Goal: Task Accomplishment & Management: Complete application form

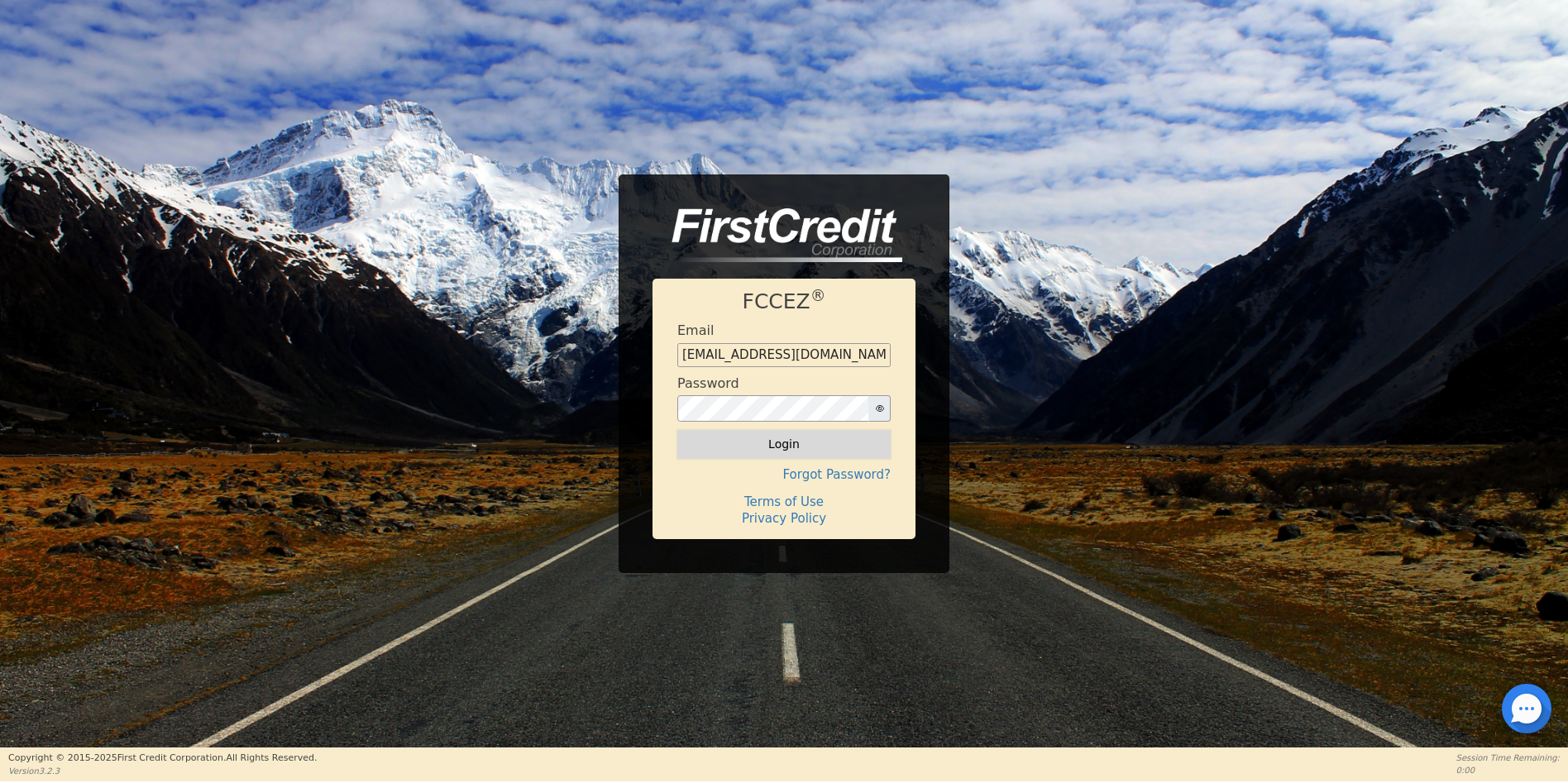
click at [779, 451] on button "Login" at bounding box center [784, 444] width 213 height 28
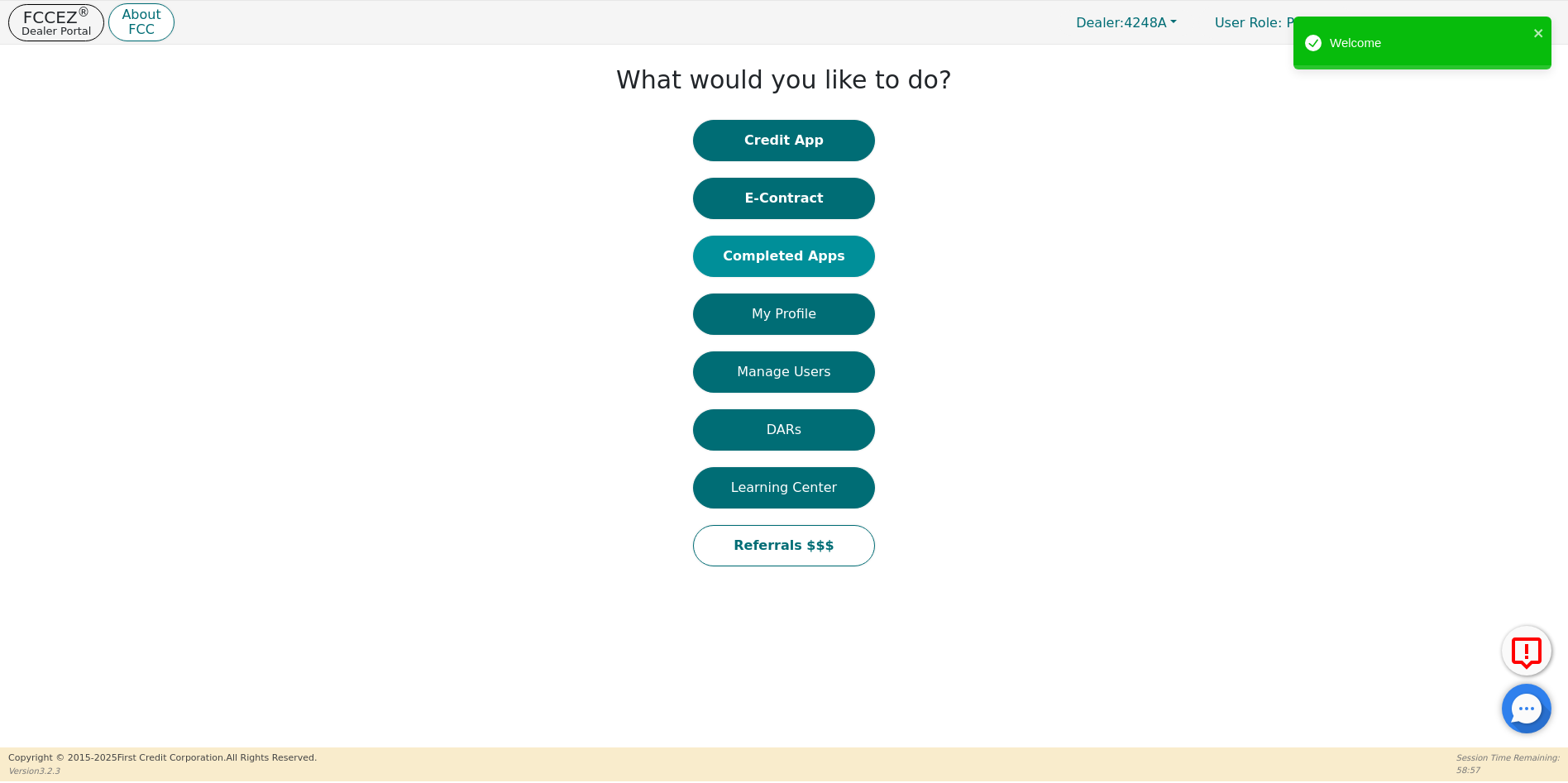
click at [787, 262] on button "Completed Apps" at bounding box center [784, 256] width 182 height 41
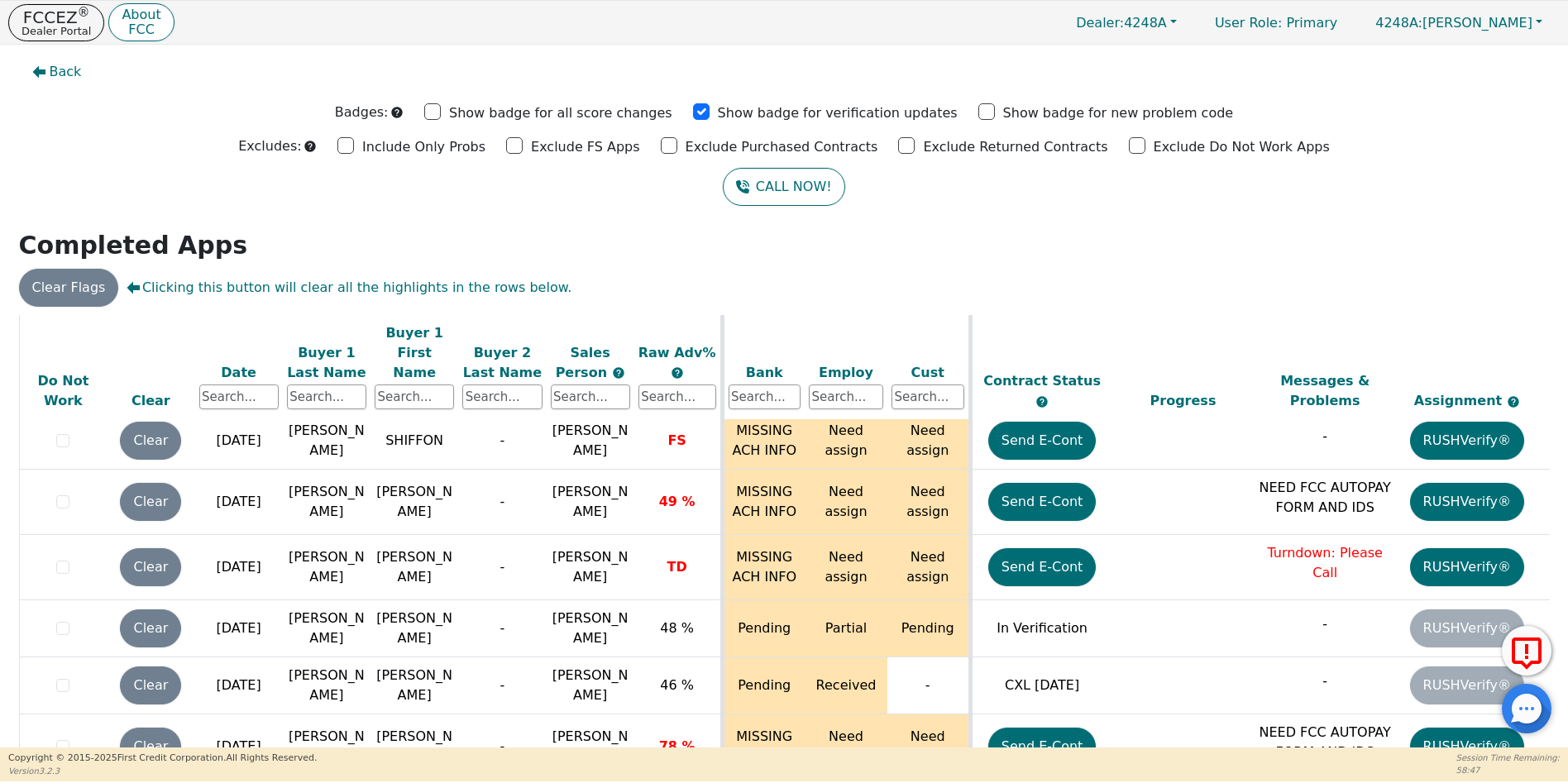
scroll to position [10231, 0]
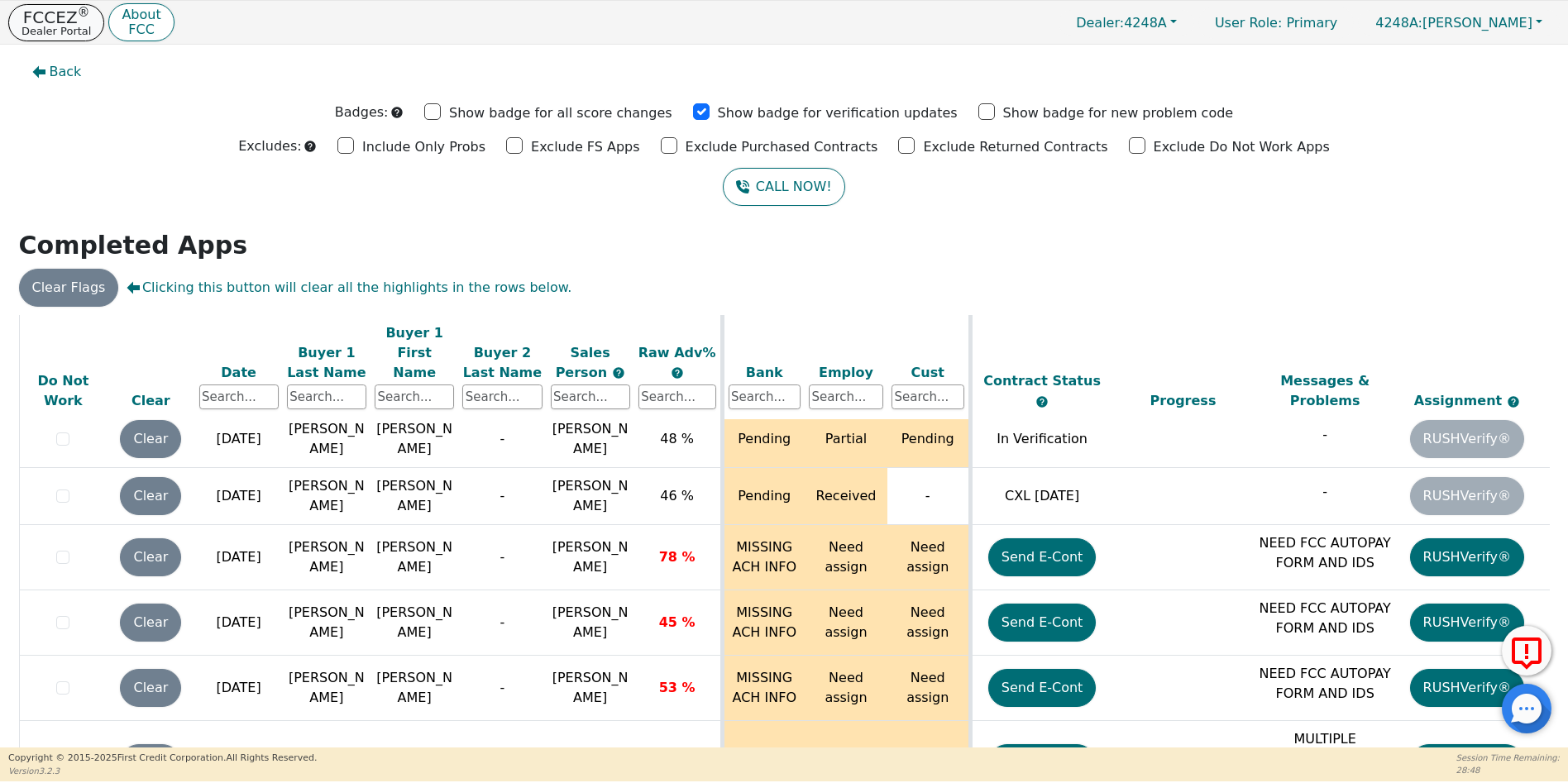
click at [66, 23] on p "FCCEZ ®" at bounding box center [56, 17] width 69 height 16
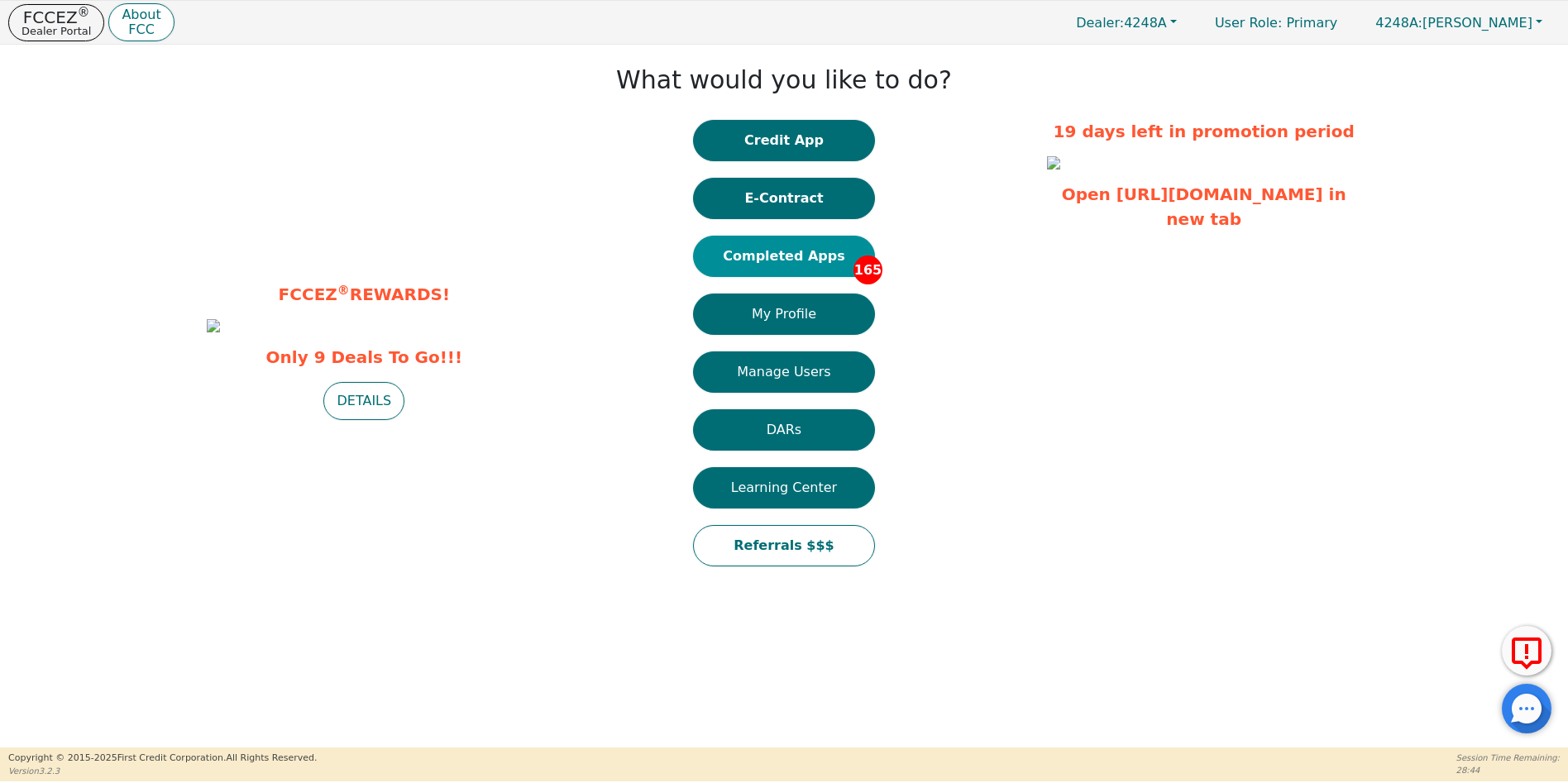
click at [816, 256] on button "Completed Apps 165" at bounding box center [784, 256] width 182 height 41
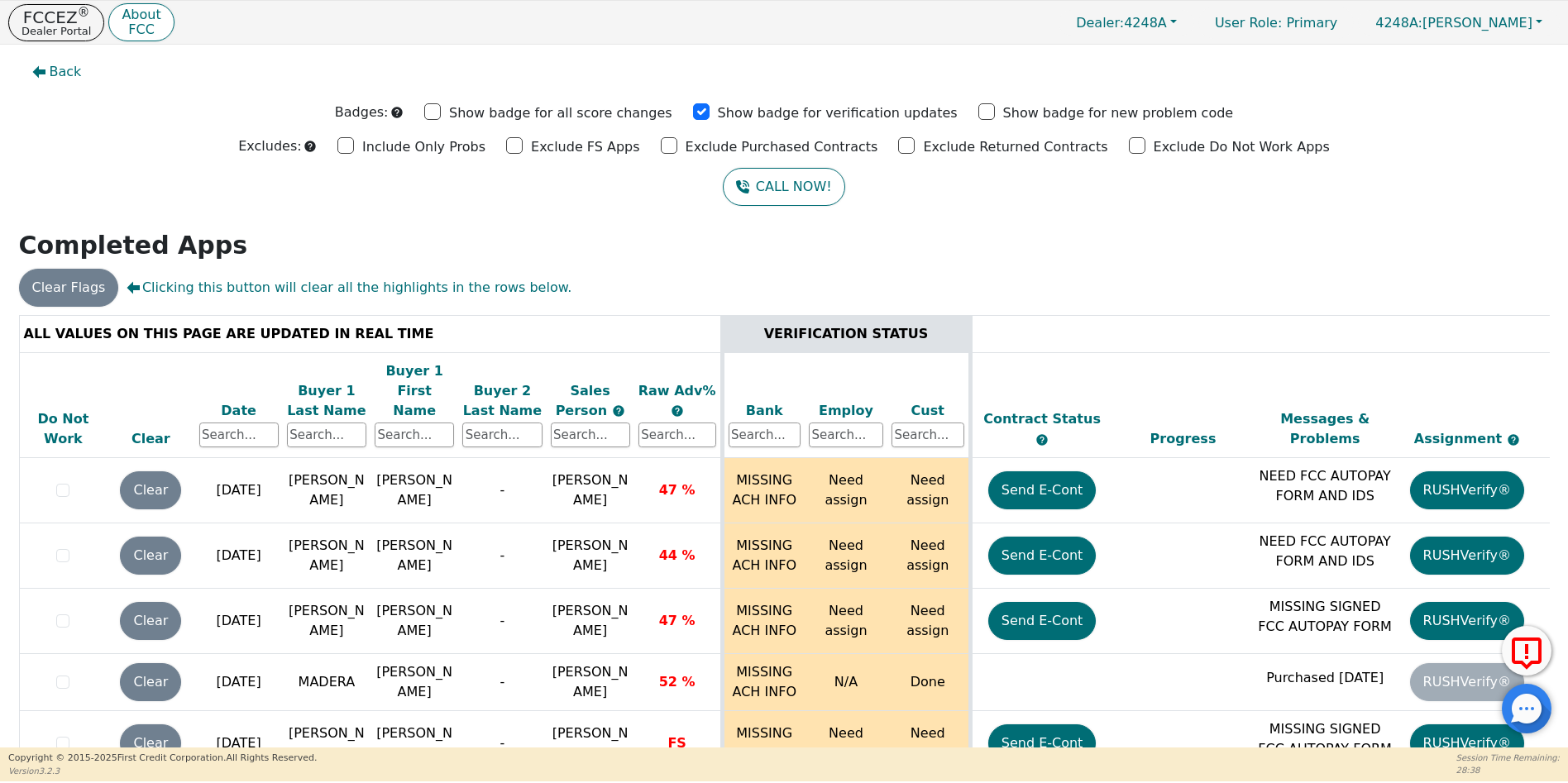
scroll to position [10231, 0]
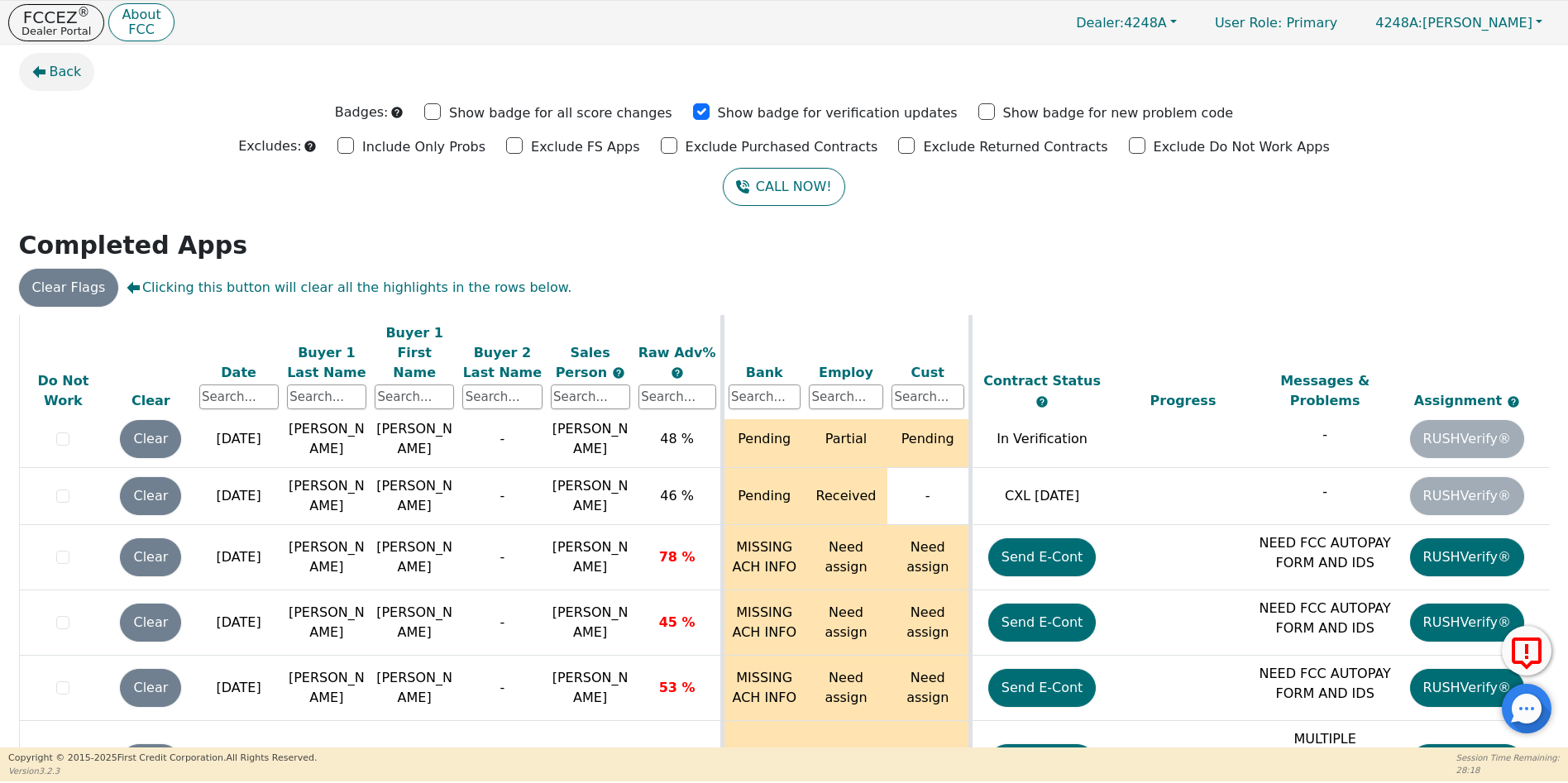
click at [60, 76] on span "Back" at bounding box center [65, 72] width 32 height 20
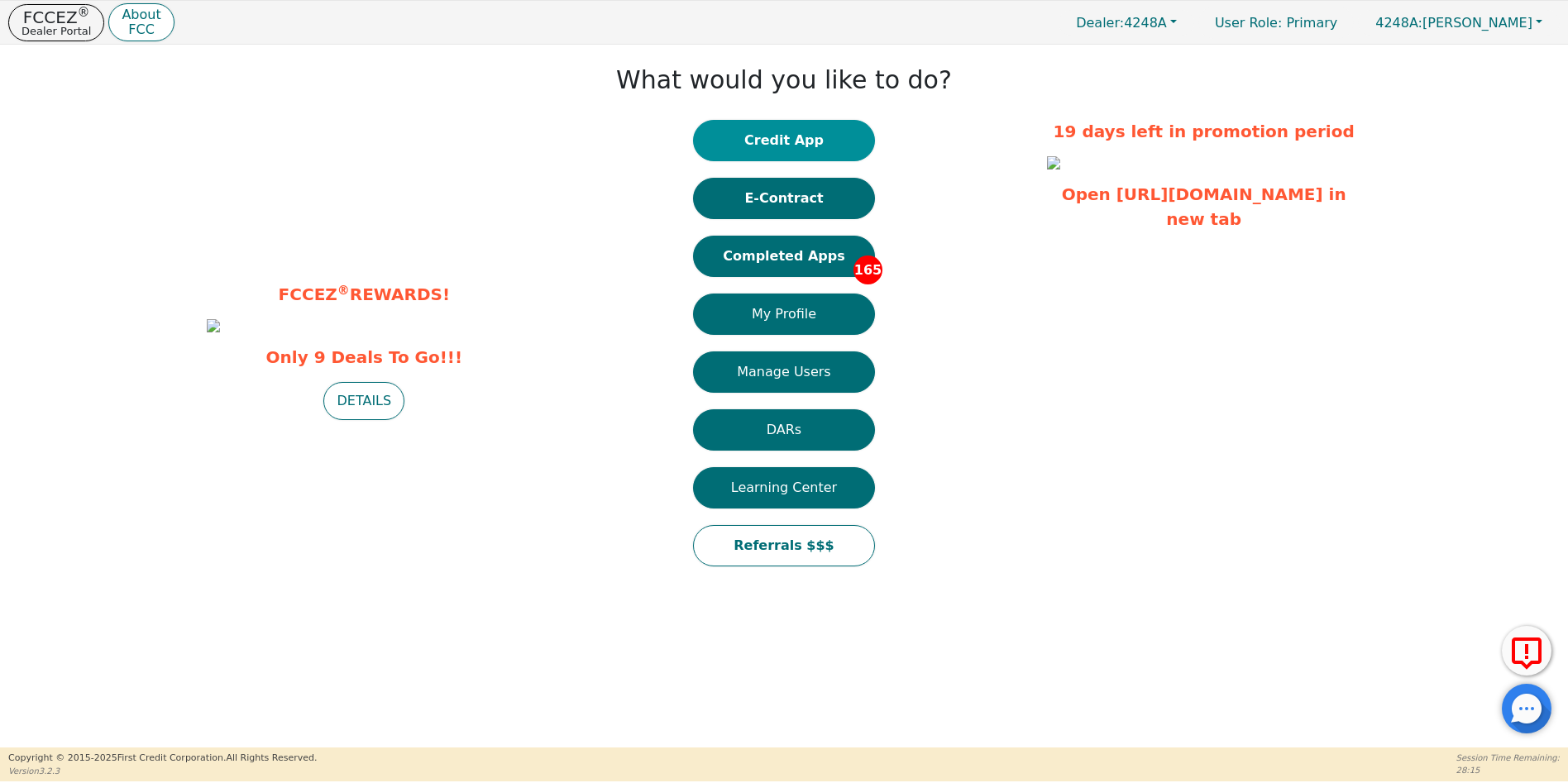
click at [792, 146] on button "Credit App" at bounding box center [784, 141] width 182 height 41
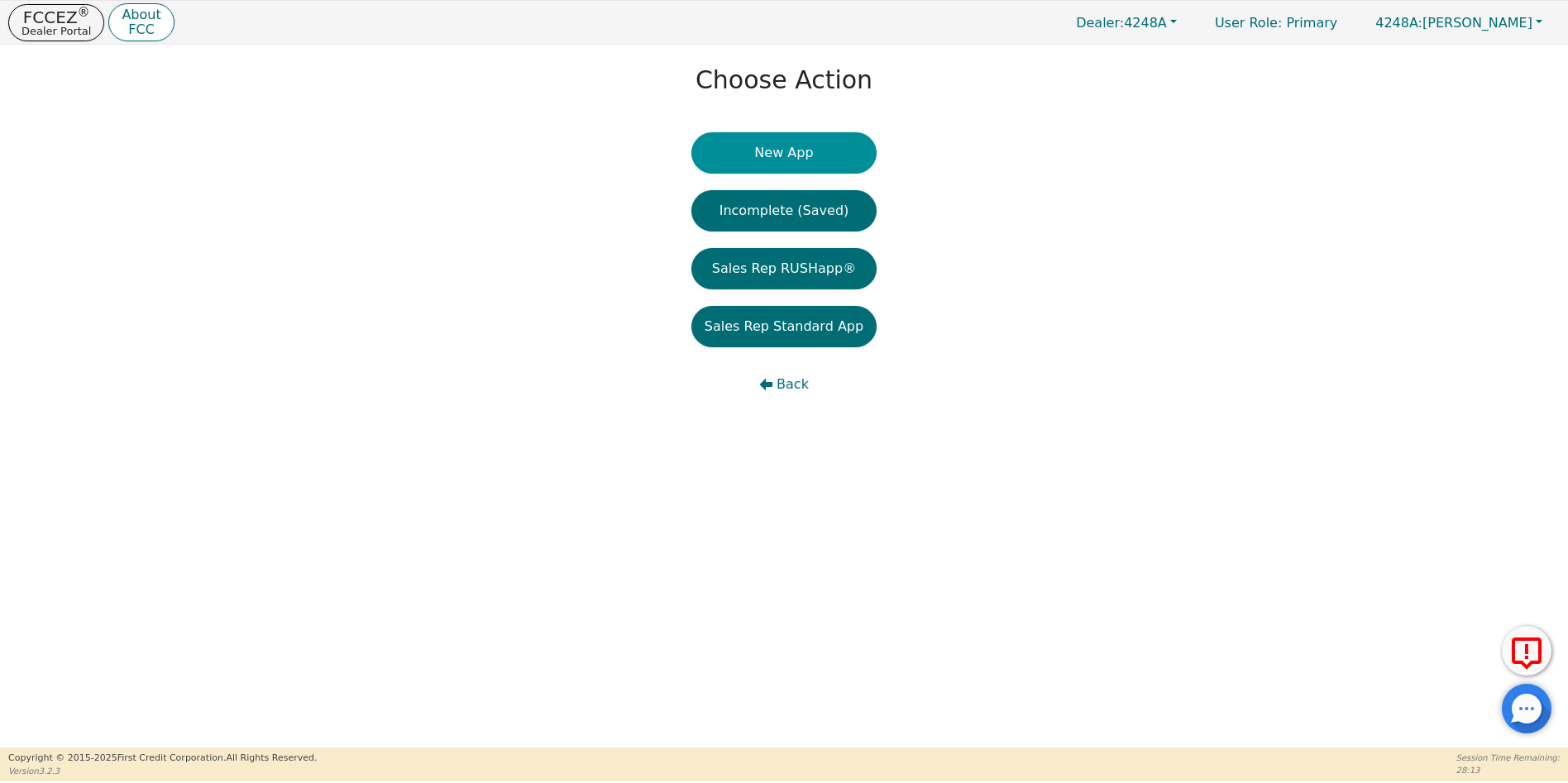
click at [797, 154] on button "New App" at bounding box center [784, 153] width 186 height 41
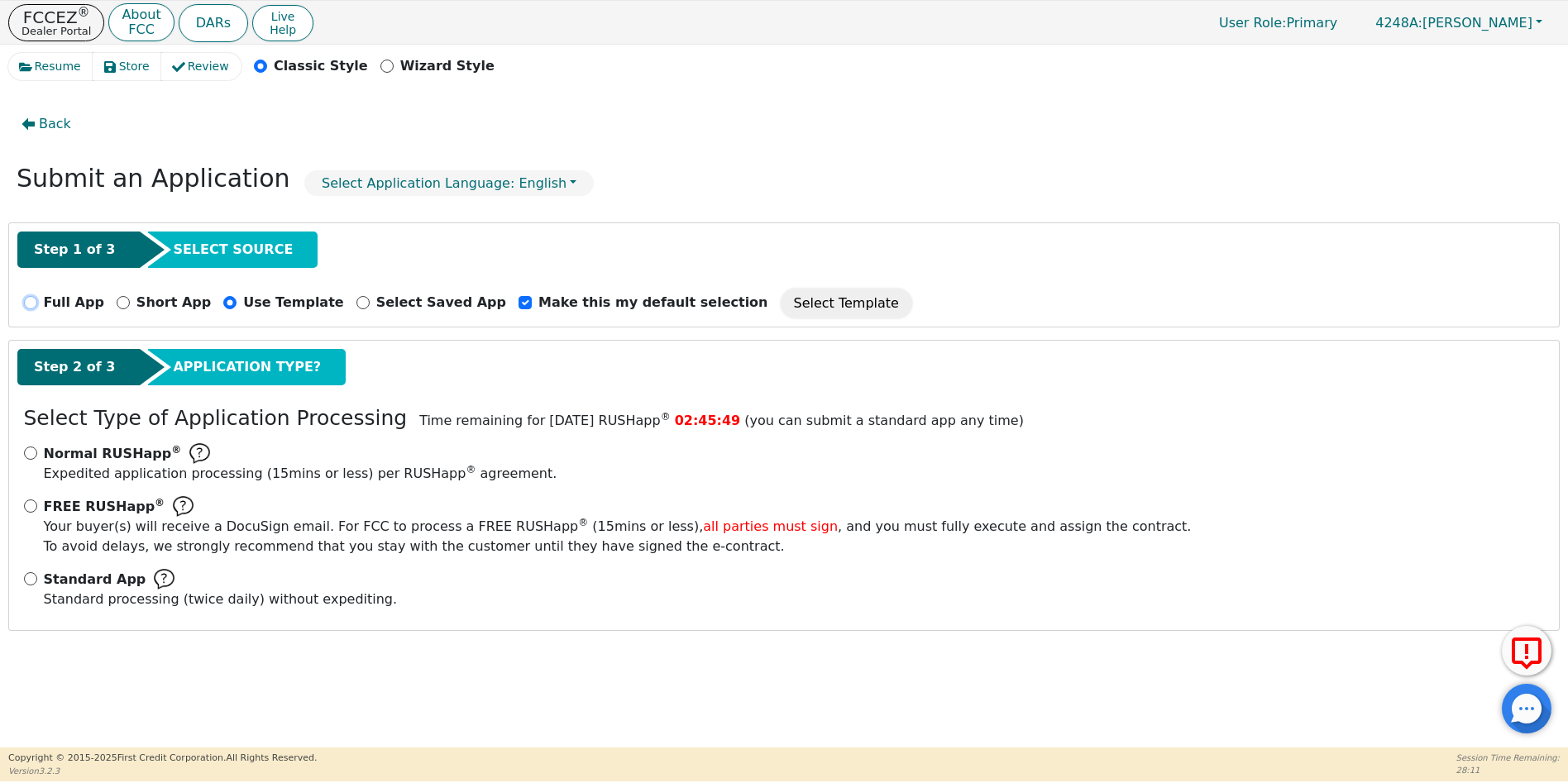
click at [33, 303] on input "Full App" at bounding box center [30, 302] width 13 height 13
radio input "true"
checkbox input "false"
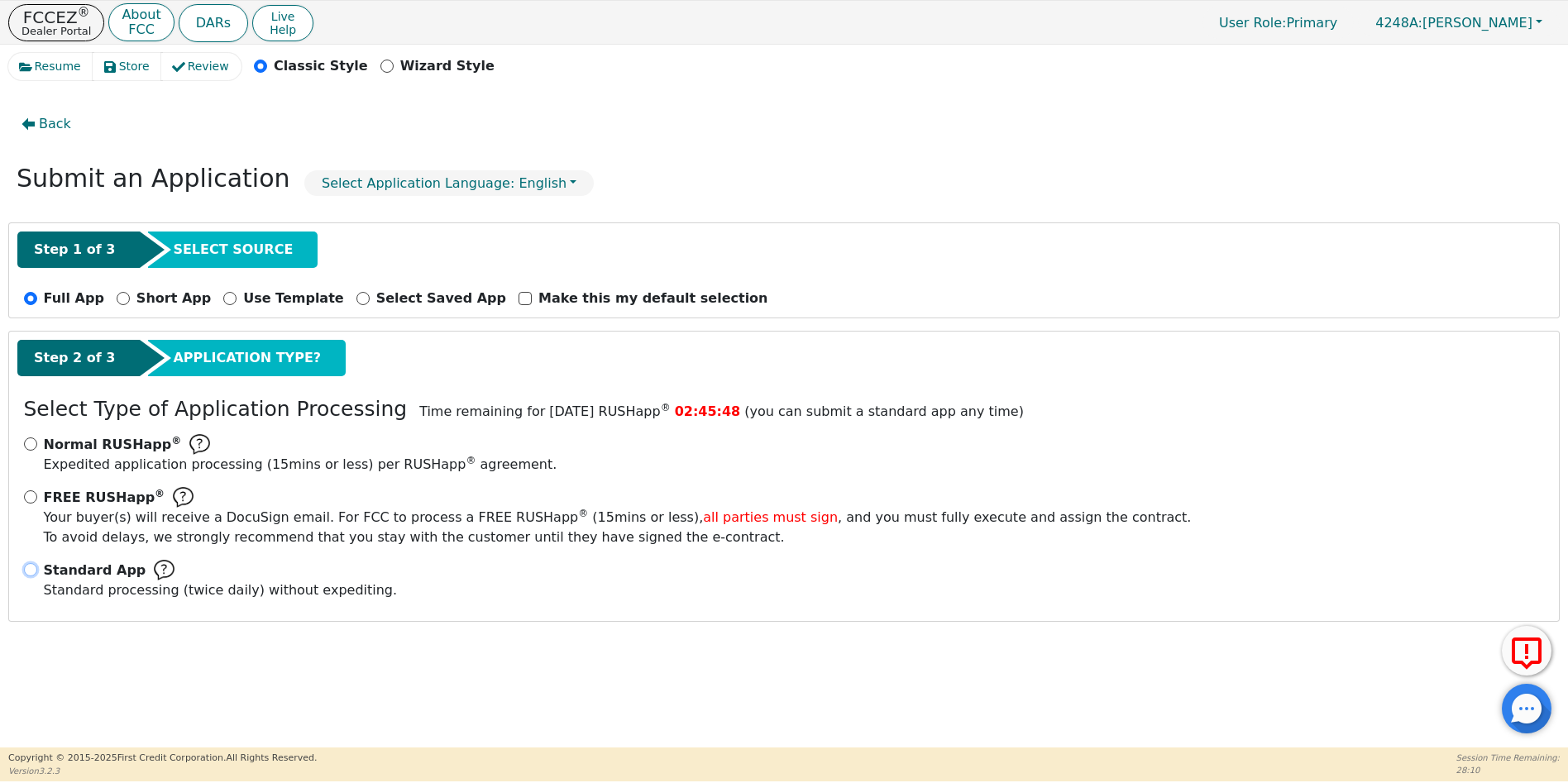
drag, startPoint x: 31, startPoint y: 572, endPoint x: 83, endPoint y: 578, distance: 52.3
click at [32, 571] on input "Standard App Standard processing (twice daily) without expediting." at bounding box center [30, 570] width 13 height 13
radio input "true"
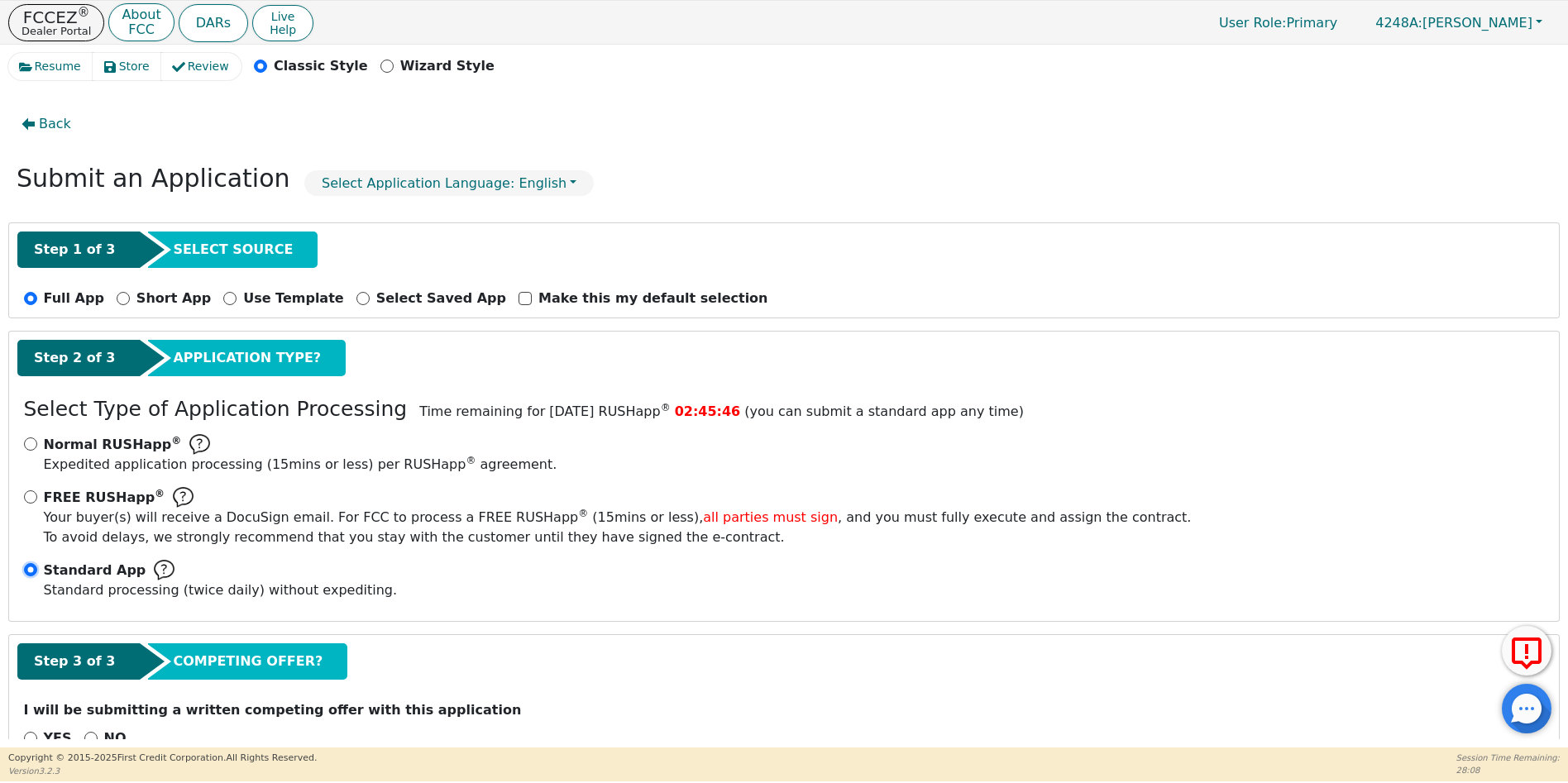
scroll to position [45, 0]
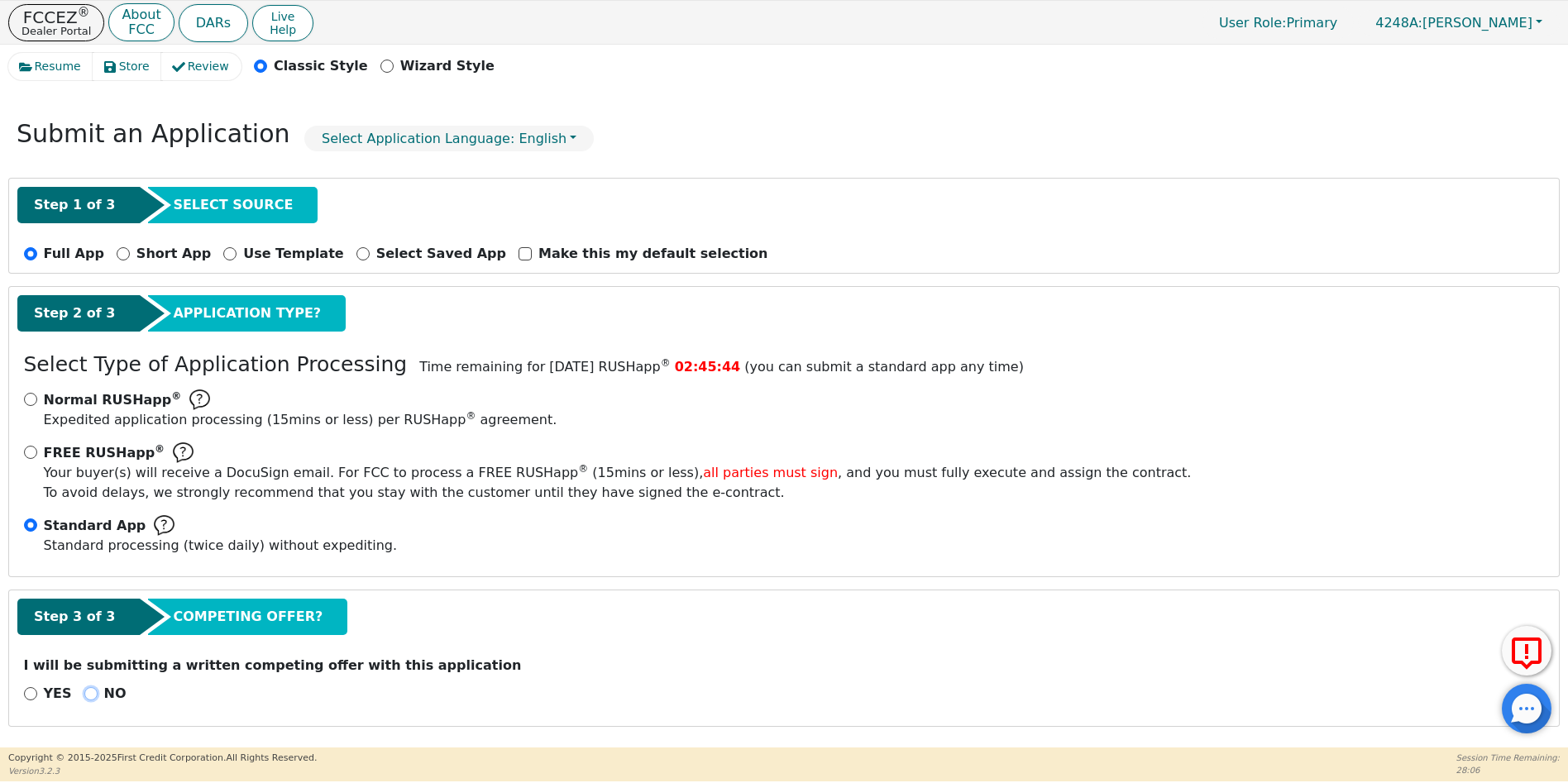
click at [85, 697] on input "NO" at bounding box center [91, 693] width 13 height 13
radio input "true"
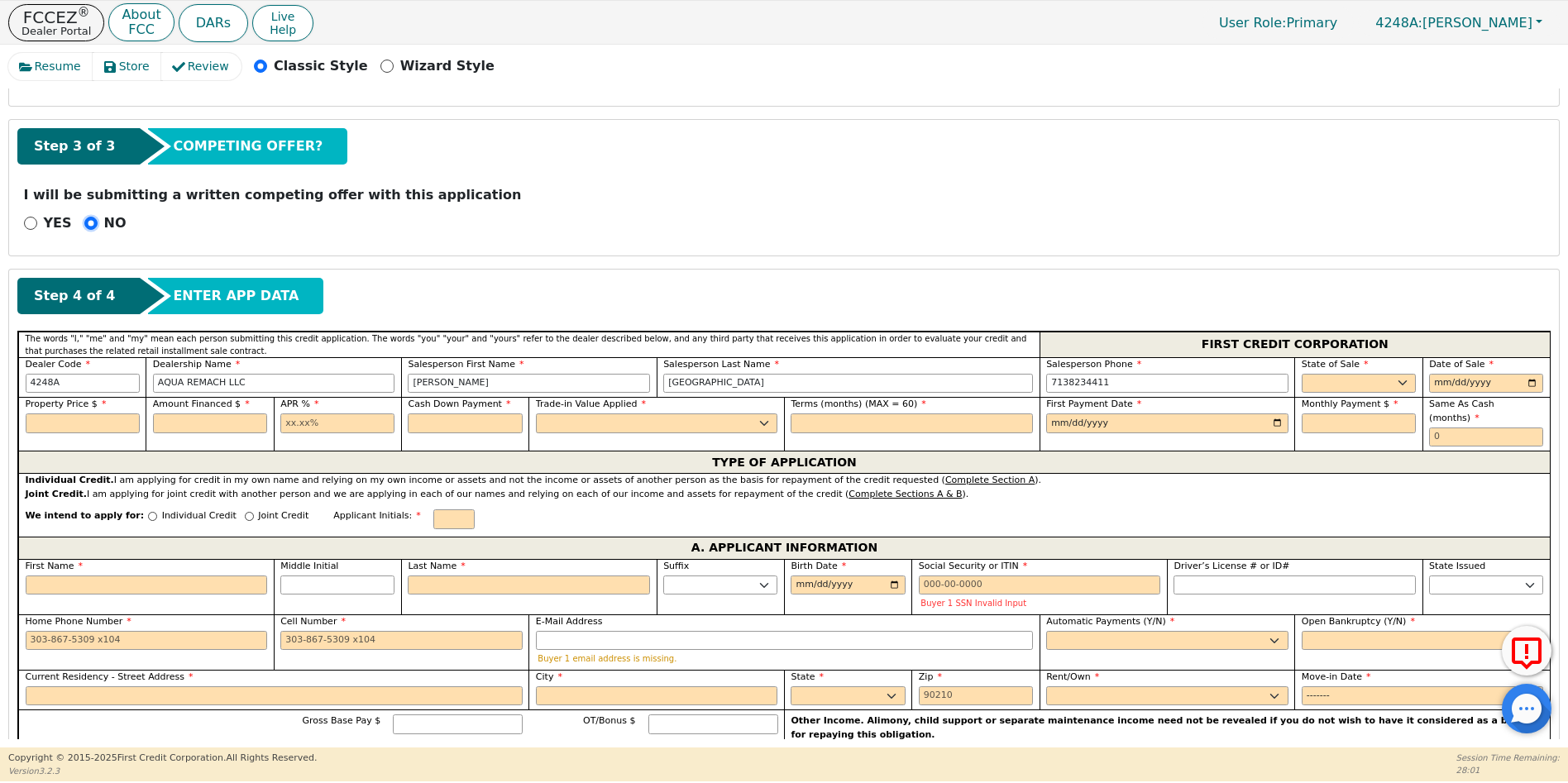
scroll to position [548, 0]
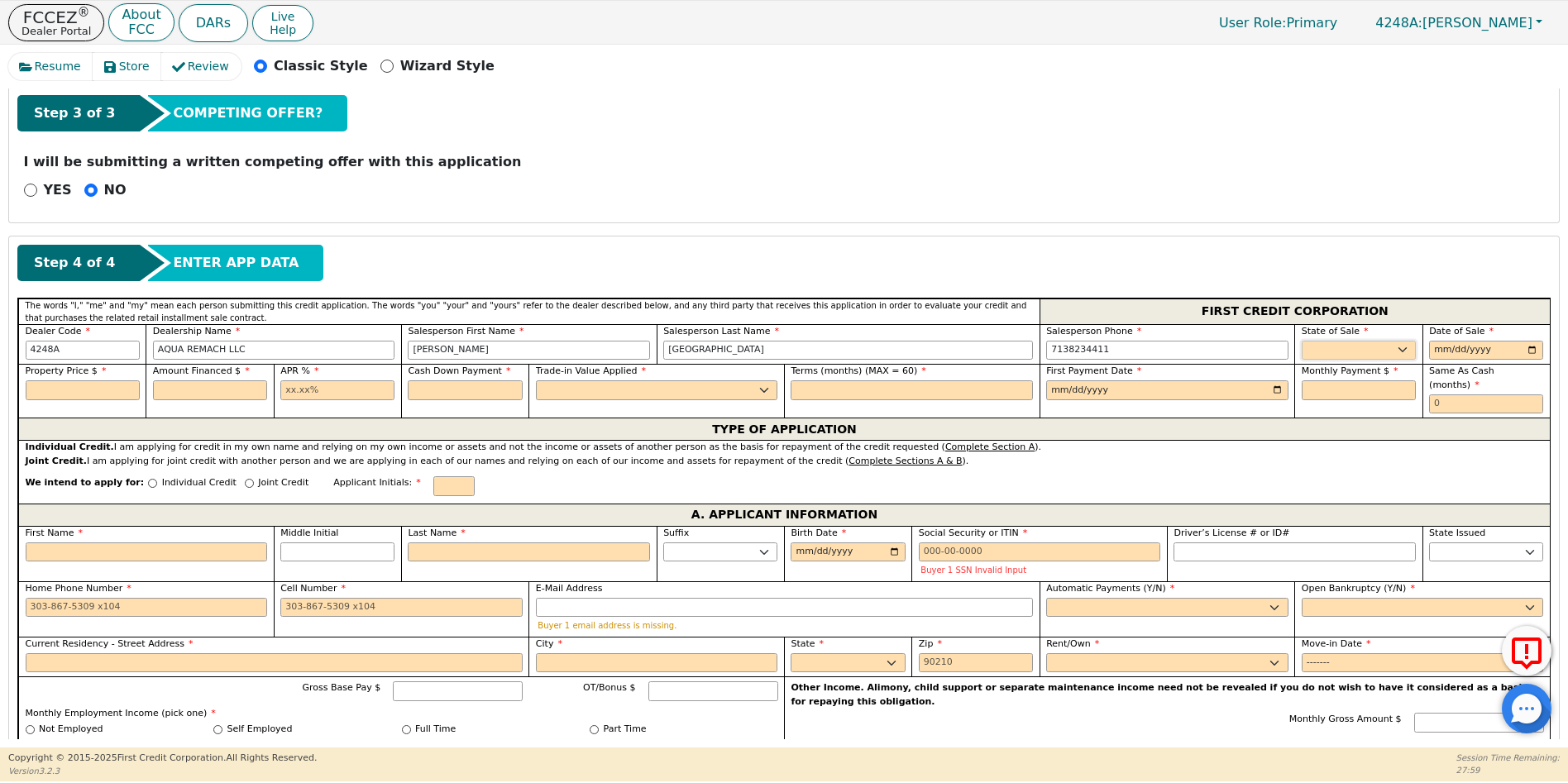
click at [1319, 347] on select "AK AL AR AZ CA CO CT DC DE FL [GEOGRAPHIC_DATA] HI IA ID IL IN KS [GEOGRAPHIC_D…" at bounding box center [1358, 350] width 114 height 20
select select "[GEOGRAPHIC_DATA]"
click at [1301, 341] on select "AK AL AR AZ CA CO CT DC DE FL [GEOGRAPHIC_DATA] HI IA ID IL IN KS [GEOGRAPHIC_D…" at bounding box center [1358, 350] width 114 height 20
click at [1533, 351] on input "date" at bounding box center [1486, 350] width 114 height 20
type input "[DATE]"
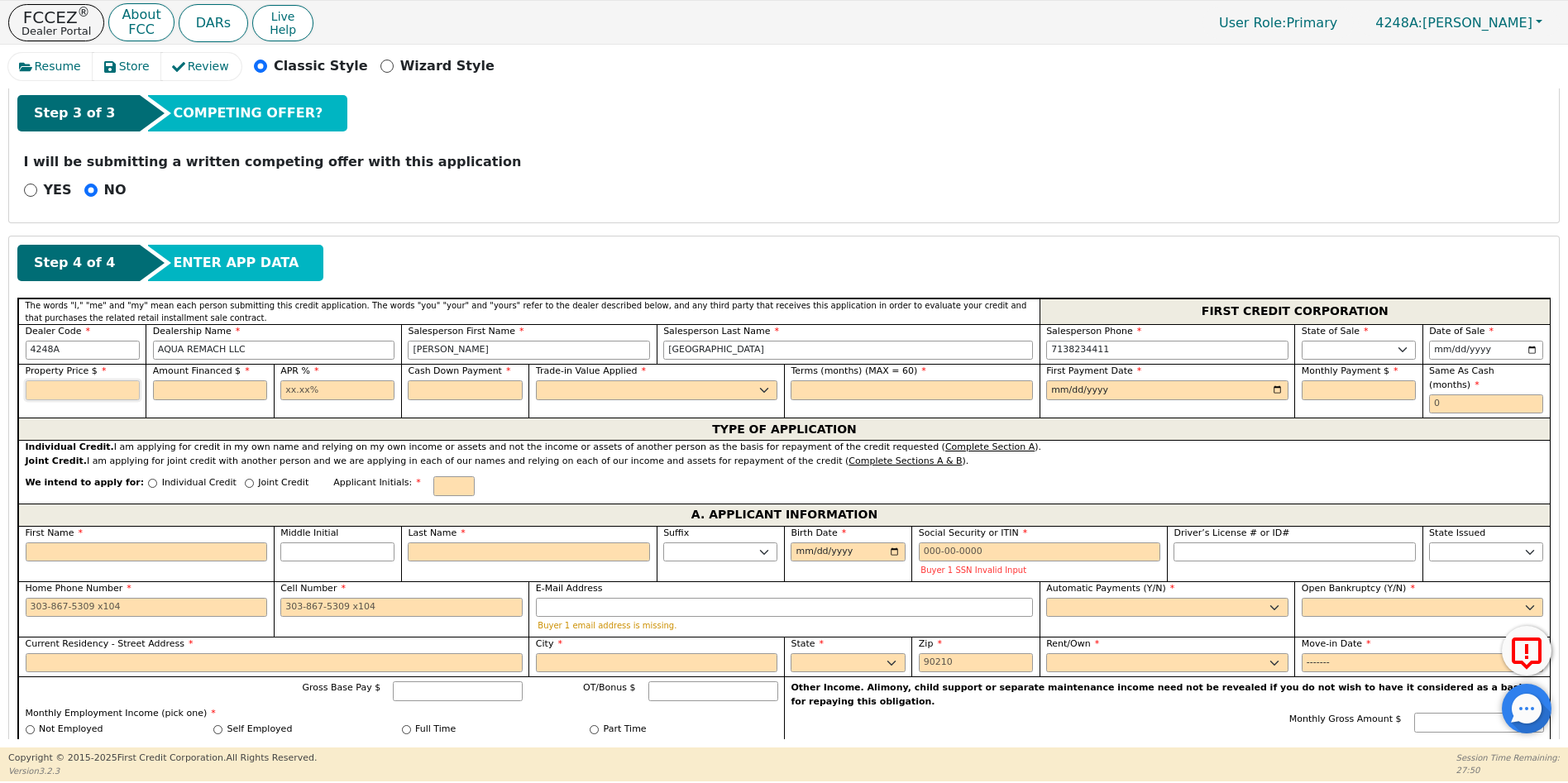
click at [61, 390] on input "text" at bounding box center [83, 390] width 114 height 20
type input "8500.00"
click at [181, 385] on input "text" at bounding box center [210, 390] width 114 height 20
type input "8500.00"
click at [280, 388] on input "text" at bounding box center [337, 390] width 114 height 20
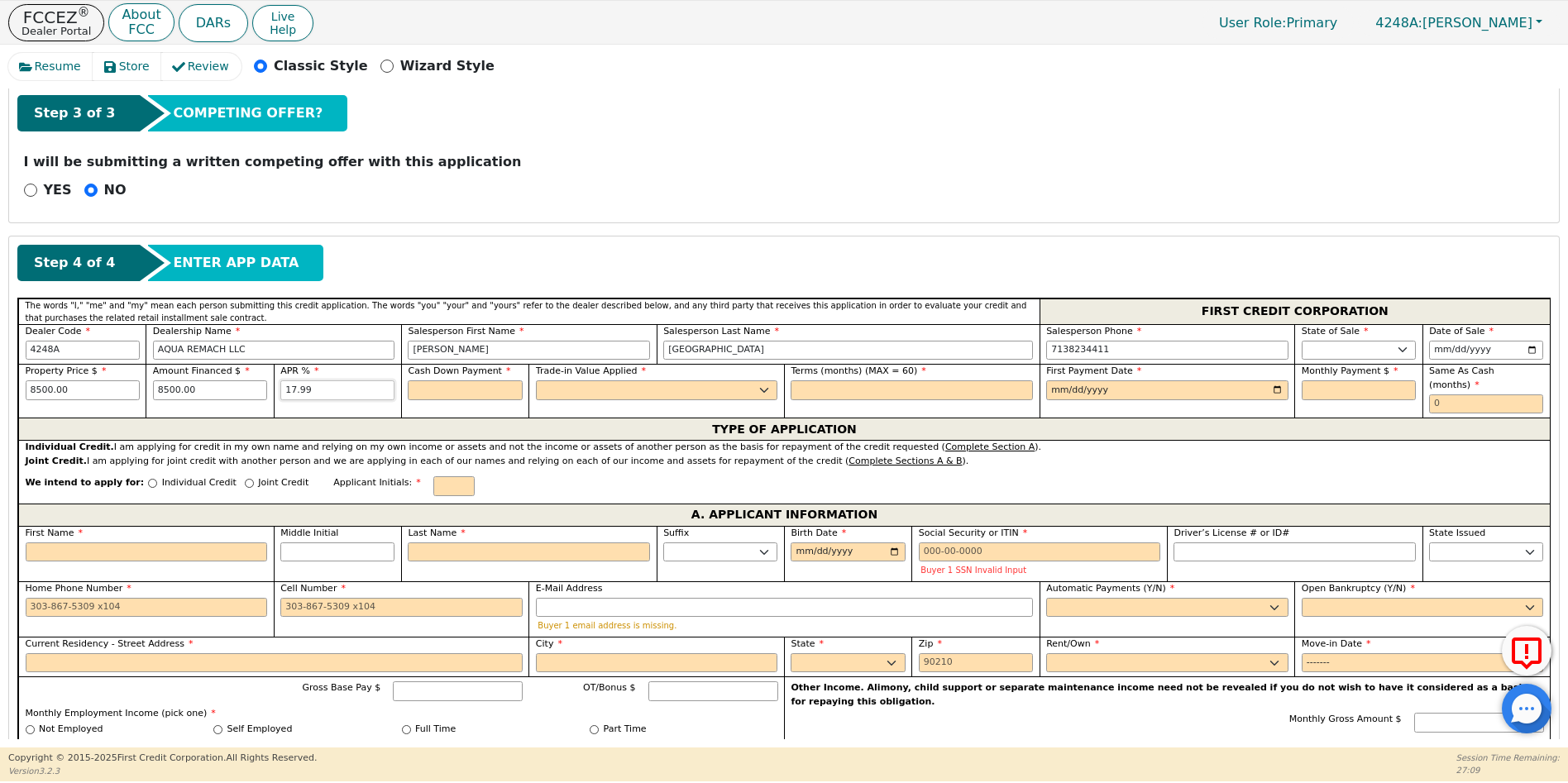
type input "17.99"
click at [438, 391] on input "text" at bounding box center [464, 390] width 114 height 20
type input "0.00"
click at [582, 382] on select "Yes No" at bounding box center [657, 390] width 242 height 20
select select "n"
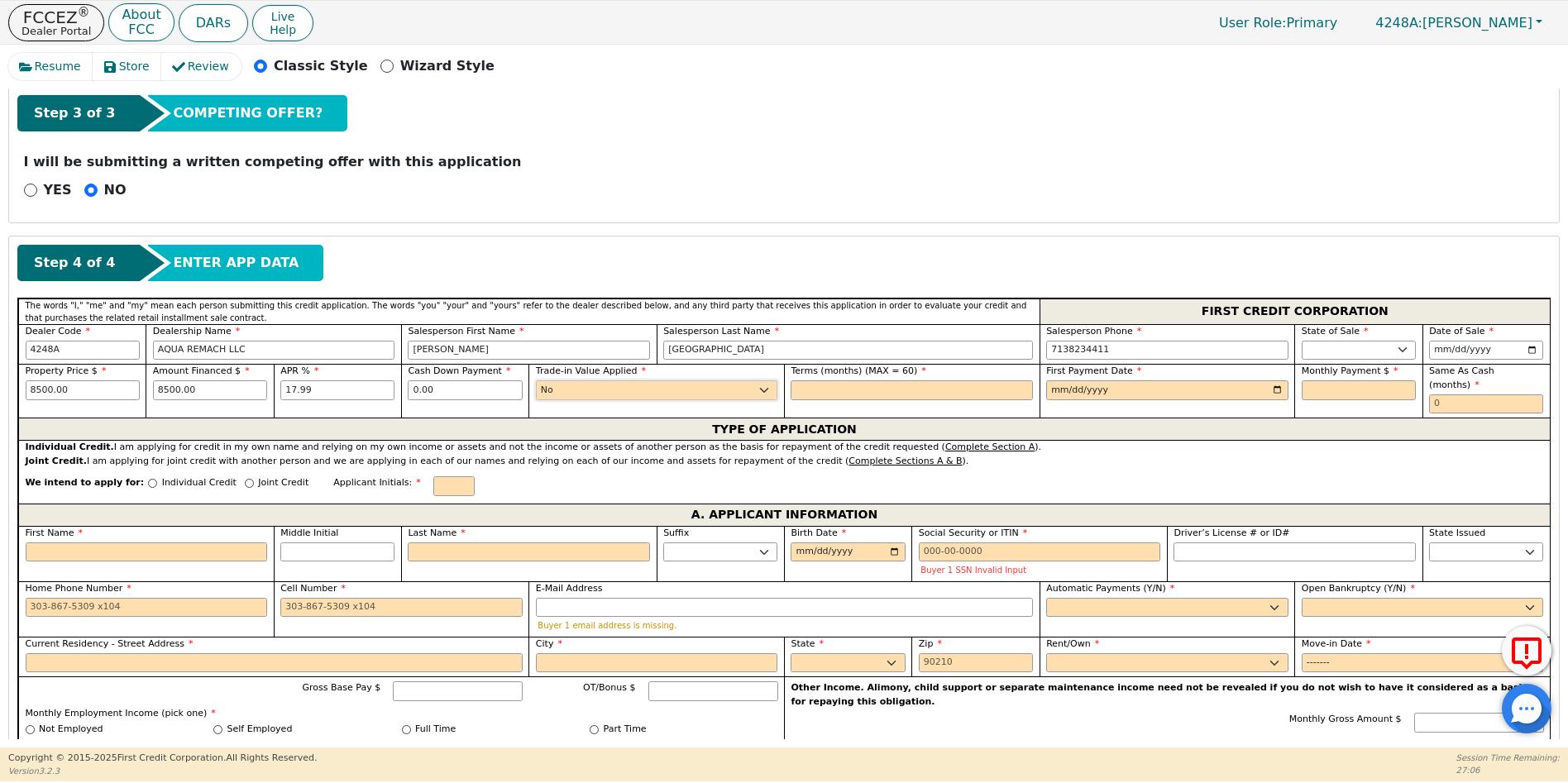
click at [536, 381] on select "Yes No" at bounding box center [657, 390] width 242 height 20
click at [831, 395] on input "text" at bounding box center [911, 390] width 242 height 20
type input "60"
click at [1269, 388] on input "date" at bounding box center [1167, 390] width 242 height 20
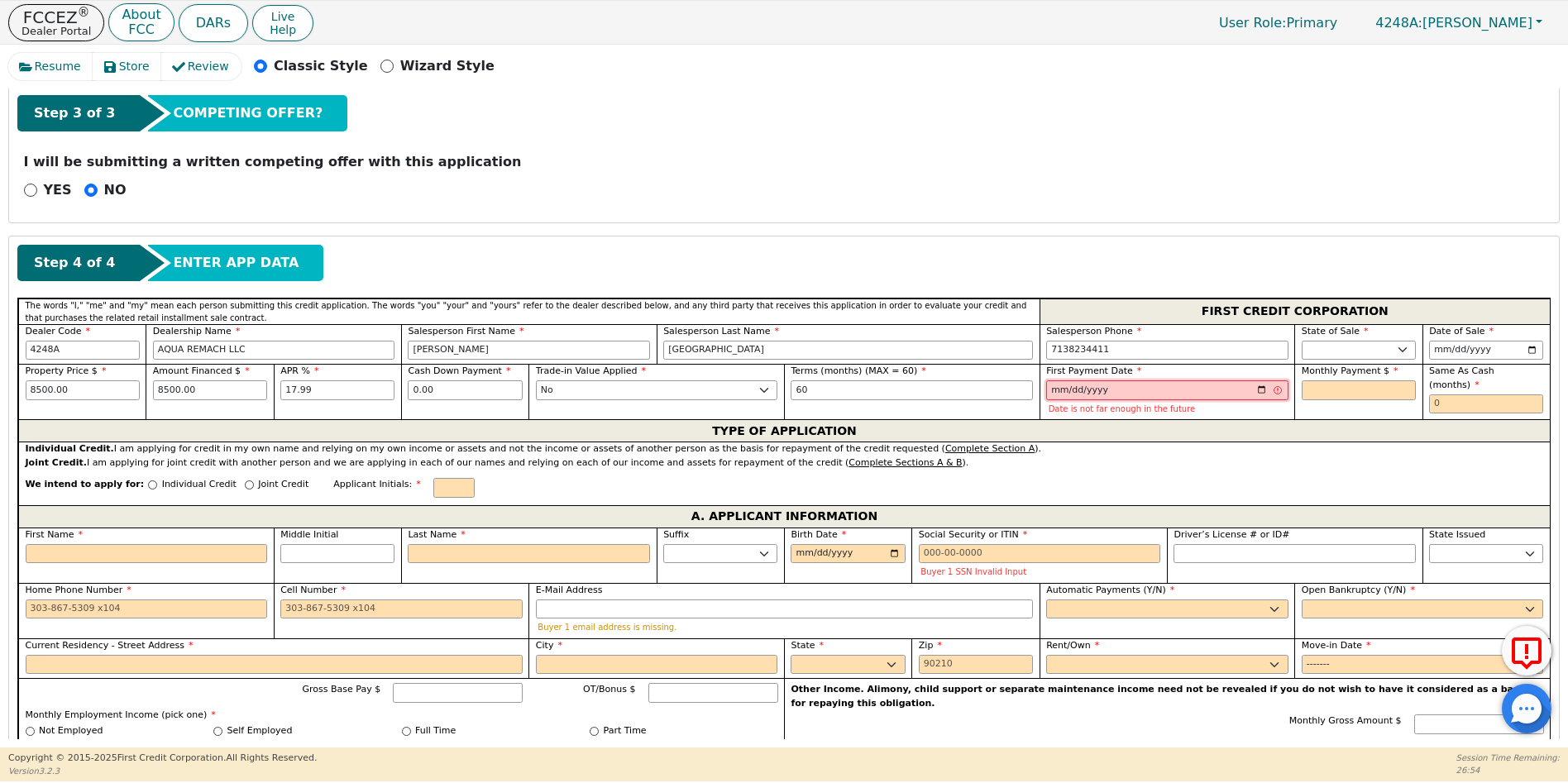
click at [1259, 389] on input "[DATE]" at bounding box center [1167, 390] width 242 height 20
click at [1257, 390] on input "[DATE]" at bounding box center [1167, 390] width 242 height 20
type input "[DATE]"
click at [1308, 390] on input "text" at bounding box center [1358, 390] width 114 height 20
type input "215.80"
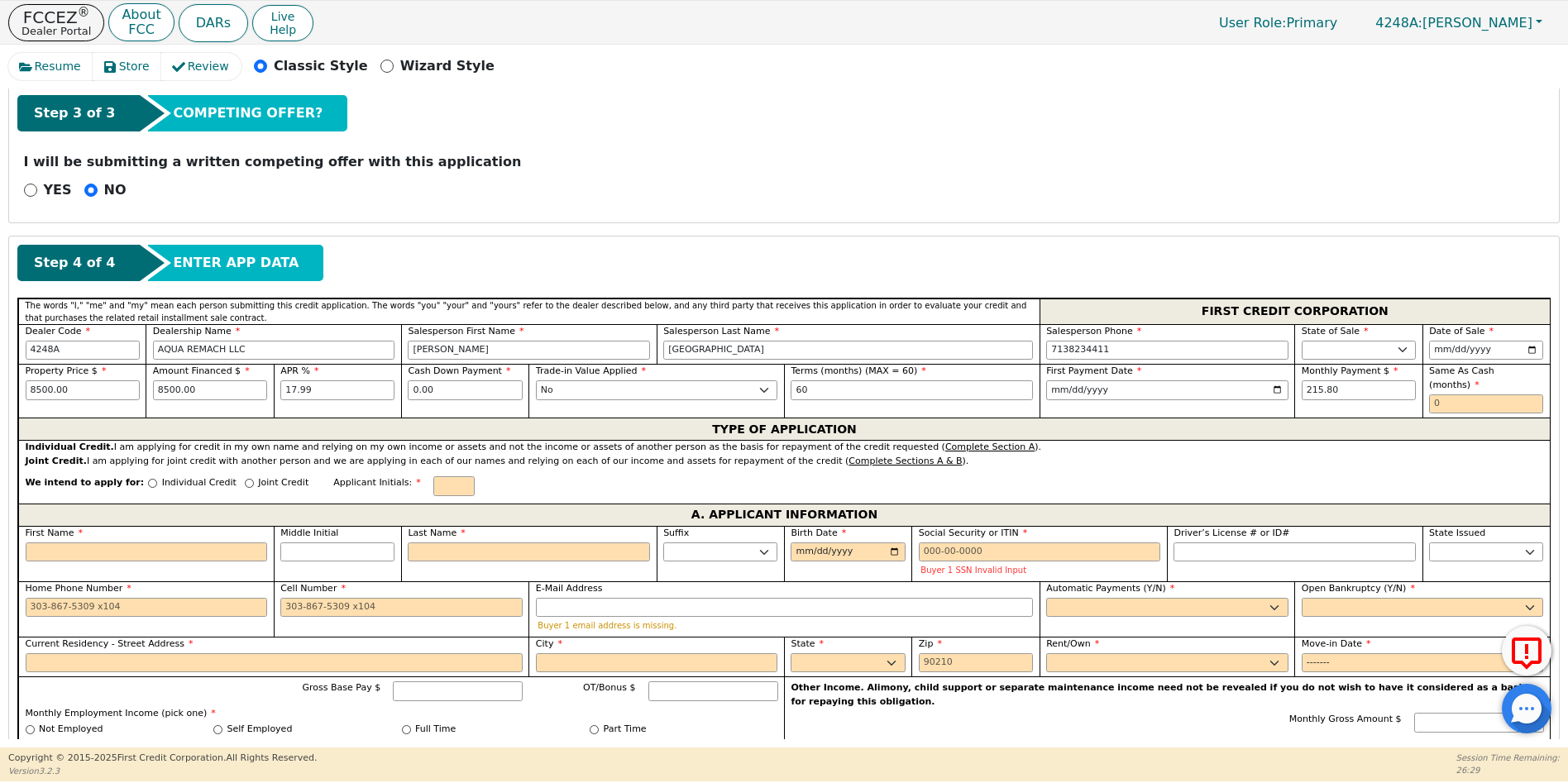
click at [1371, 468] on div "We intend to apply for: Individual Credit Joint Credit Applicant Initials:" at bounding box center [784, 485] width 1532 height 35
click at [1429, 395] on input "text" at bounding box center [1486, 404] width 114 height 20
type input "0"
click at [245, 479] on input "Joint Credit" at bounding box center [249, 483] width 9 height 9
radio input "true"
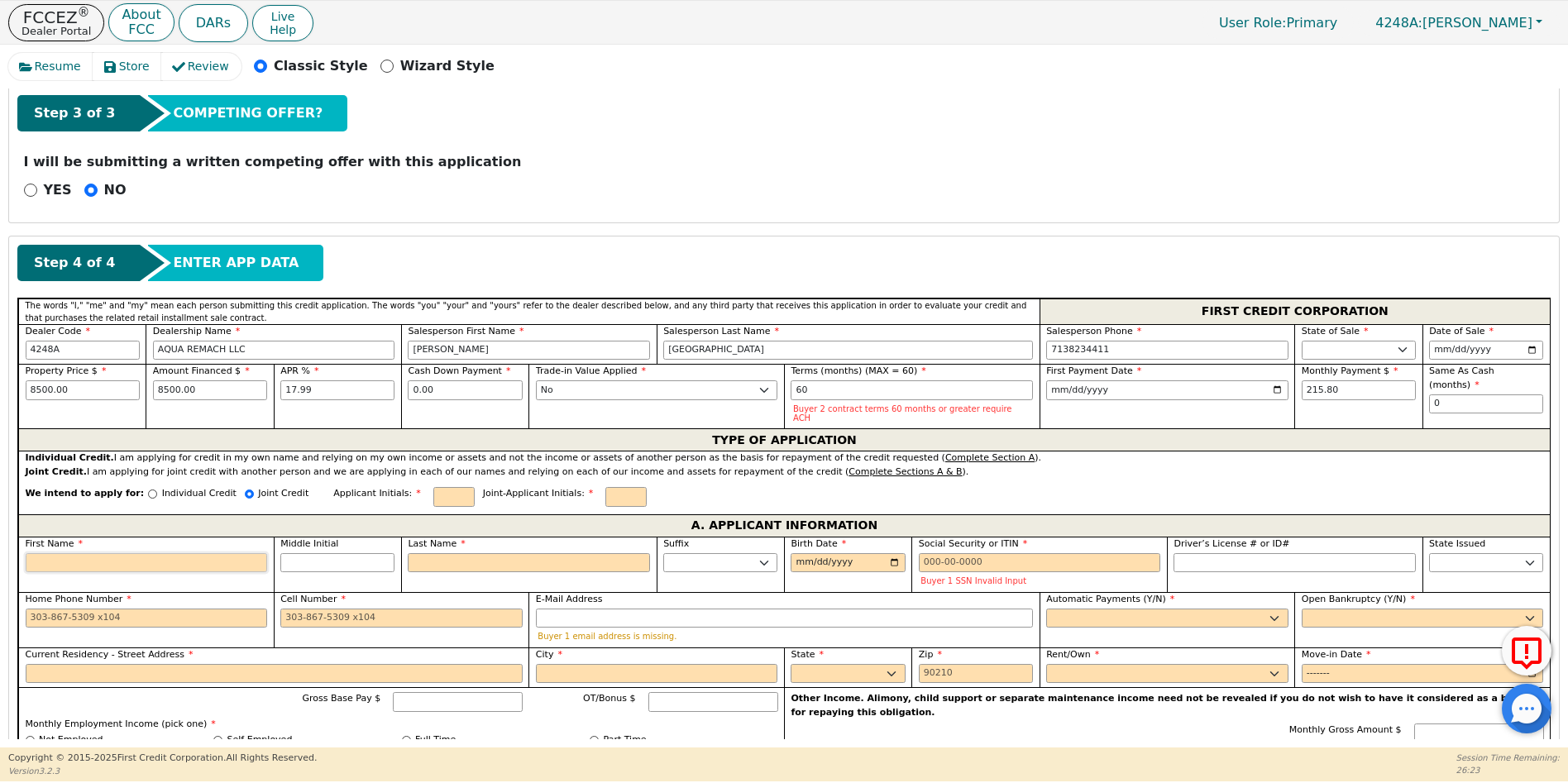
click at [86, 559] on input "First Name" at bounding box center [147, 563] width 242 height 20
type input "C"
type input "CA"
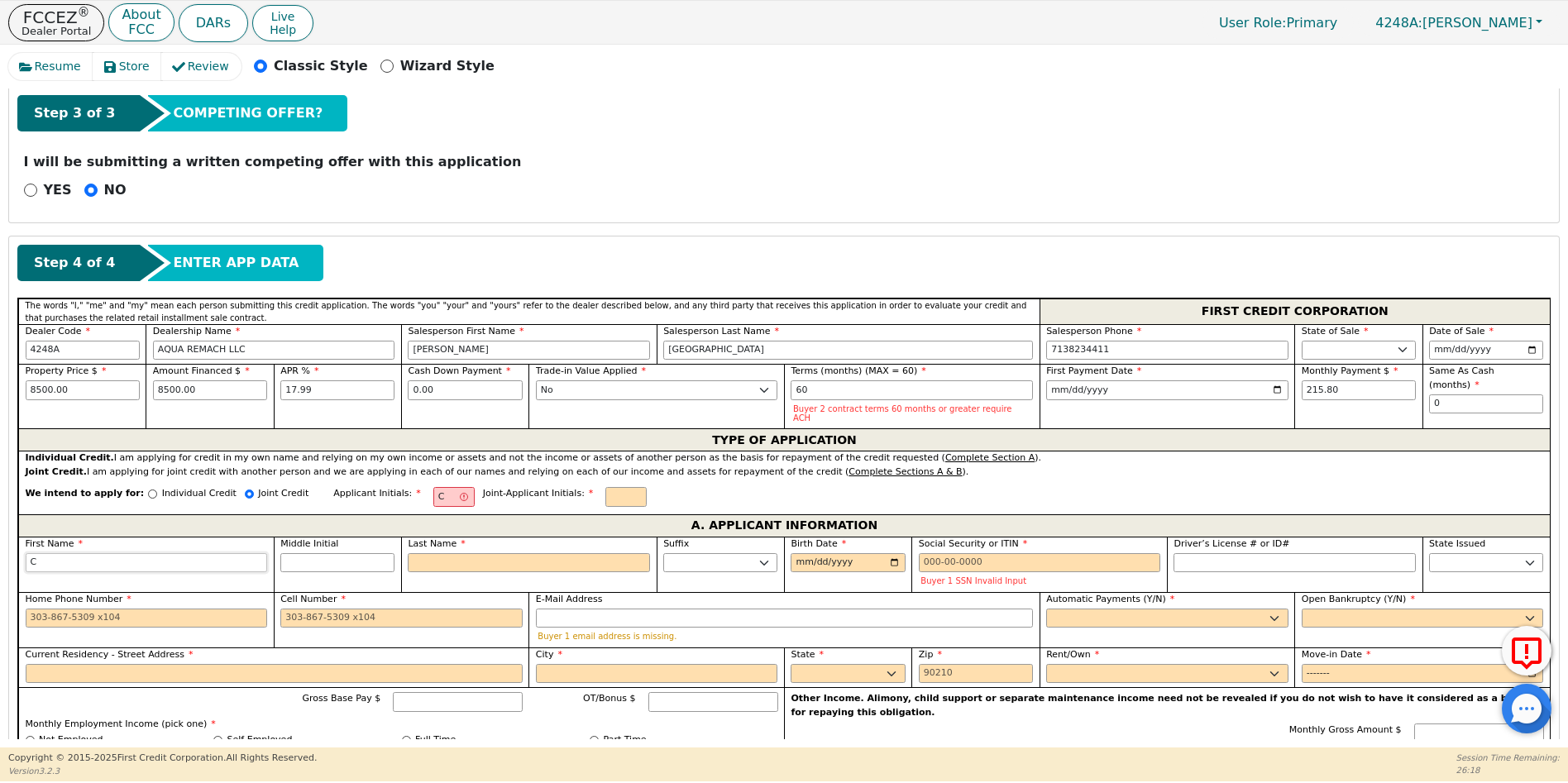
type input "CA"
type input "CAR"
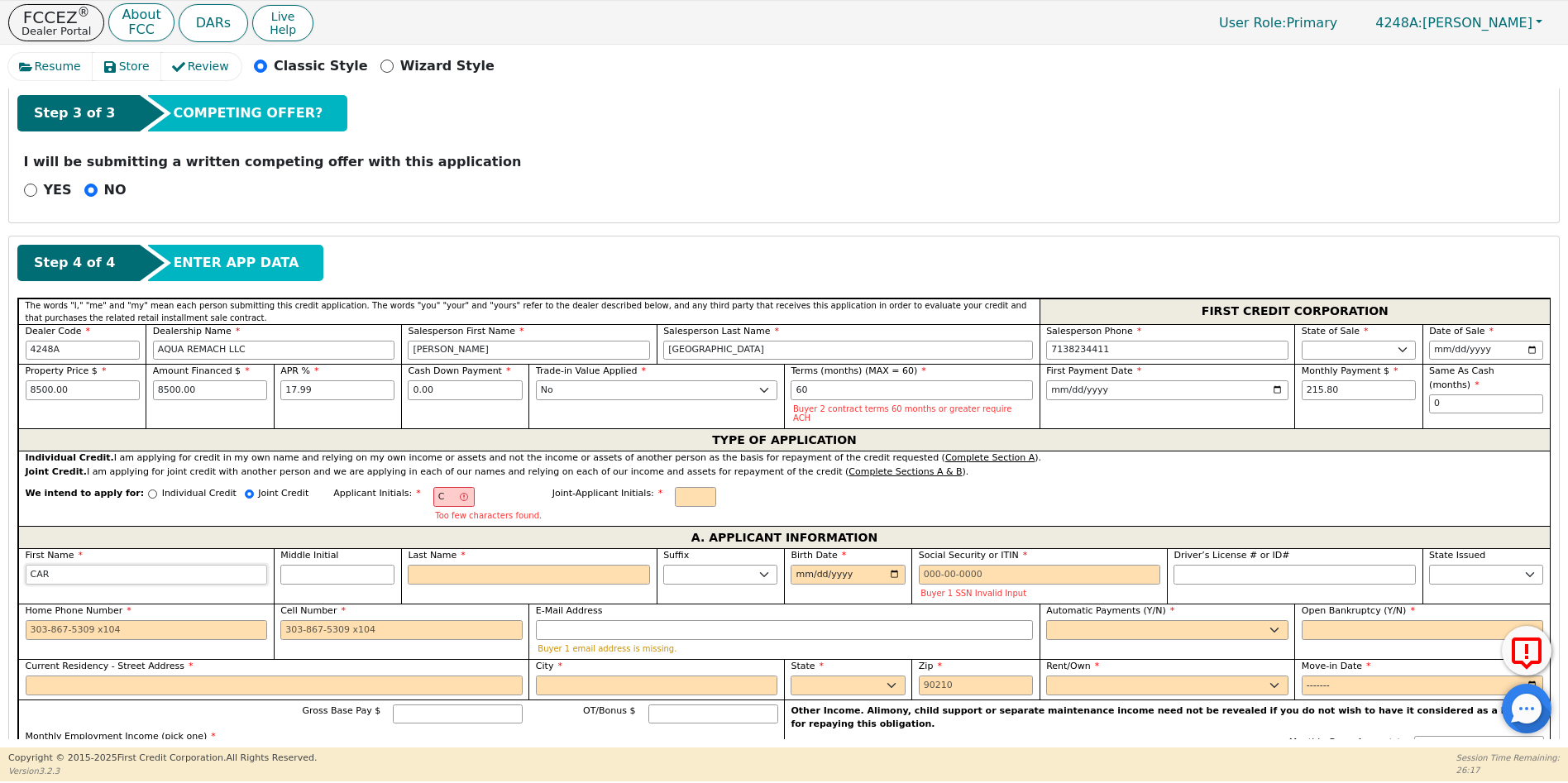
type input "[PERSON_NAME]"
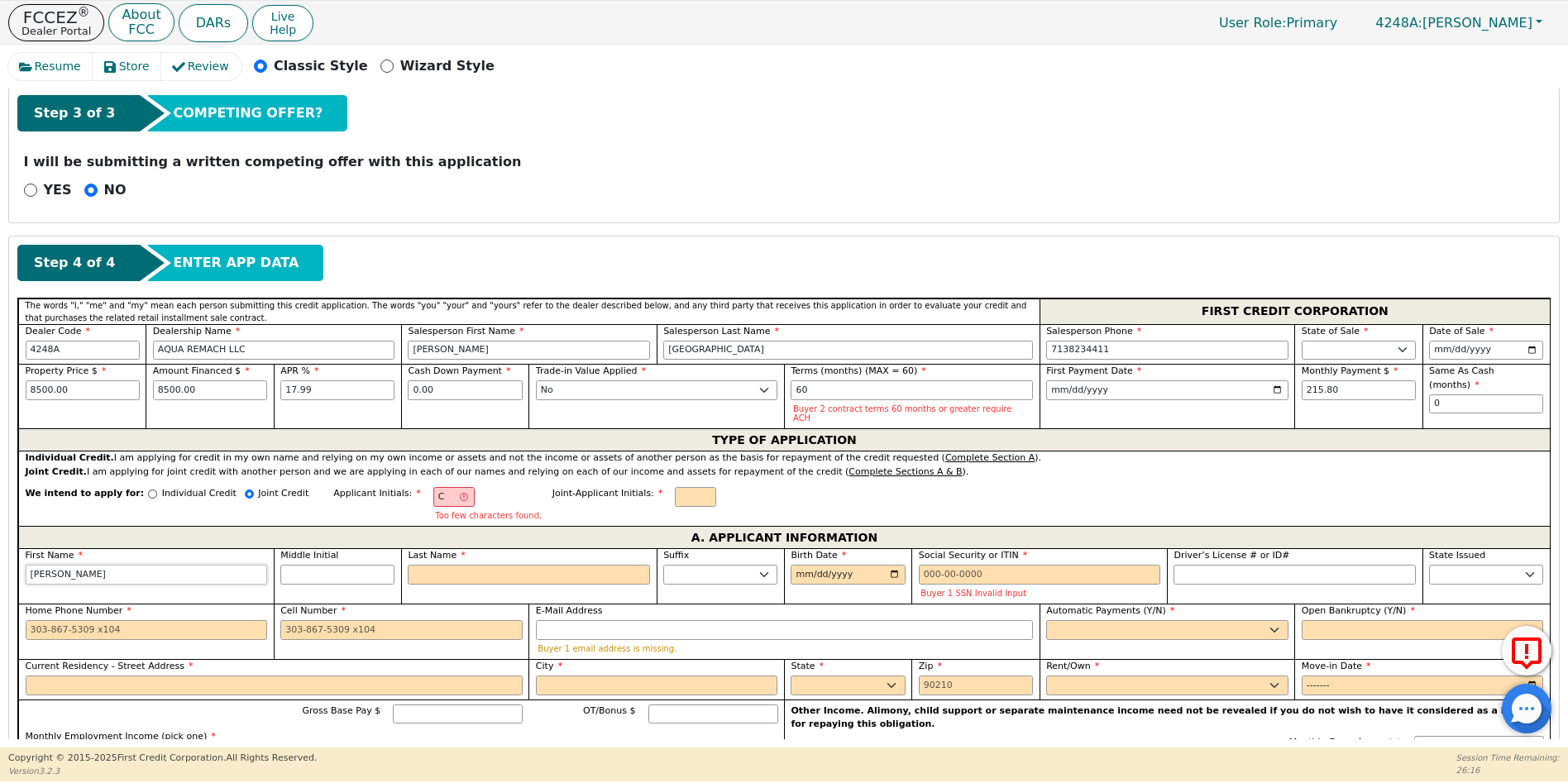
type input "[PERSON_NAME]"
click at [322, 565] on input "Middle Initial" at bounding box center [337, 575] width 114 height 20
type input "CG"
type input "G"
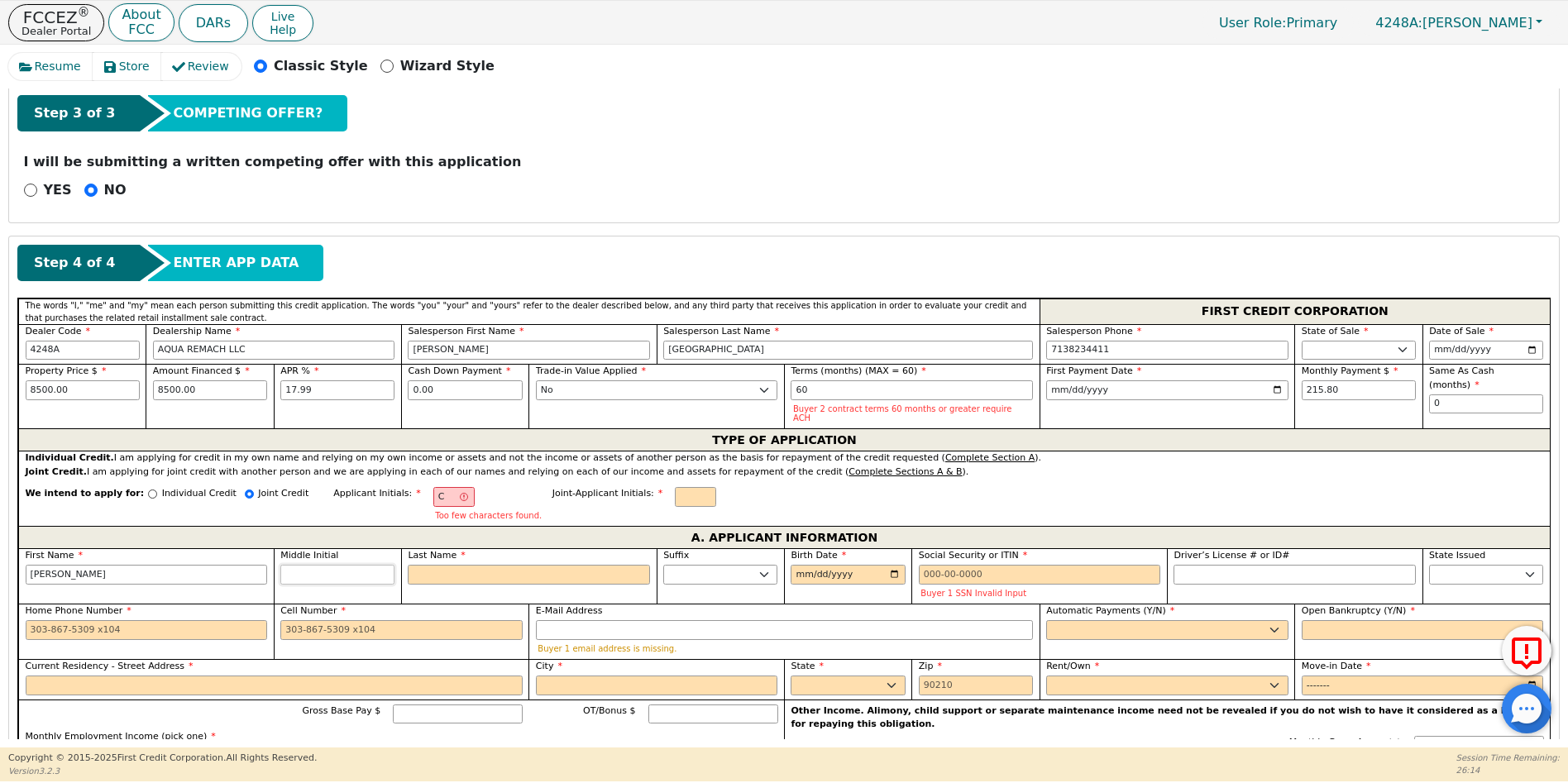
type input "[PERSON_NAME]"
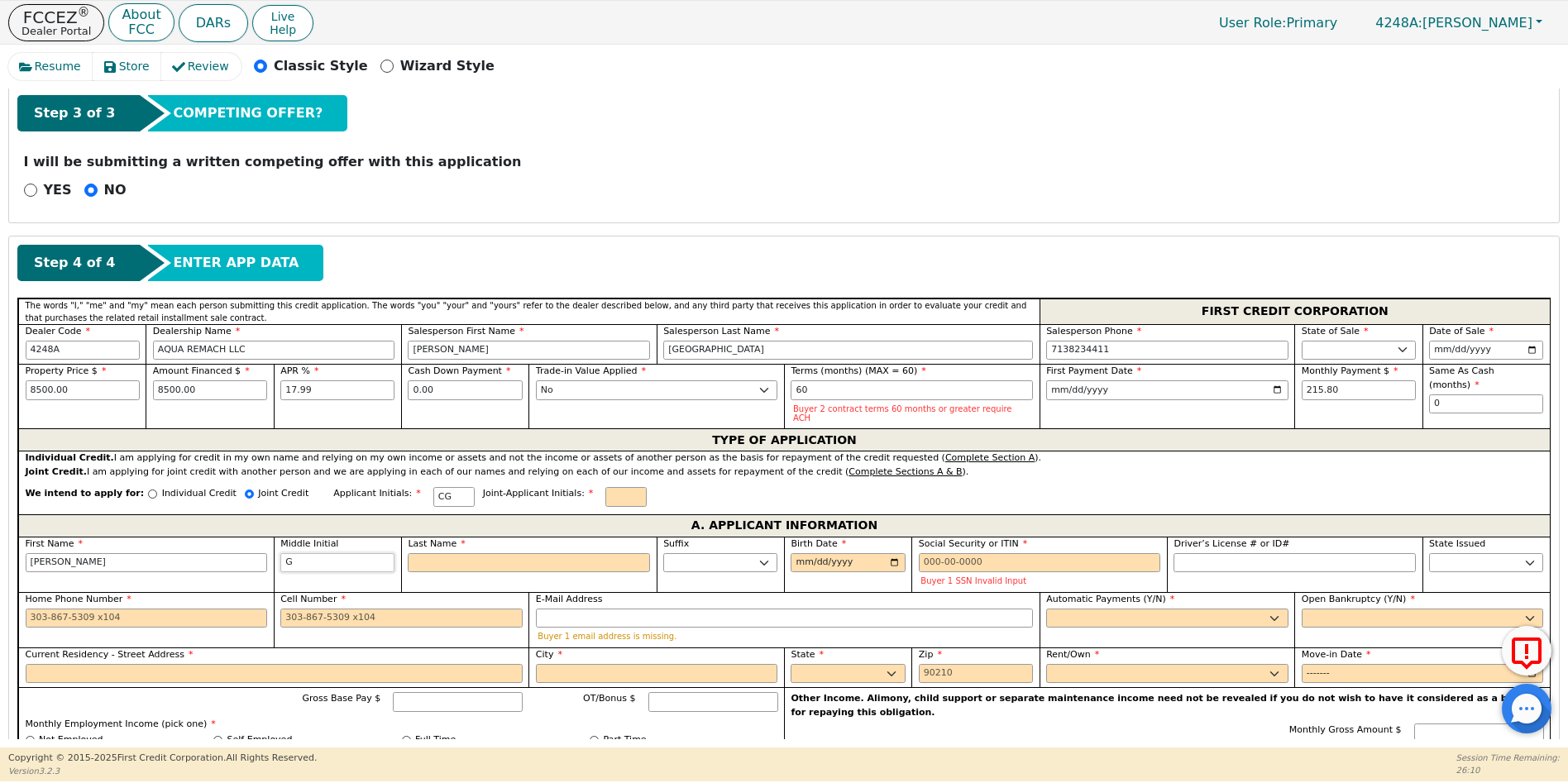
type input "G"
click at [619, 553] on input "Last Name" at bounding box center [528, 563] width 242 height 20
type input "CGC"
type input "C"
type input "[PERSON_NAME]"
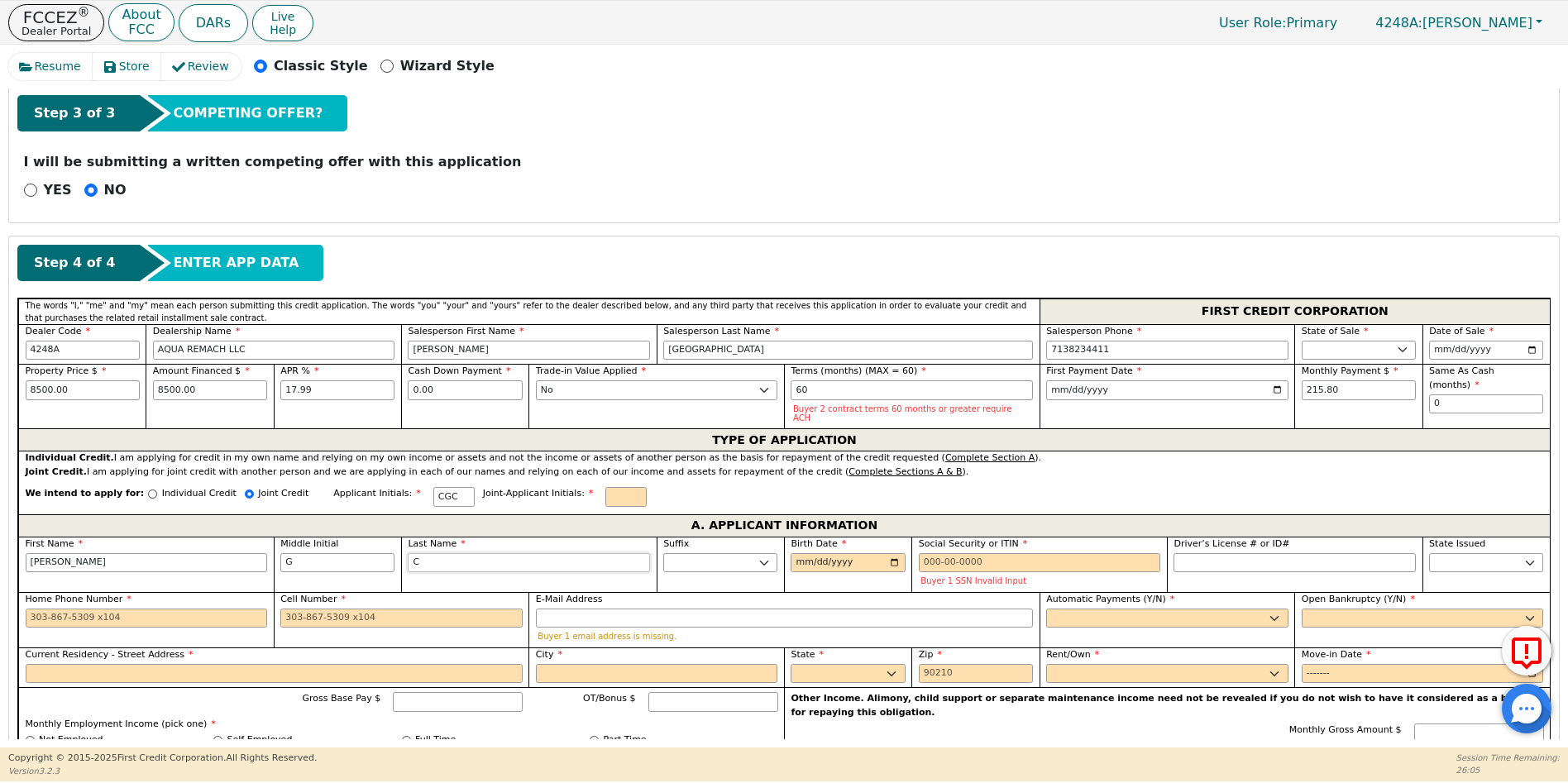
type input "CA"
type input "[PERSON_NAME] CA"
type input "CAA"
type input "[PERSON_NAME]"
type input "CAAL"
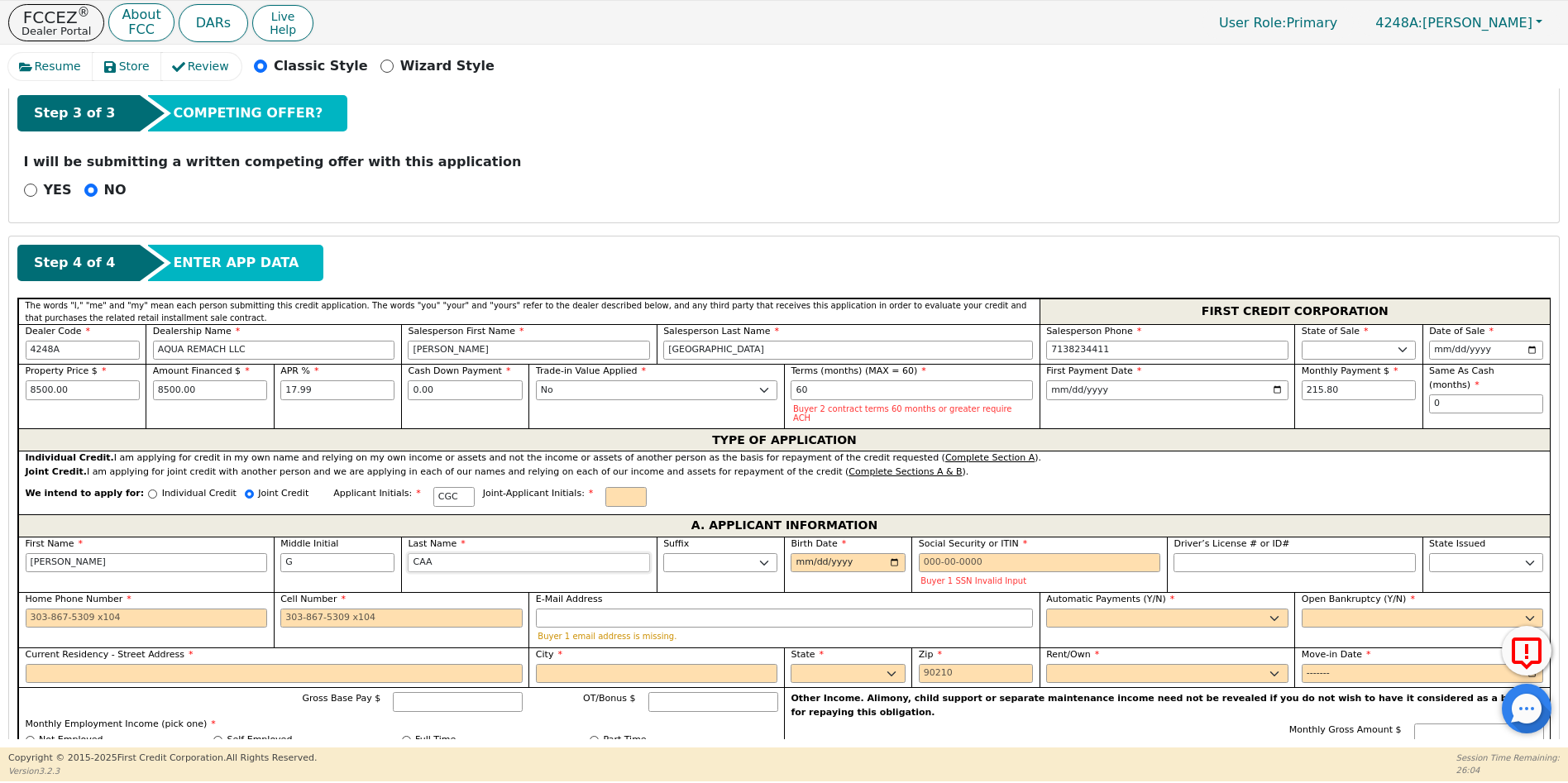
type input "[PERSON_NAME]"
type input "CAAL"
click at [803, 556] on input "Birth Date" at bounding box center [847, 563] width 114 height 20
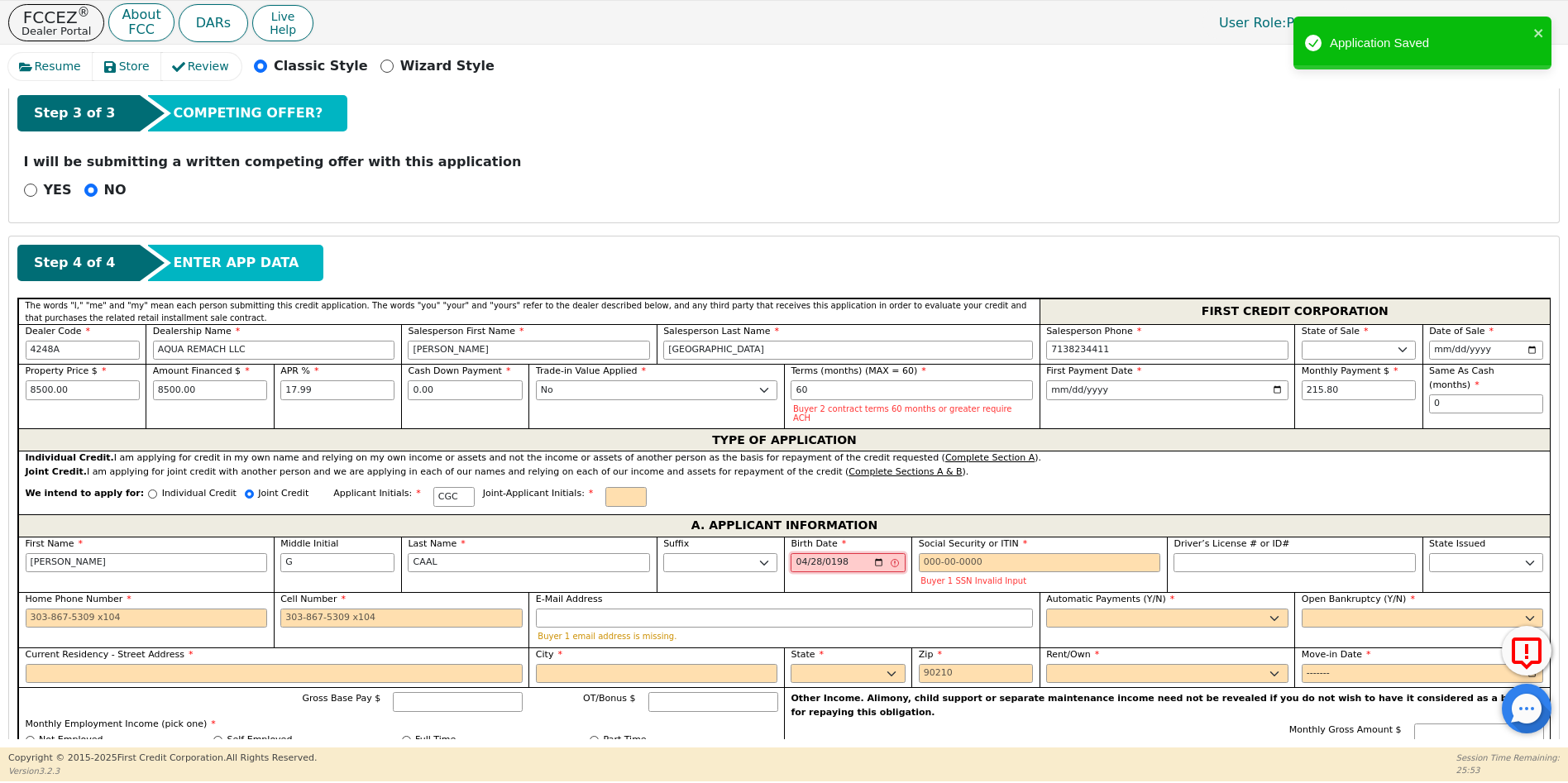
type input "[DATE]"
click at [919, 553] on input "Social Security or ITIN" at bounding box center [1040, 563] width 242 height 20
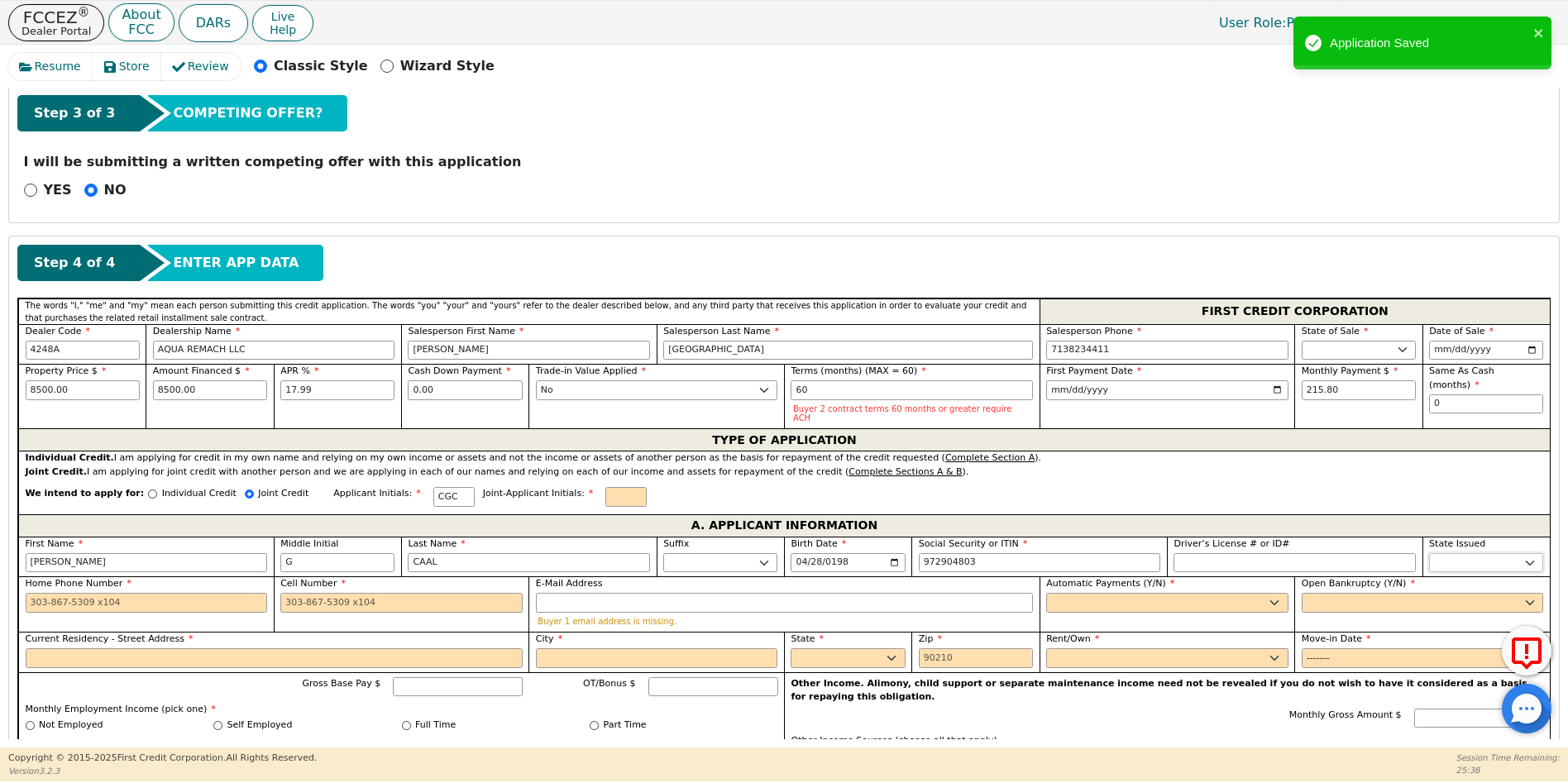
type input "***-**-4803"
click at [1460, 553] on select "AK AL AR AZ CA CO CT DC DE FL [GEOGRAPHIC_DATA] HI IA ID IL IN KS [GEOGRAPHIC_D…" at bounding box center [1486, 563] width 114 height 20
select select "[GEOGRAPHIC_DATA]"
click at [1460, 553] on select "AK AL AR AZ CA CO CT DC DE FL [GEOGRAPHIC_DATA] HI IA ID IL IN KS [GEOGRAPHIC_D…" at bounding box center [1486, 563] width 114 height 20
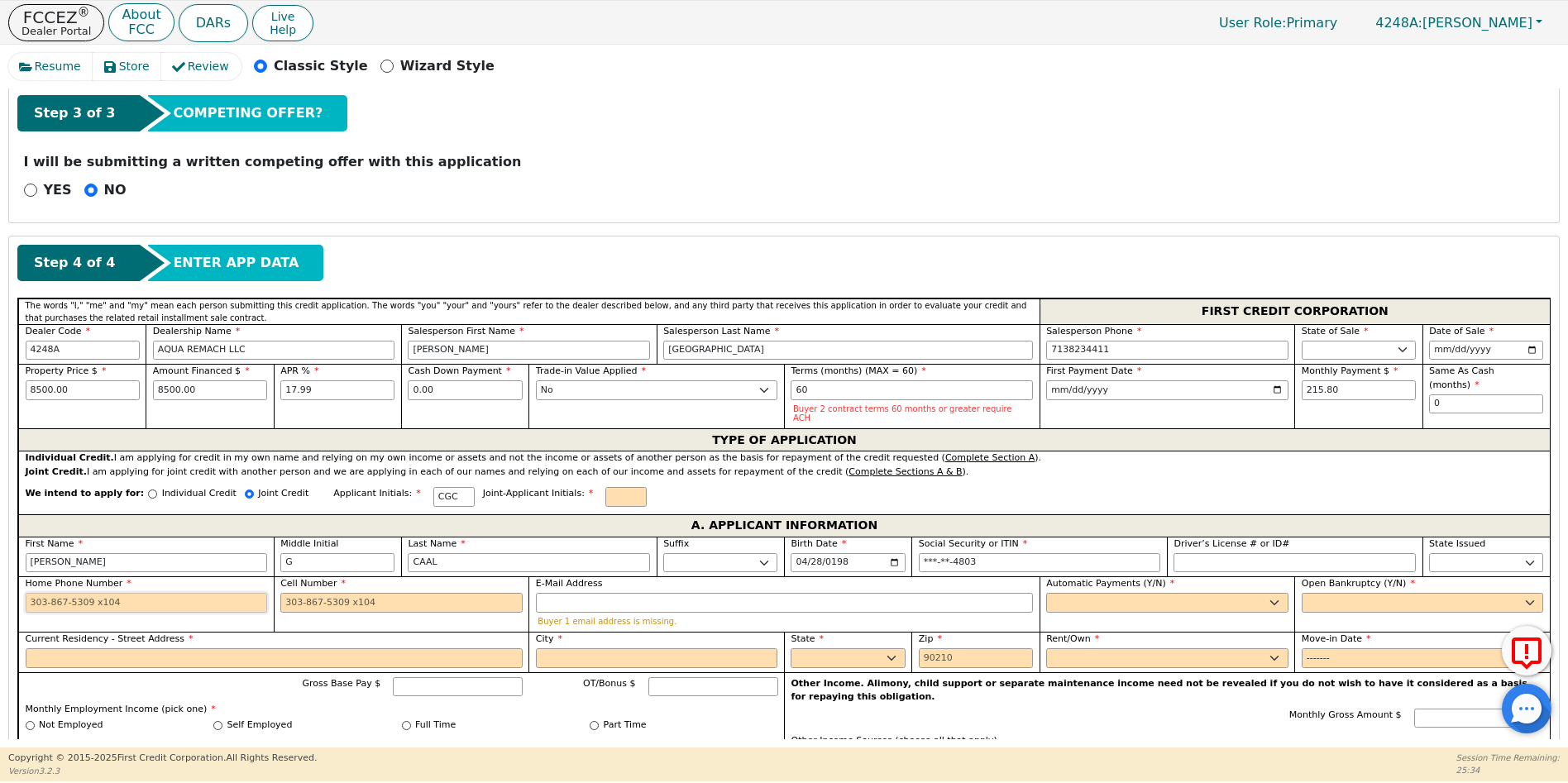
click at [29, 593] on input "Home Phone Number" at bounding box center [147, 603] width 242 height 20
type input "[PHONE_NUMBER]"
click at [286, 593] on input "Cell Number" at bounding box center [401, 603] width 242 height 20
drag, startPoint x: 62, startPoint y: 391, endPoint x: -9, endPoint y: 391, distance: 71.0
click at [0, 391] on html "FCCEZ ® Dealer Portal About FCC DARs Live Help User Role : Primary 4248A: [PERS…" at bounding box center [784, 391] width 1568 height 782
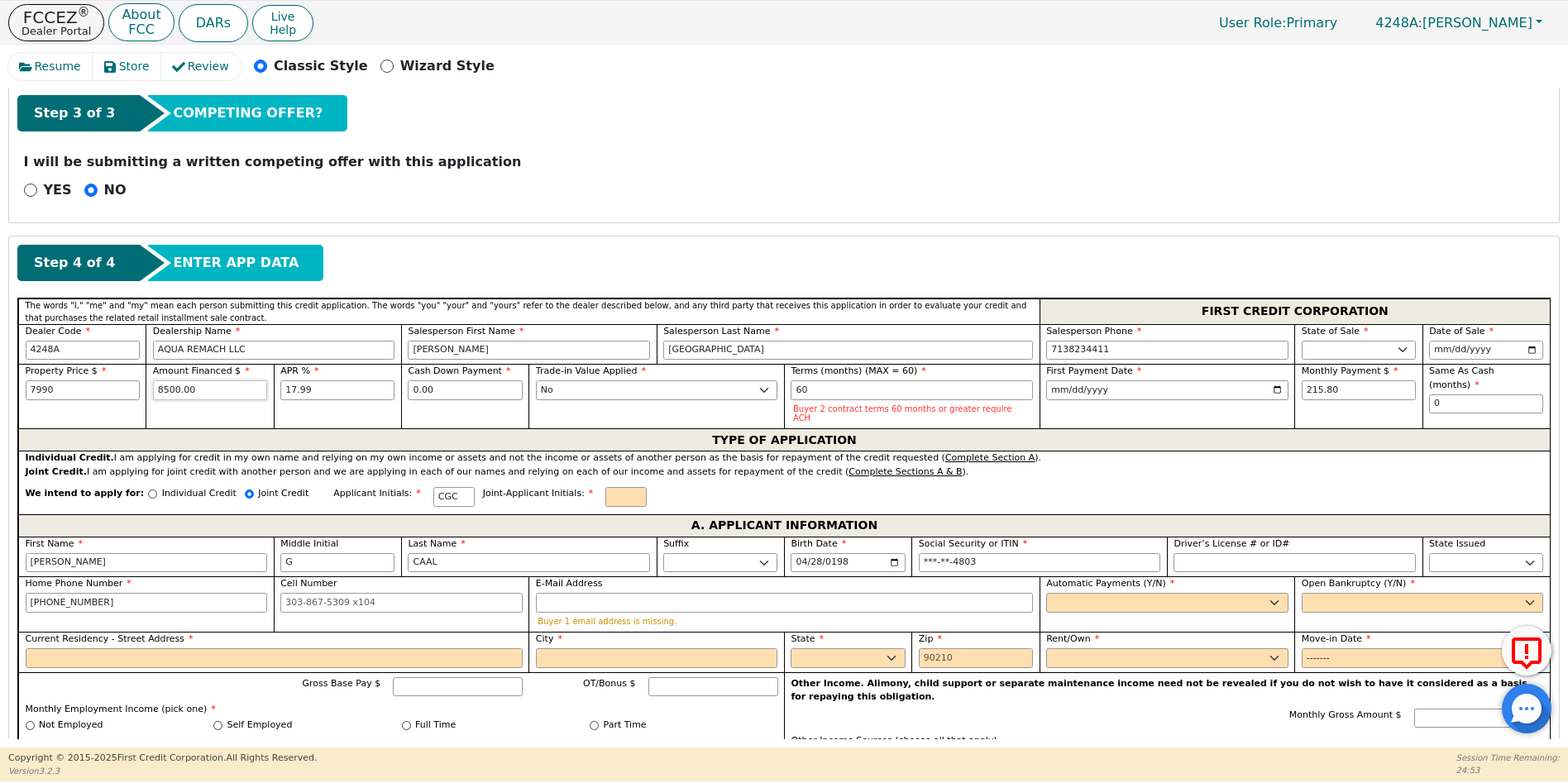
type input "7990.00"
drag, startPoint x: 192, startPoint y: 388, endPoint x: 134, endPoint y: 388, distance: 58.0
click at [134, 388] on div "Property Price $ 7990.00 Amount Financed $ 8500.00 APR % 17.99 Cash Down Paymen…" at bounding box center [784, 396] width 1532 height 65
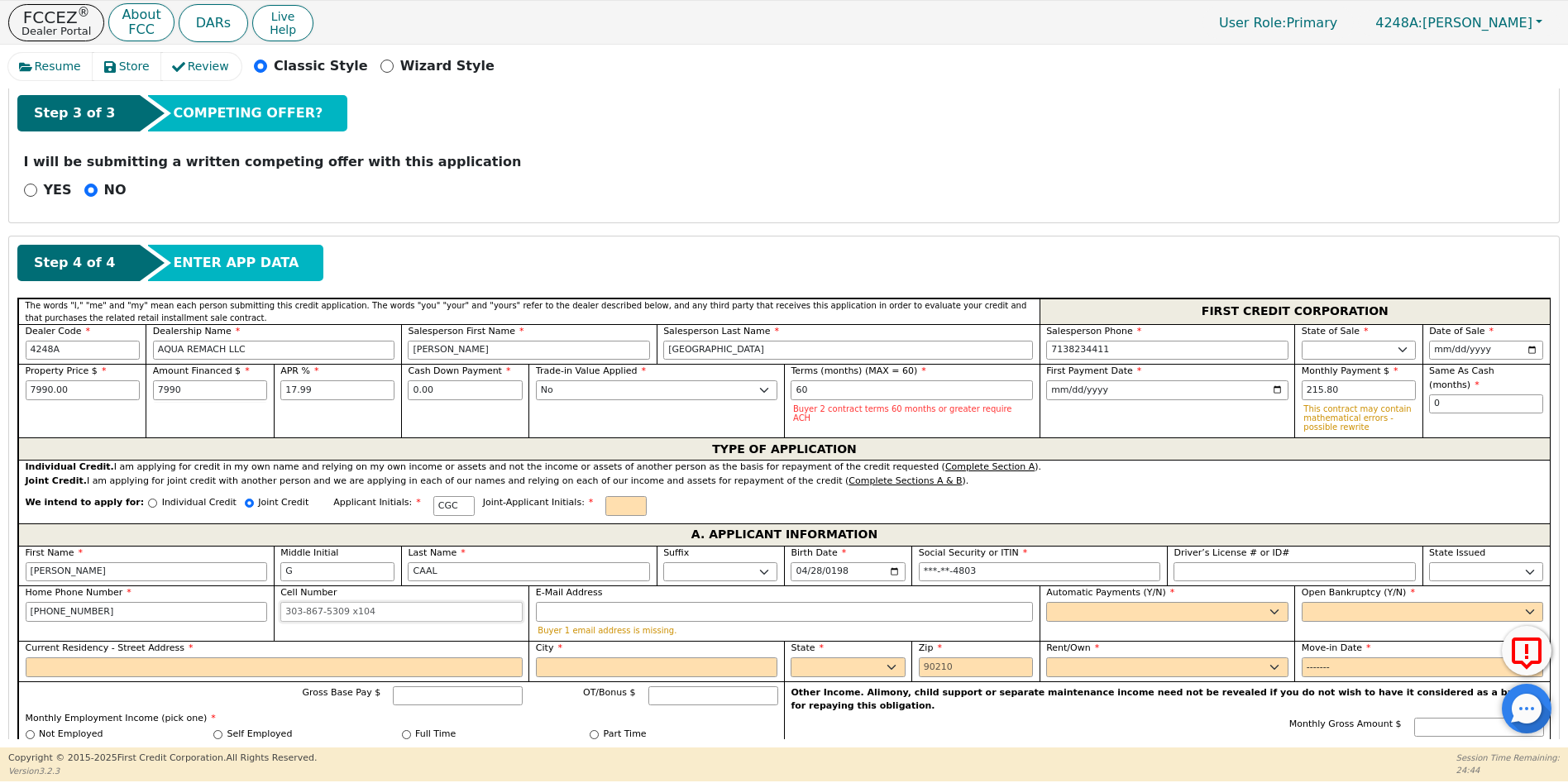
type input "7990.00"
click at [286, 609] on input "Cell Number" at bounding box center [401, 612] width 242 height 20
type input "[PHONE_NUMBER]"
click at [1080, 615] on select "Yes No" at bounding box center [1167, 612] width 242 height 20
select select "y"
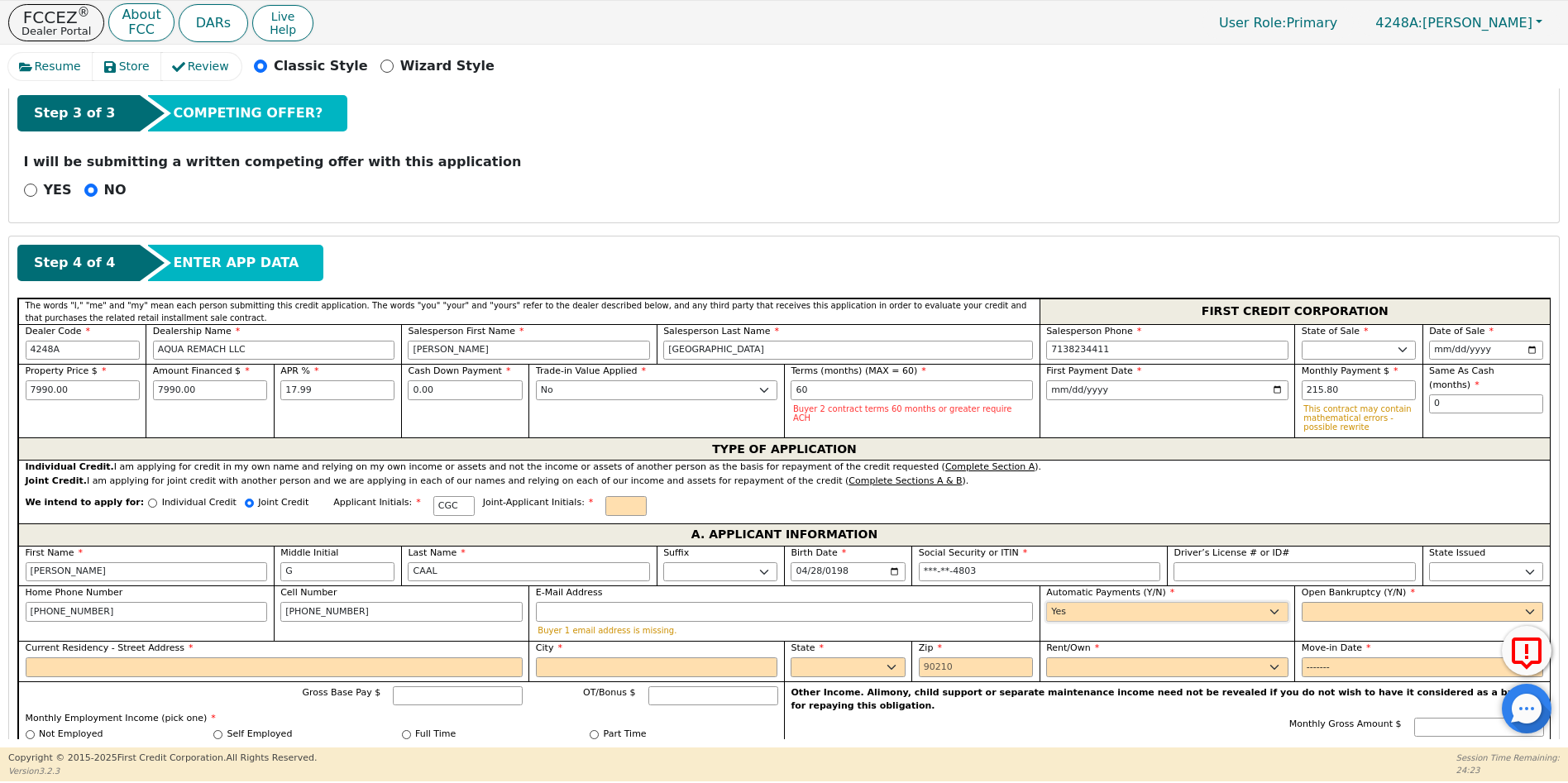
click at [1046, 603] on select "Yes No" at bounding box center [1167, 612] width 242 height 20
type input "[PERSON_NAME]"
click at [1313, 610] on select "Yes No" at bounding box center [1422, 612] width 242 height 20
select select "n"
click at [1301, 603] on select "Yes No" at bounding box center [1422, 612] width 242 height 20
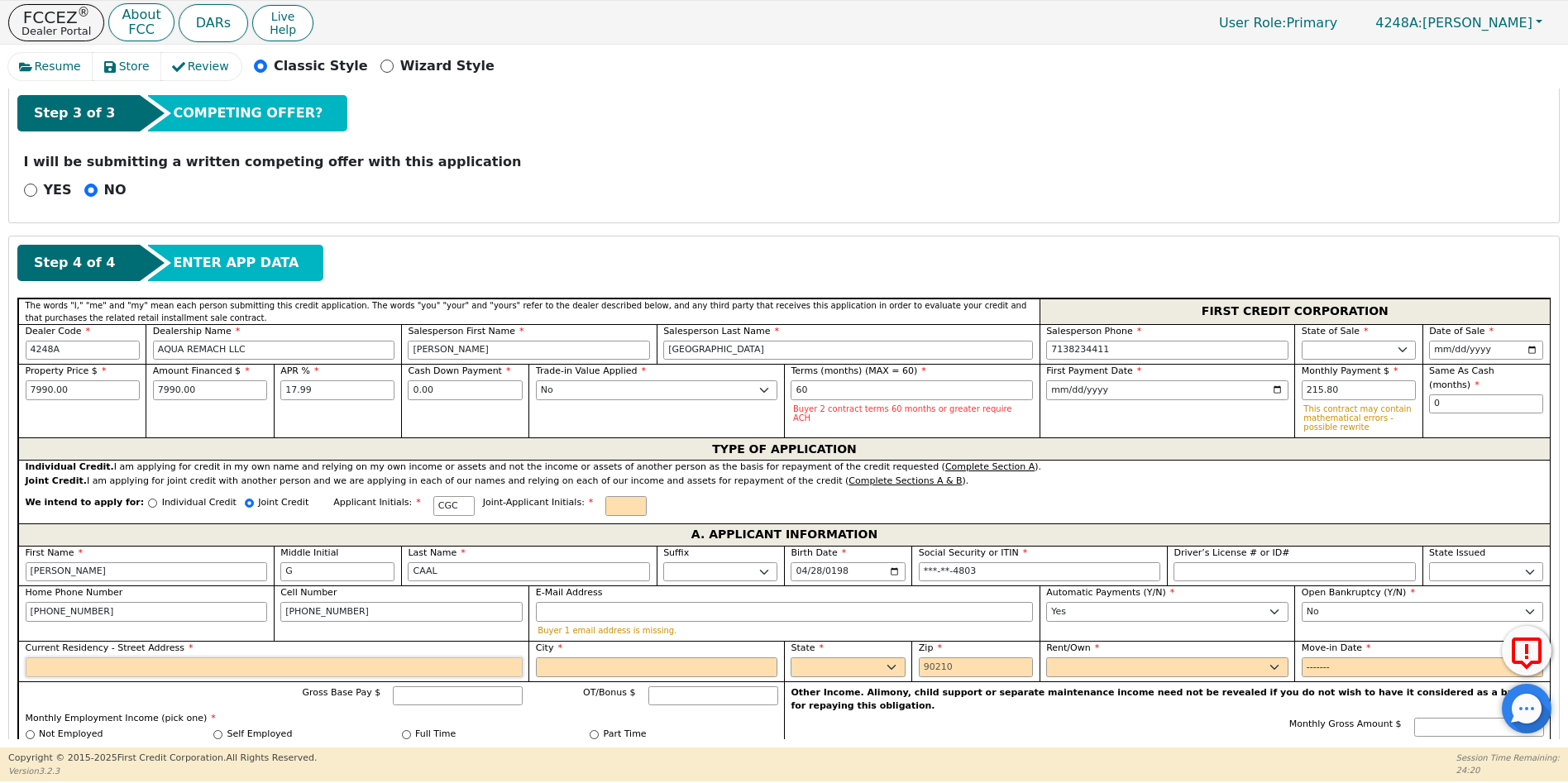
click at [53, 672] on input "Current Residency - Street Address" at bounding box center [274, 667] width 497 height 20
type input "16497 KINSBURY DR"
click at [542, 667] on input "City" at bounding box center [657, 667] width 242 height 20
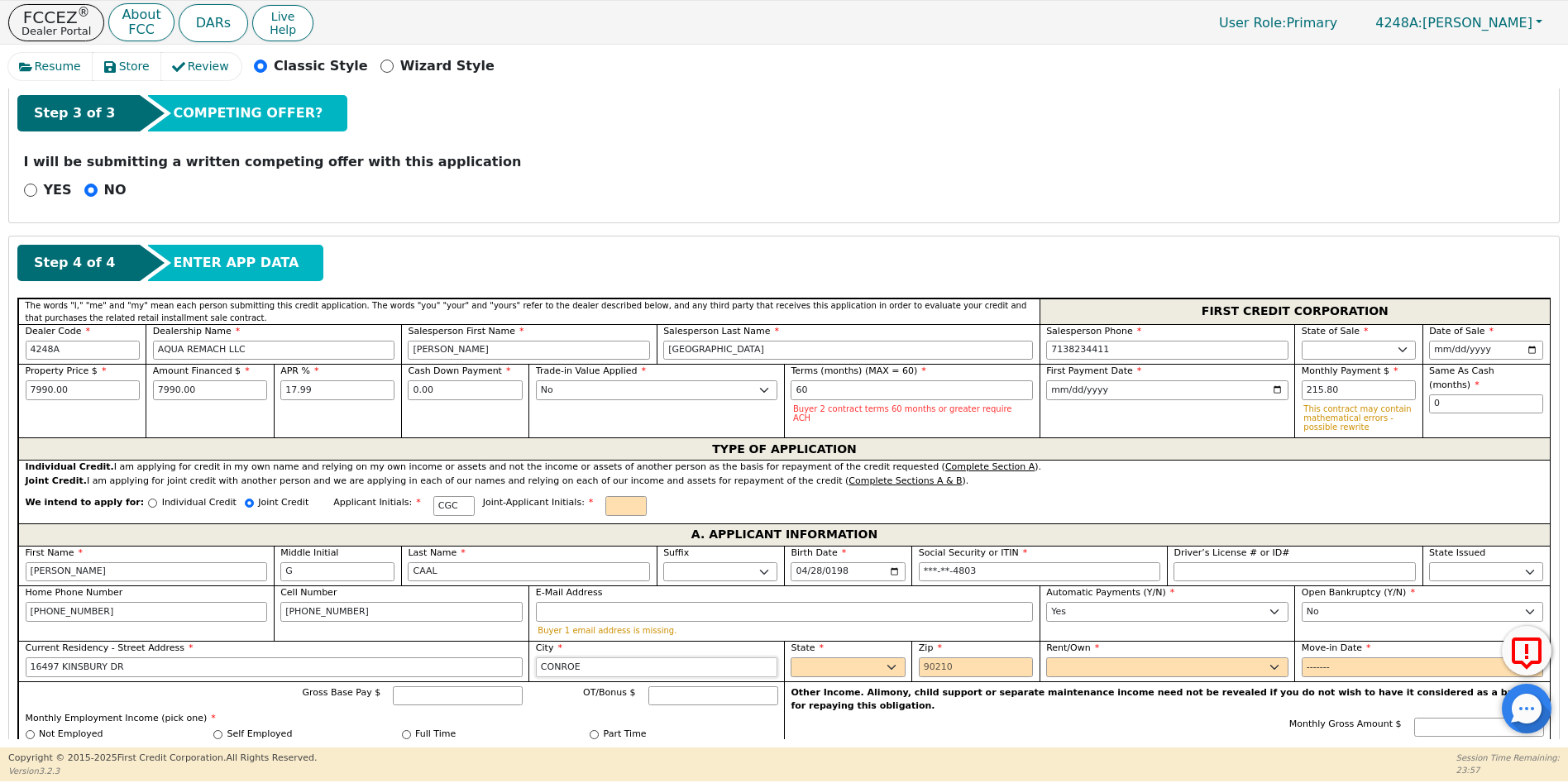
type input "CONROE"
click at [876, 670] on select "AK AL AR AZ CA CO CT DC DE FL [GEOGRAPHIC_DATA] HI IA ID IL IN KS [GEOGRAPHIC_D…" at bounding box center [847, 667] width 114 height 20
select select "[GEOGRAPHIC_DATA]"
click at [876, 670] on select "AK AL AR AZ CA CO CT DC DE FL [GEOGRAPHIC_DATA] HI IA ID IL IN KS [GEOGRAPHIC_D…" at bounding box center [847, 667] width 114 height 20
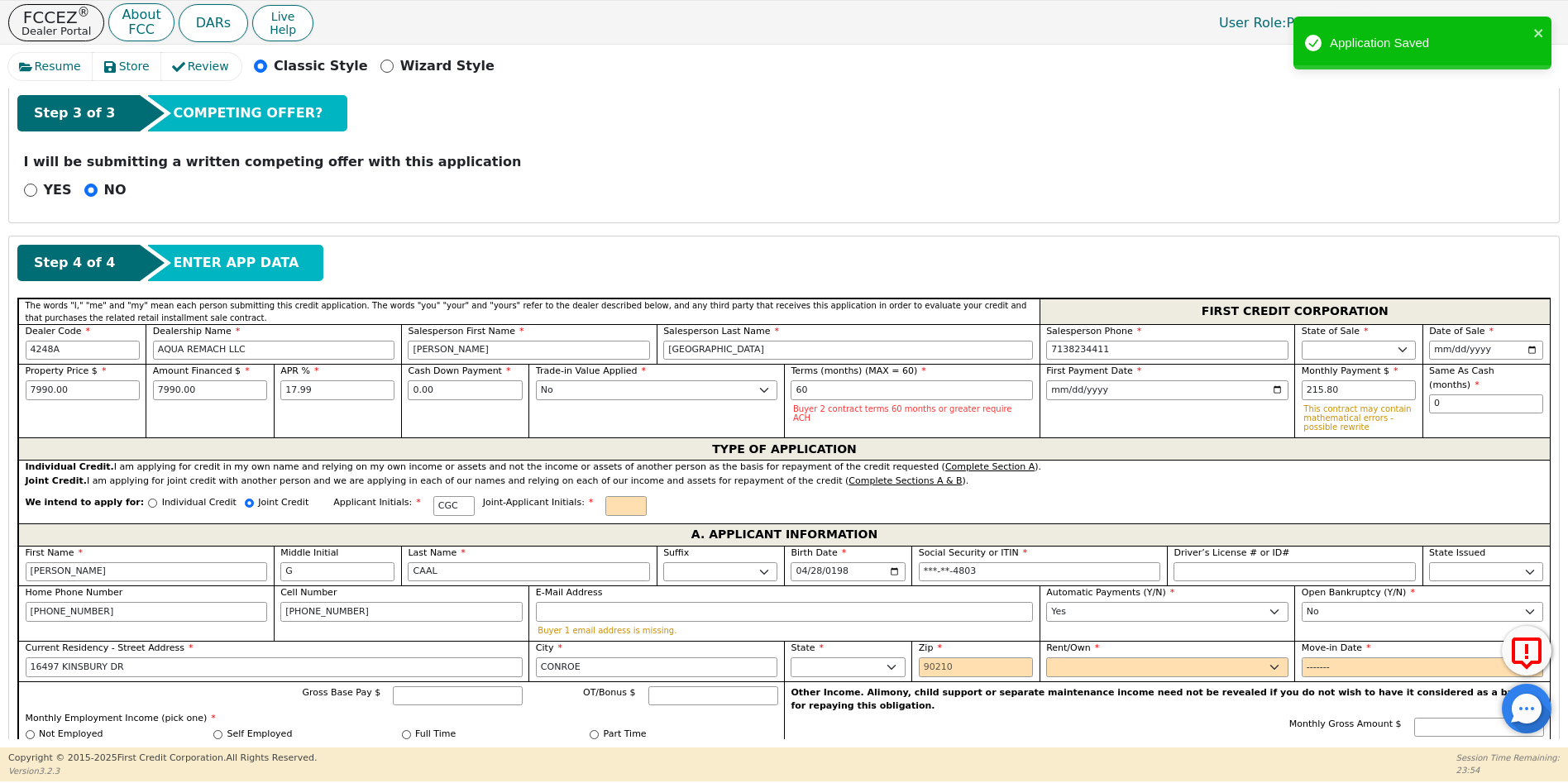
click at [919, 656] on div "Zip" at bounding box center [976, 660] width 114 height 35
click at [921, 667] on input "Zip" at bounding box center [976, 667] width 114 height 20
type input "77303"
click at [1056, 664] on select "Rent Own" at bounding box center [1167, 667] width 242 height 20
select select "Own"
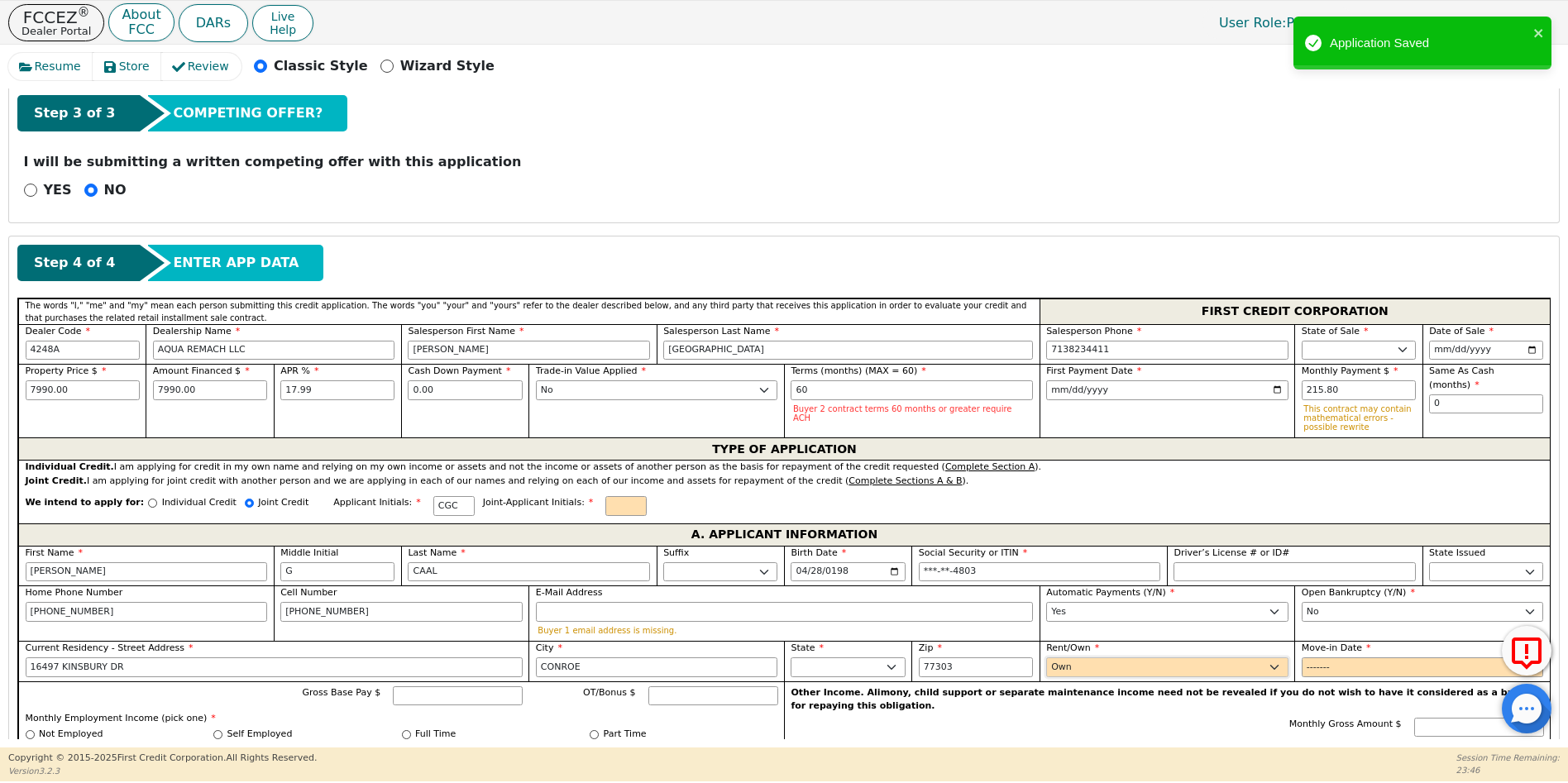
click at [1046, 658] on select "Rent Own" at bounding box center [1167, 667] width 242 height 20
click at [1303, 665] on input "Move-in Date" at bounding box center [1422, 667] width 242 height 20
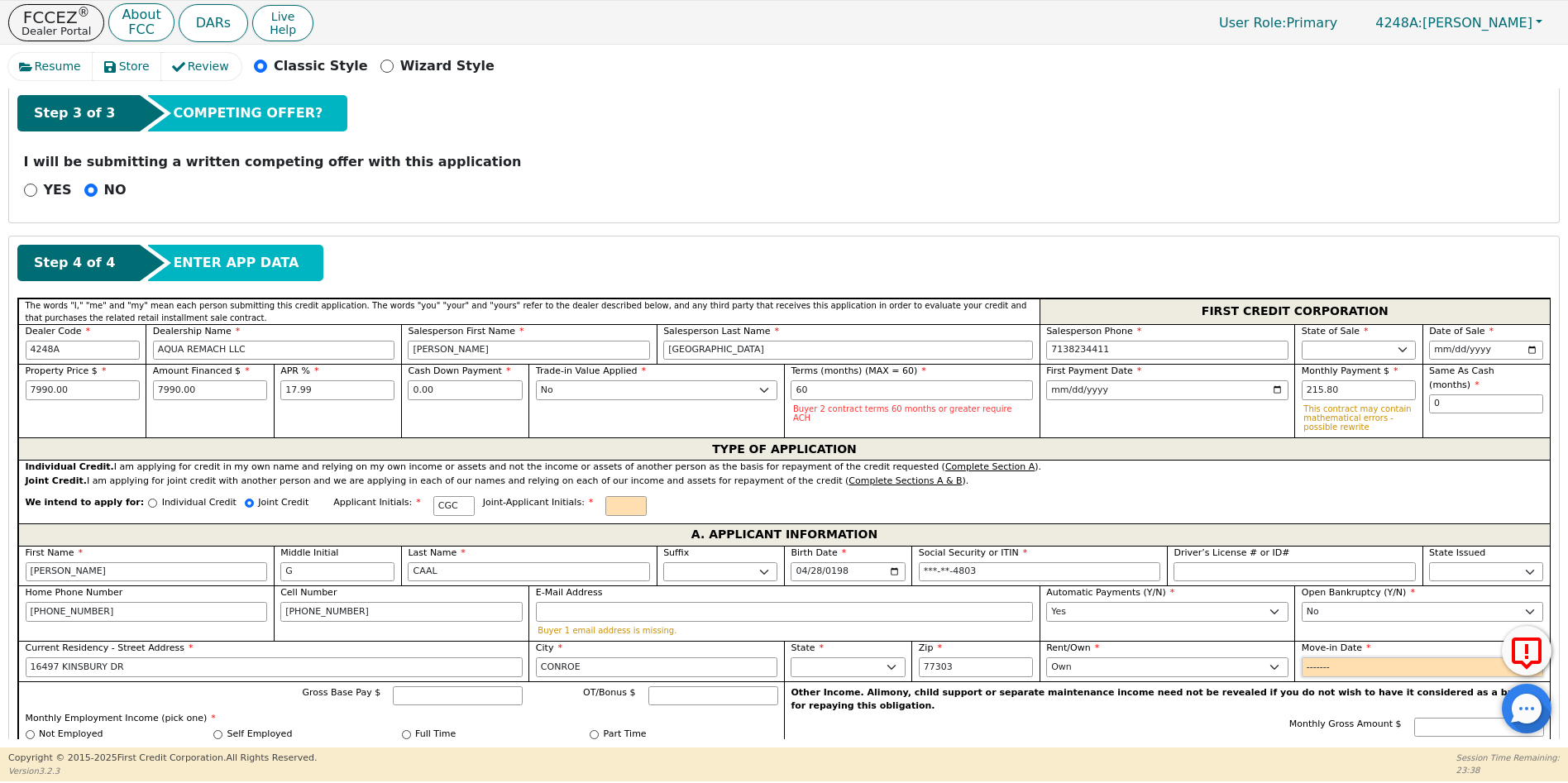
click at [1341, 667] on input "Move-in Date" at bounding box center [1422, 667] width 242 height 20
type input "2018-01"
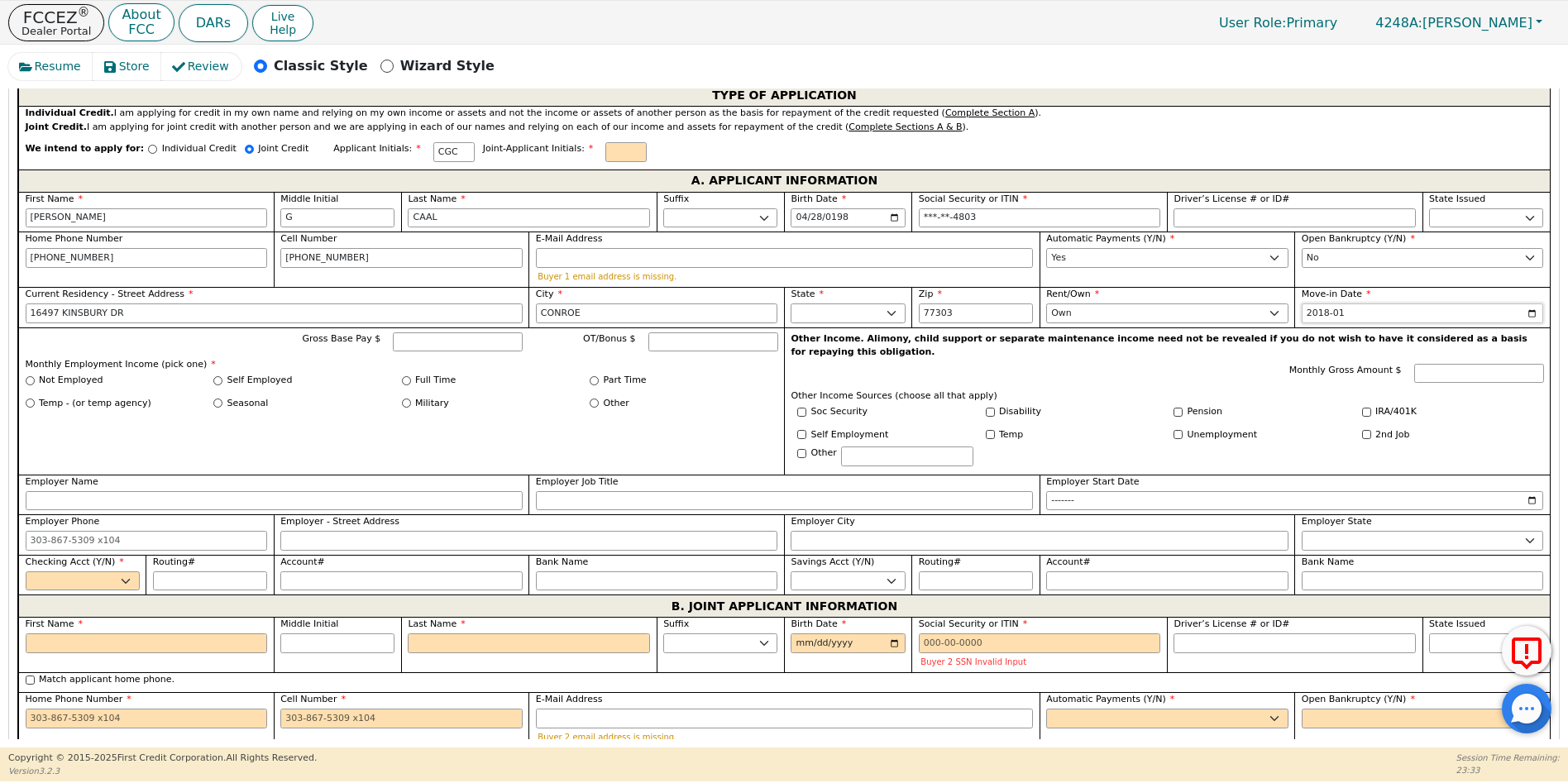
scroll to position [828, 0]
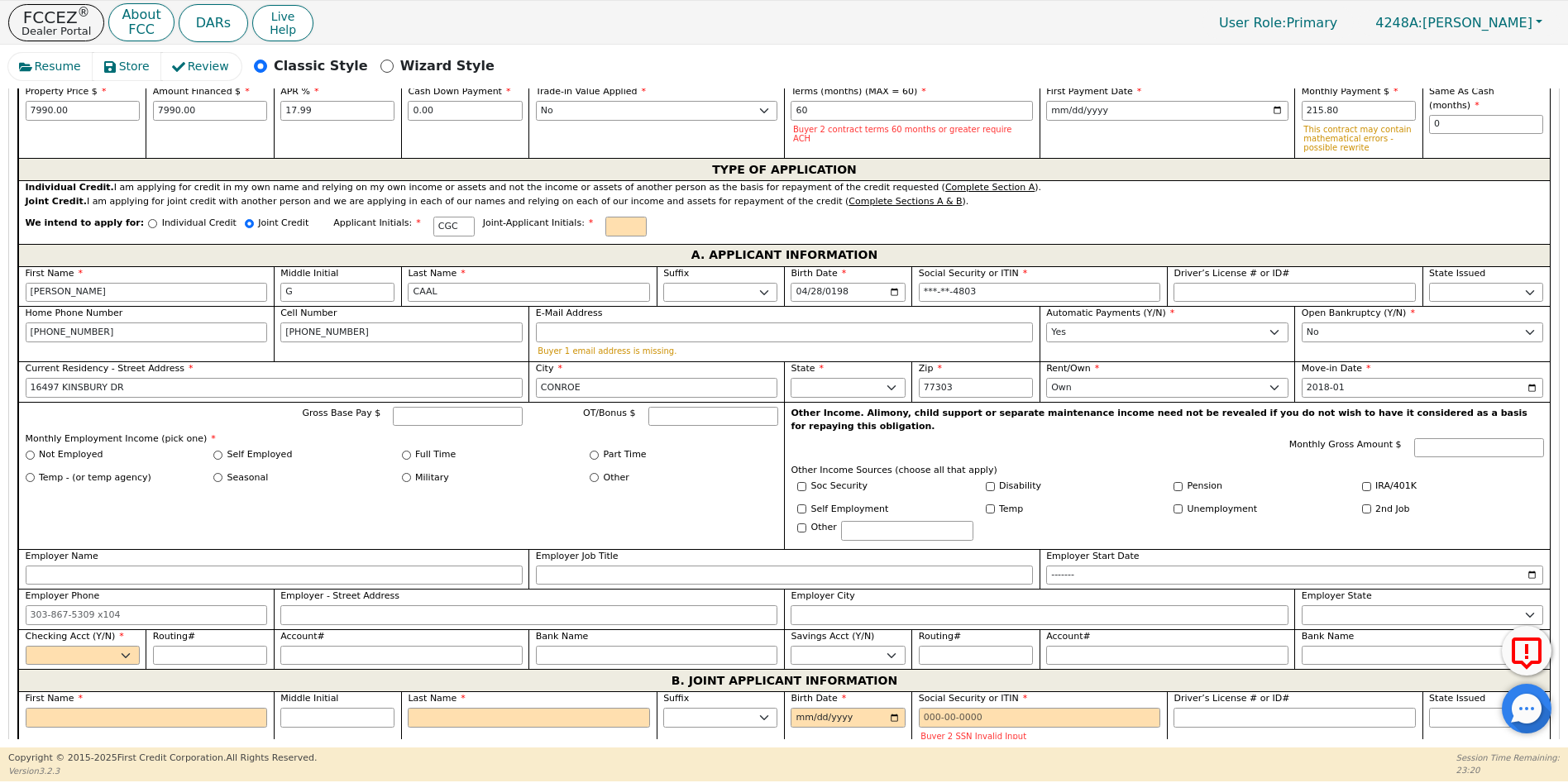
click at [211, 454] on div "Not Employed" at bounding box center [120, 455] width 188 height 14
click at [218, 452] on input "Self Employed" at bounding box center [217, 455] width 9 height 9
radio input "true"
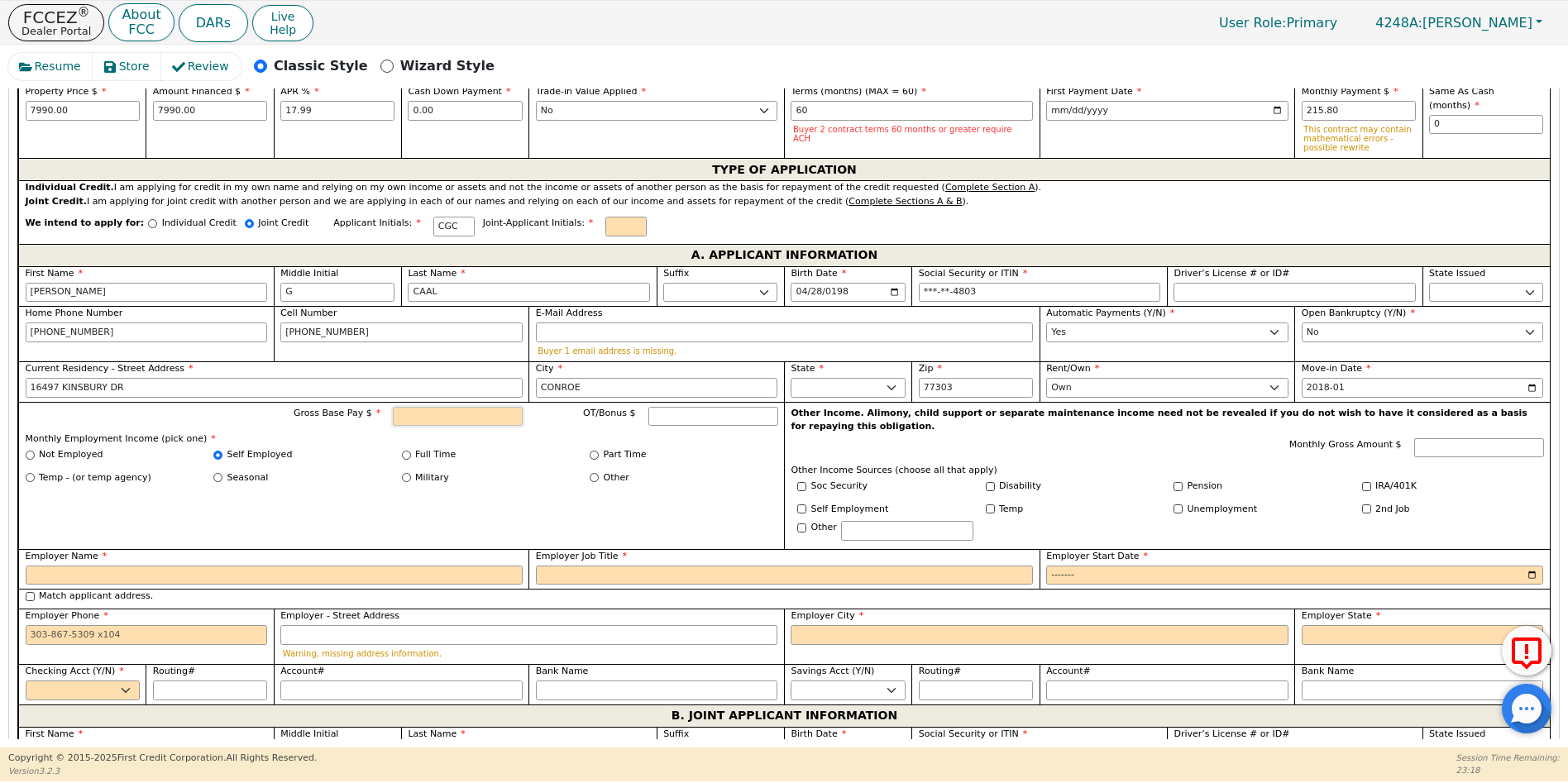
click at [425, 413] on input "Gross Base Pay $" at bounding box center [457, 416] width 129 height 20
type input "6000.00"
click at [762, 502] on div "Gross Base Pay $ 6000.00 OT/Bonus $ Monthly Employment Income (pick one) * Not …" at bounding box center [400, 476] width 765 height 148
click at [93, 570] on input "Employer Name" at bounding box center [274, 575] width 497 height 20
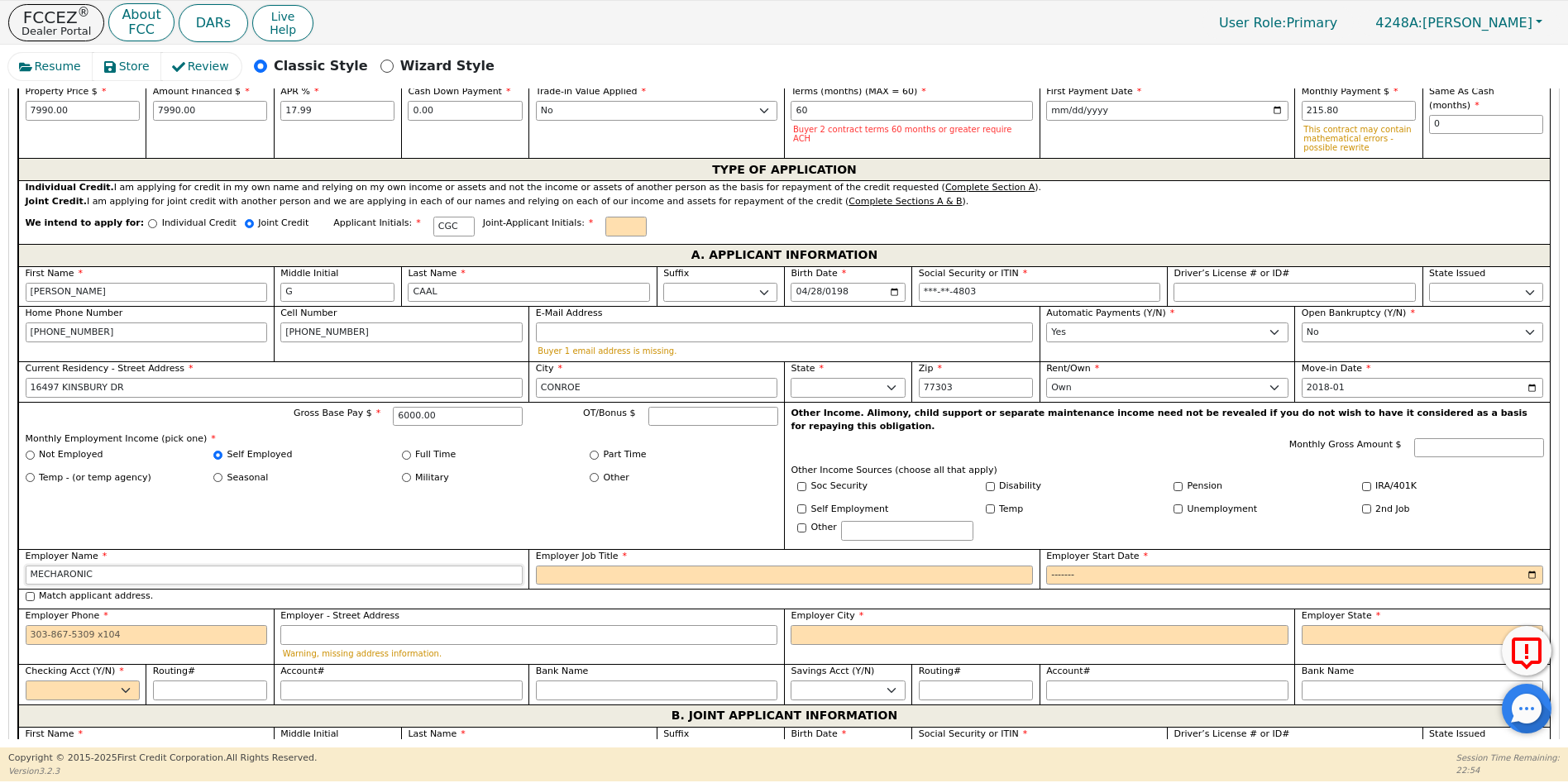
type input "MECHARONIC"
click at [554, 565] on input "Employer Job Title" at bounding box center [784, 575] width 497 height 20
type input "MECHATRONIC"
click at [1048, 565] on input "Employer Start Date" at bounding box center [1294, 575] width 497 height 20
click at [1085, 565] on input "Employer Start Date" at bounding box center [1294, 575] width 497 height 20
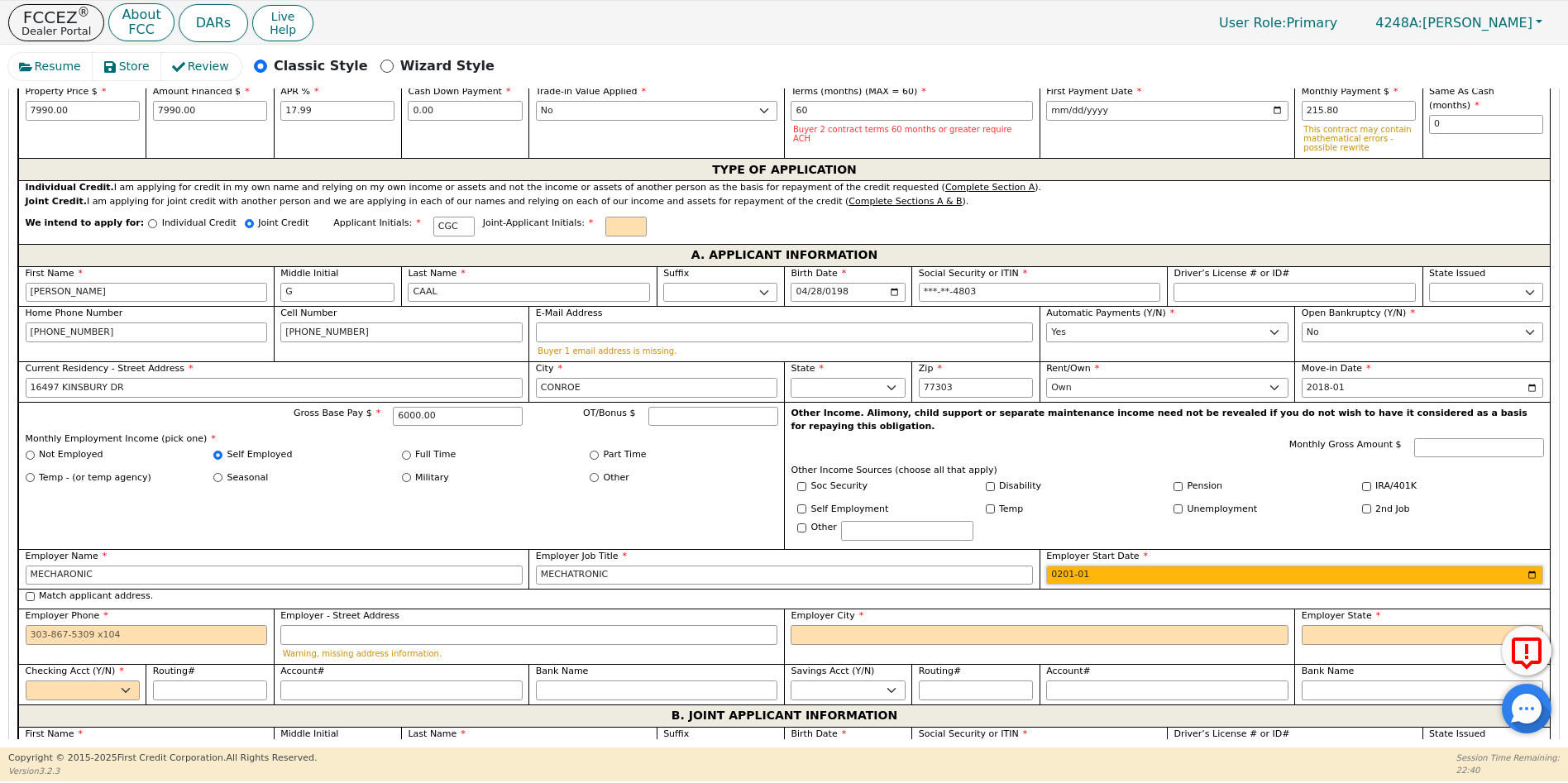
type input "2019-01"
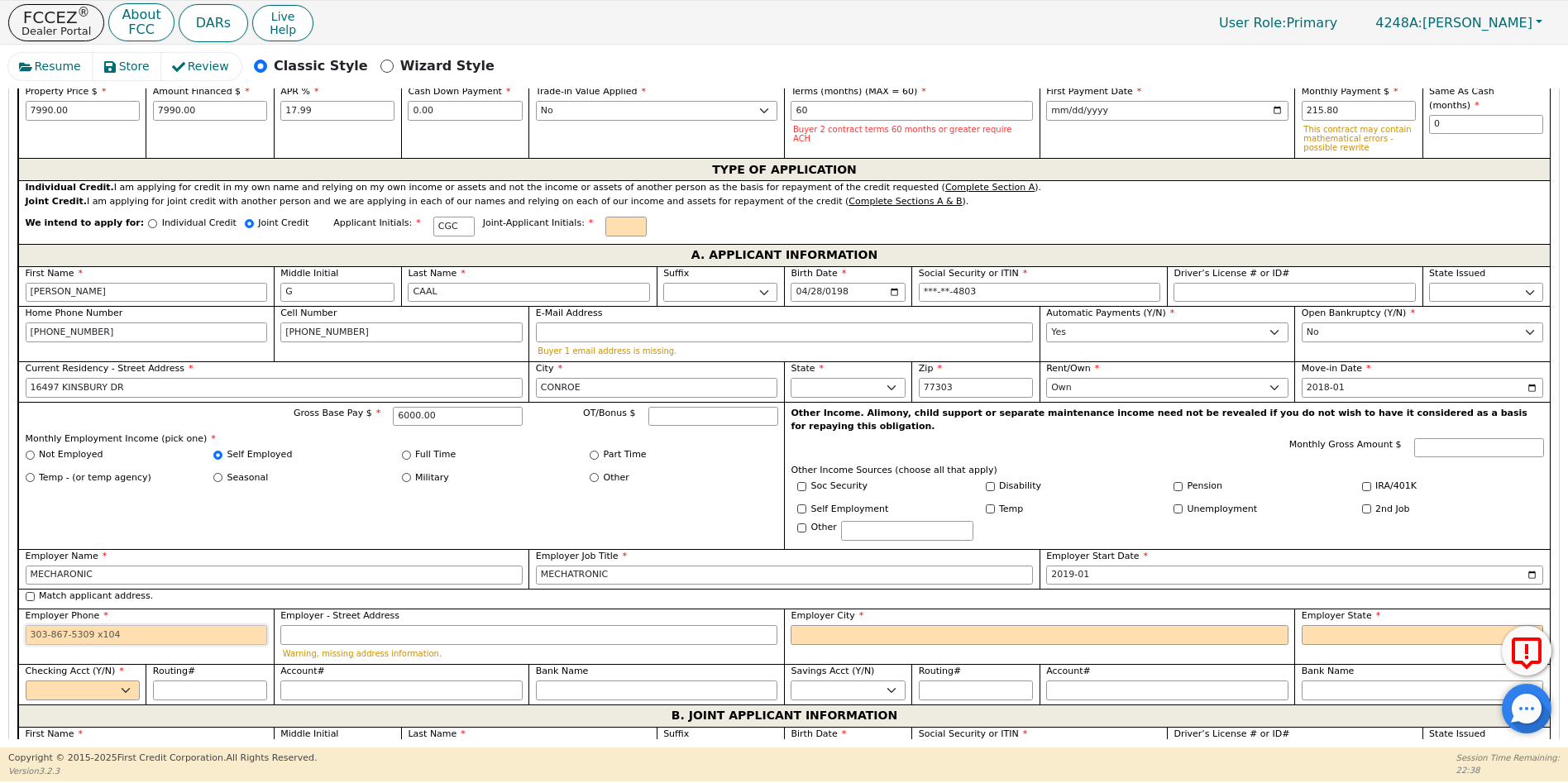
click at [29, 625] on input "Employer Phone" at bounding box center [147, 635] width 242 height 20
type input "[PHONE_NUMBER]"
click at [819, 627] on input "Employer City" at bounding box center [1039, 635] width 497 height 20
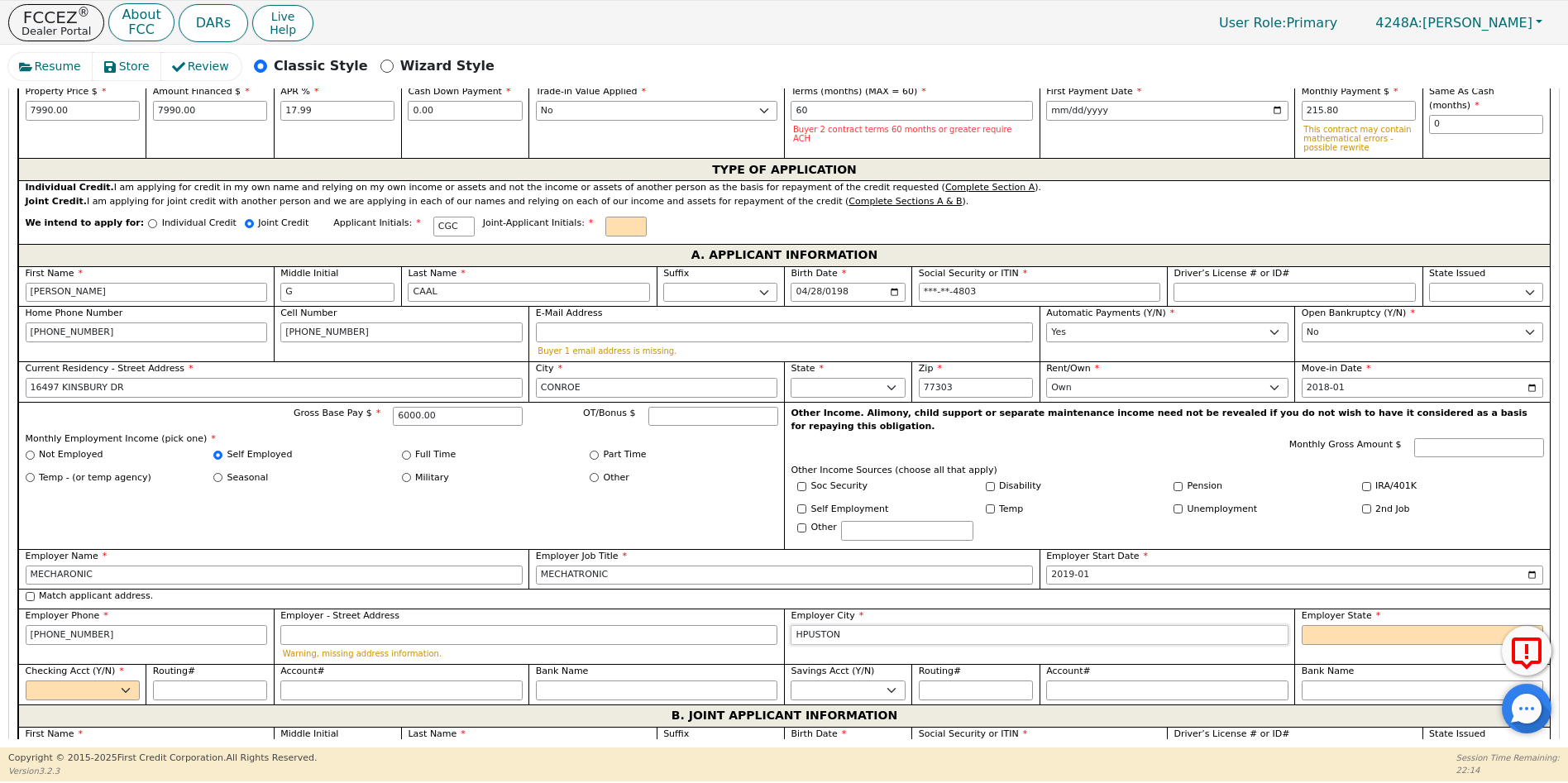
type input "HPUSTON"
click at [1329, 625] on select "AK AL AR AZ CA CO CT DC DE FL [GEOGRAPHIC_DATA] HI IA ID [GEOGRAPHIC_DATA] IN K…" at bounding box center [1422, 635] width 242 height 20
select select "[GEOGRAPHIC_DATA]"
click at [1322, 625] on select "AK AL AR AZ CA CO CT DC DE FL [GEOGRAPHIC_DATA] HI IA ID [GEOGRAPHIC_DATA] IN K…" at bounding box center [1422, 635] width 242 height 20
click at [127, 681] on select "Yes No" at bounding box center [83, 691] width 114 height 20
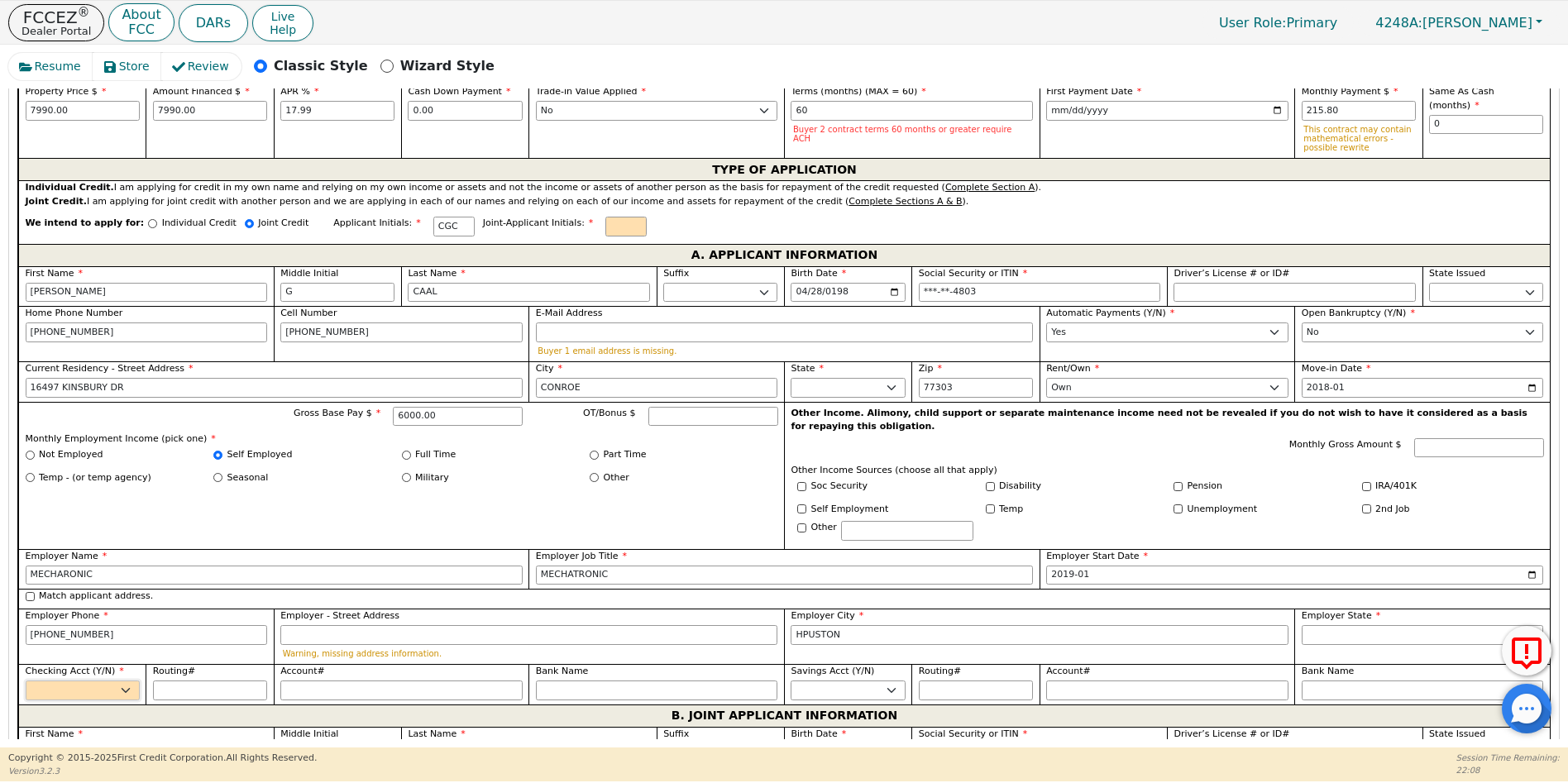
select select "y"
click at [26, 681] on select "Yes No" at bounding box center [83, 691] width 114 height 20
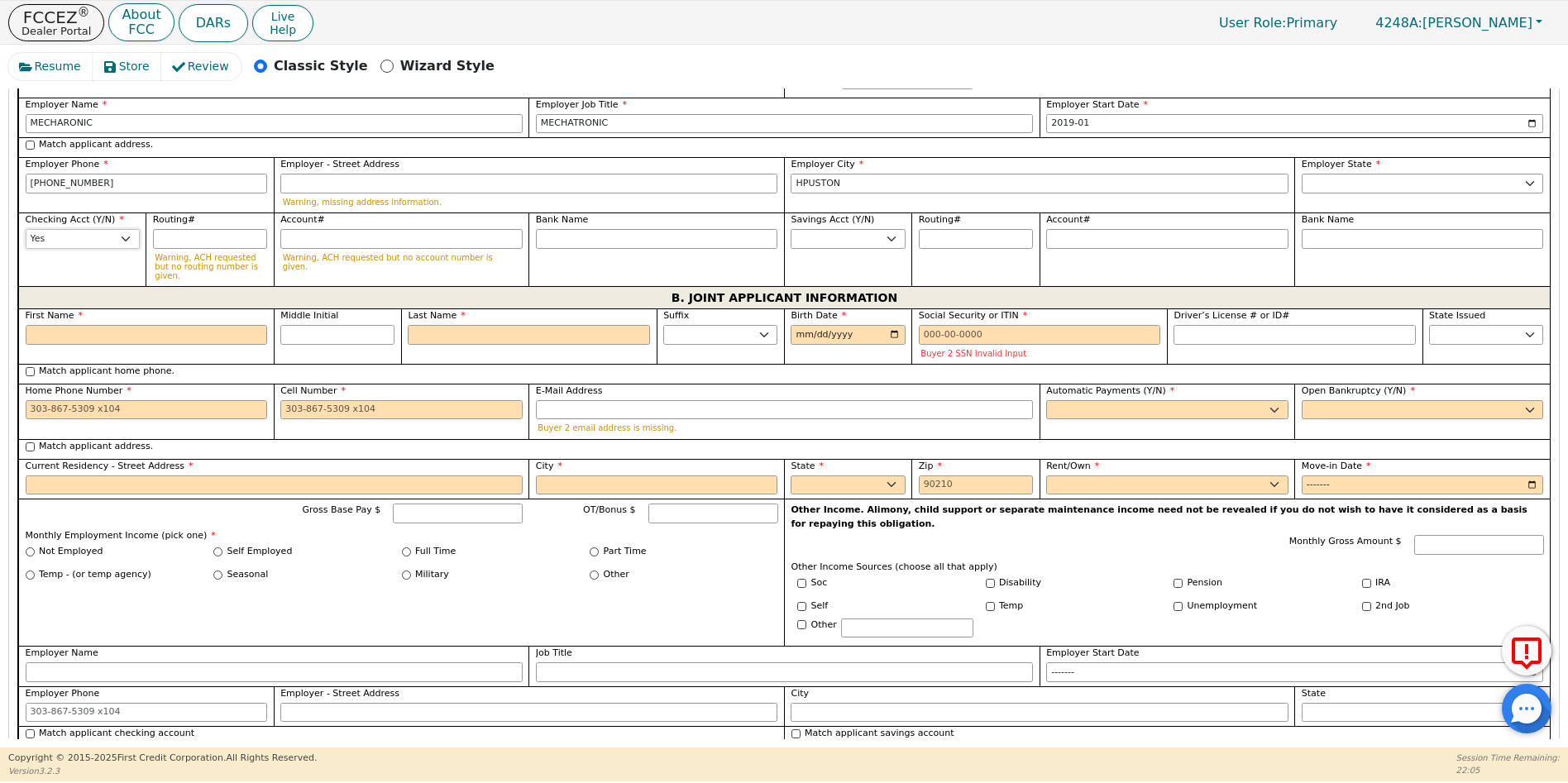
scroll to position [1288, 0]
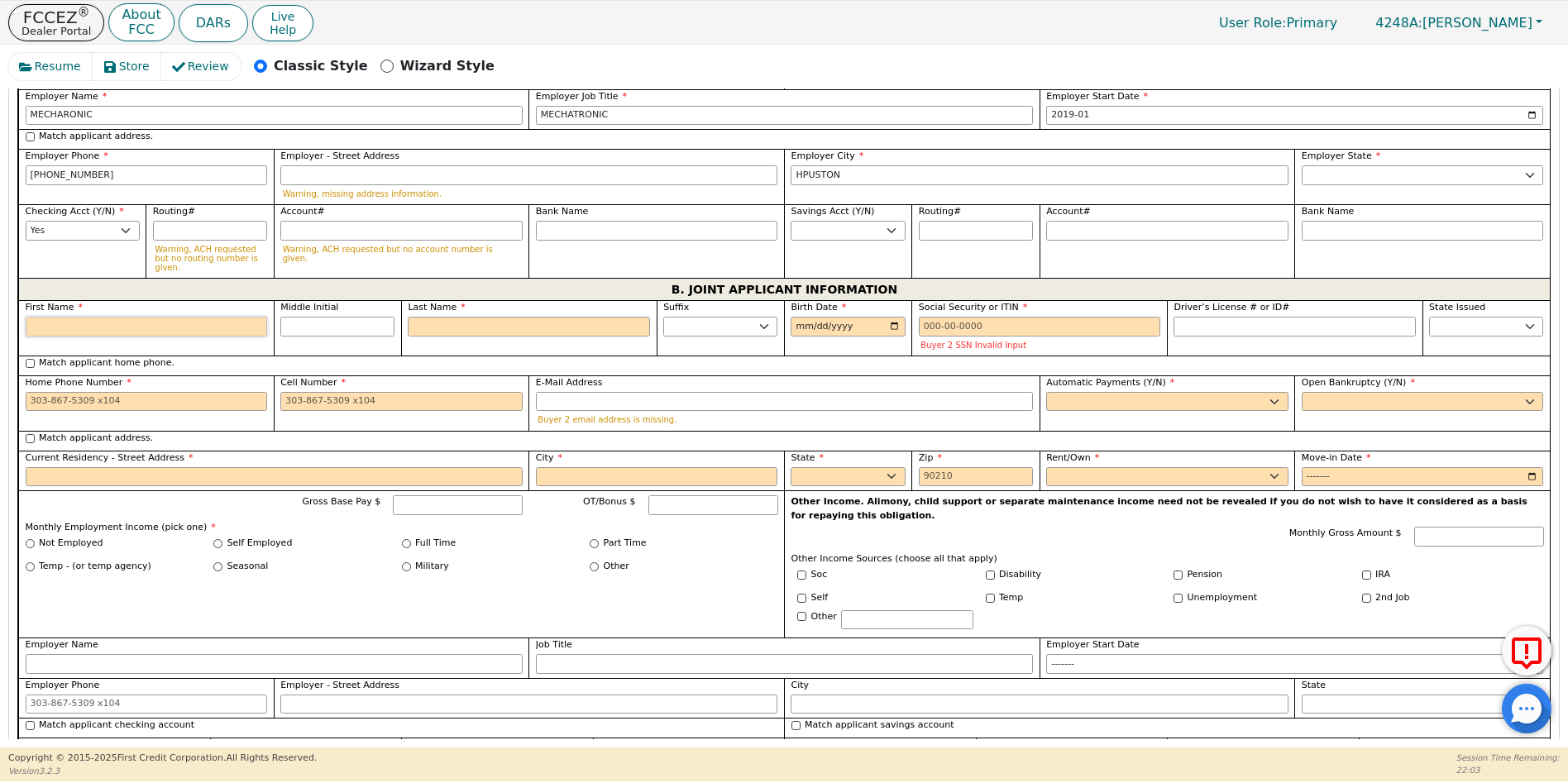
click at [68, 317] on input "First Name" at bounding box center [147, 326] width 242 height 20
type input "B"
type input "BW"
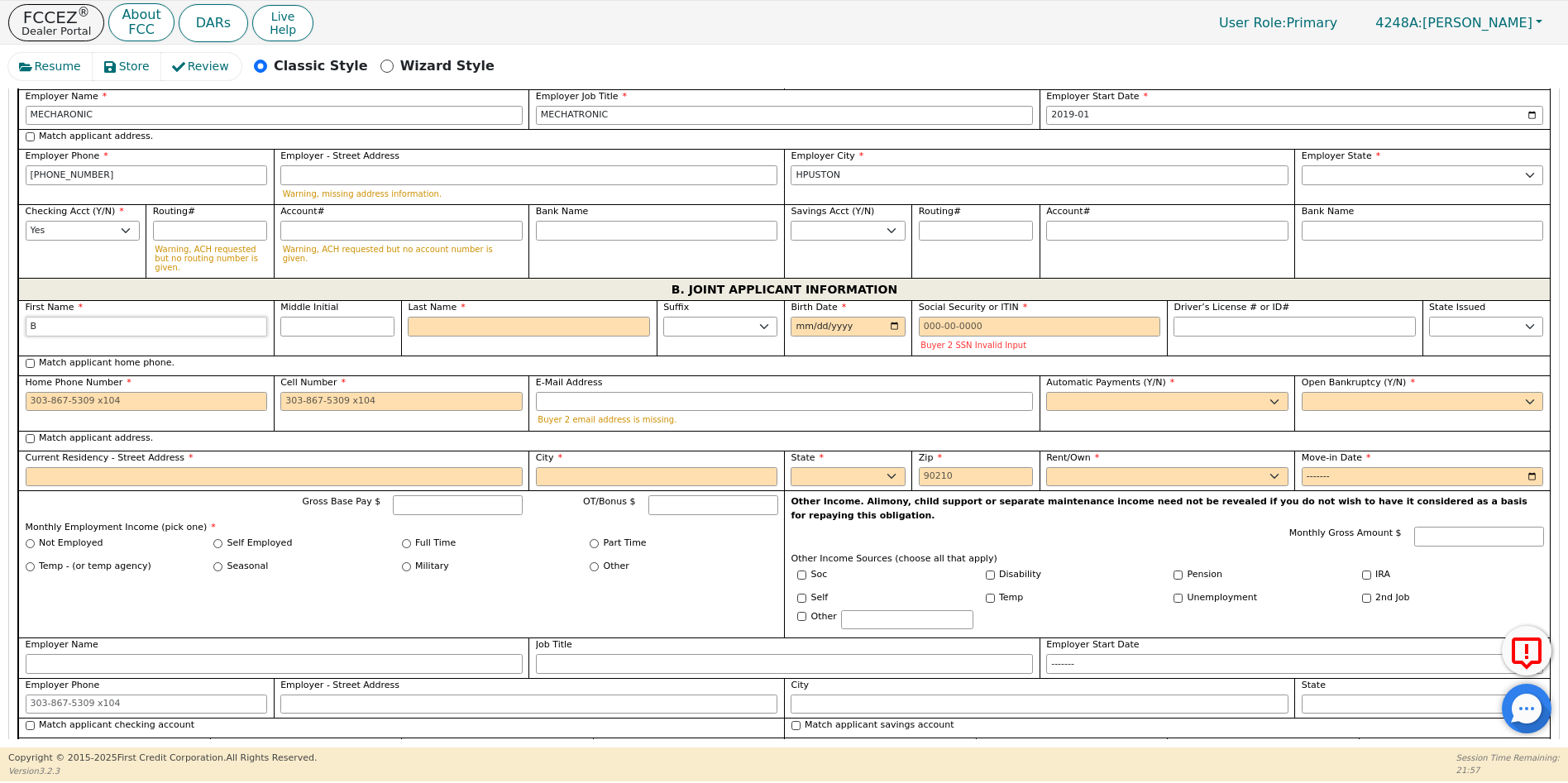
type input "BW"
type input "B"
type input "BE"
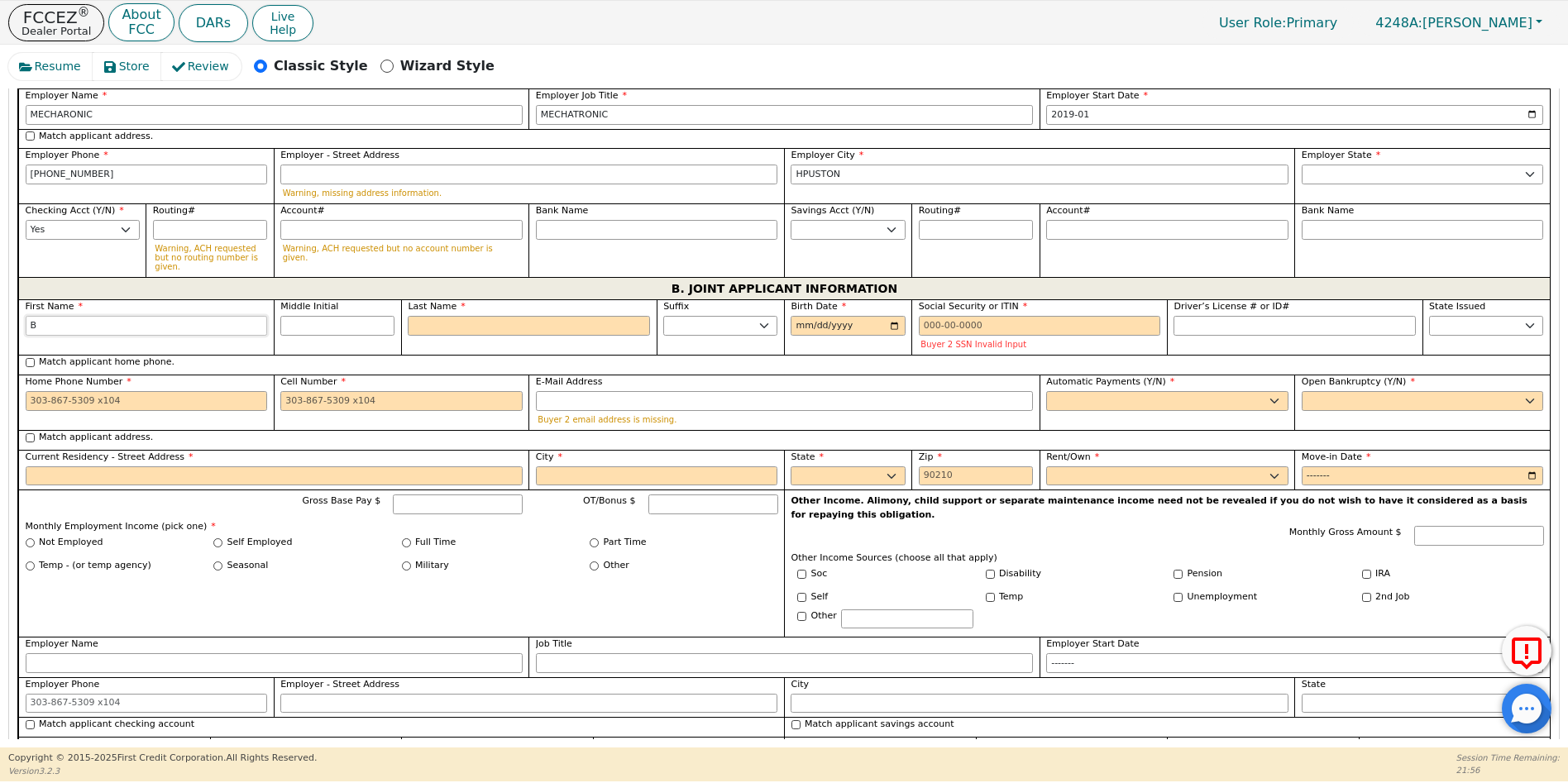
type input "BE"
type input "BES"
type input "[PERSON_NAME]"
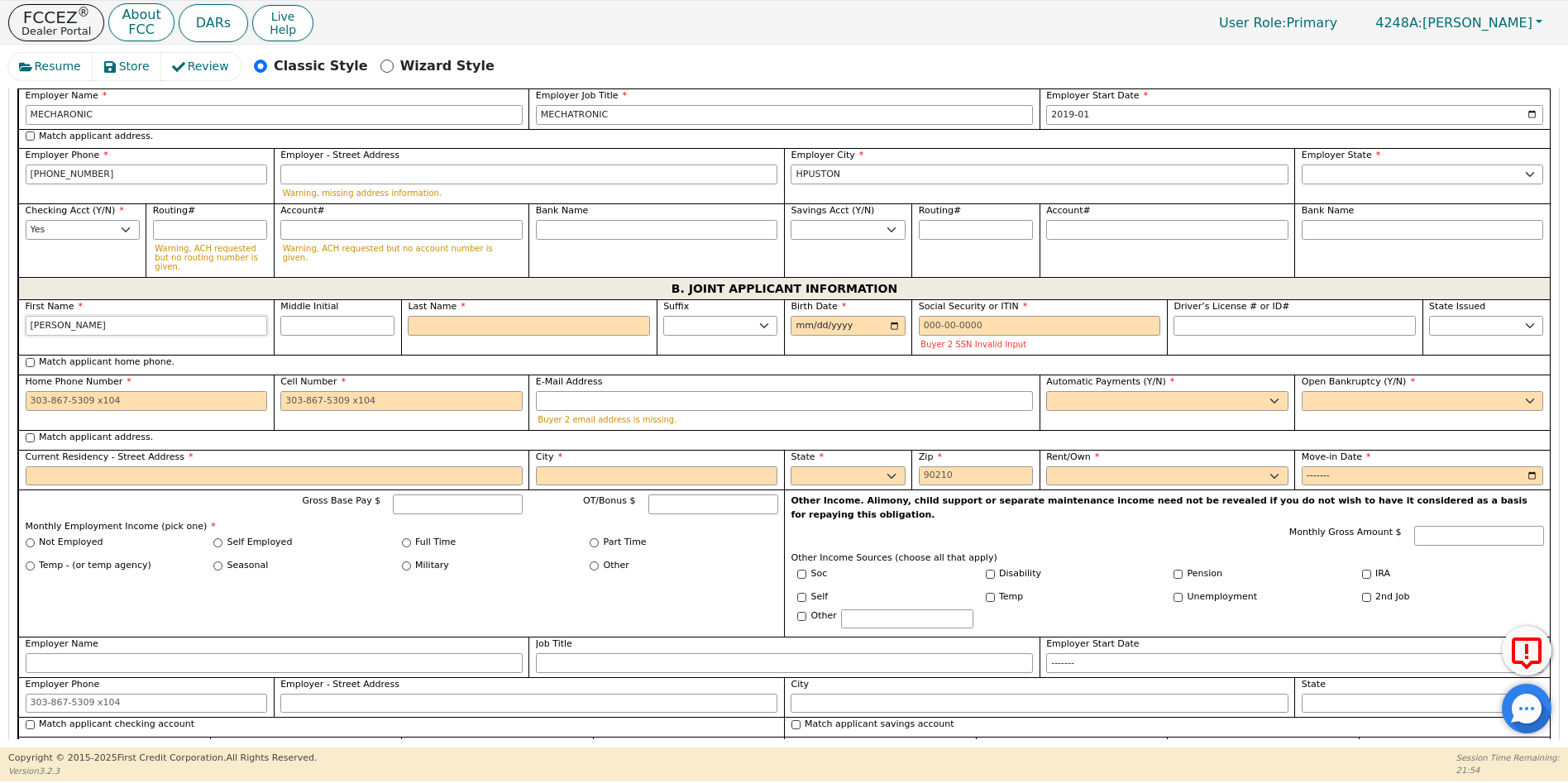
type input "BESSY"
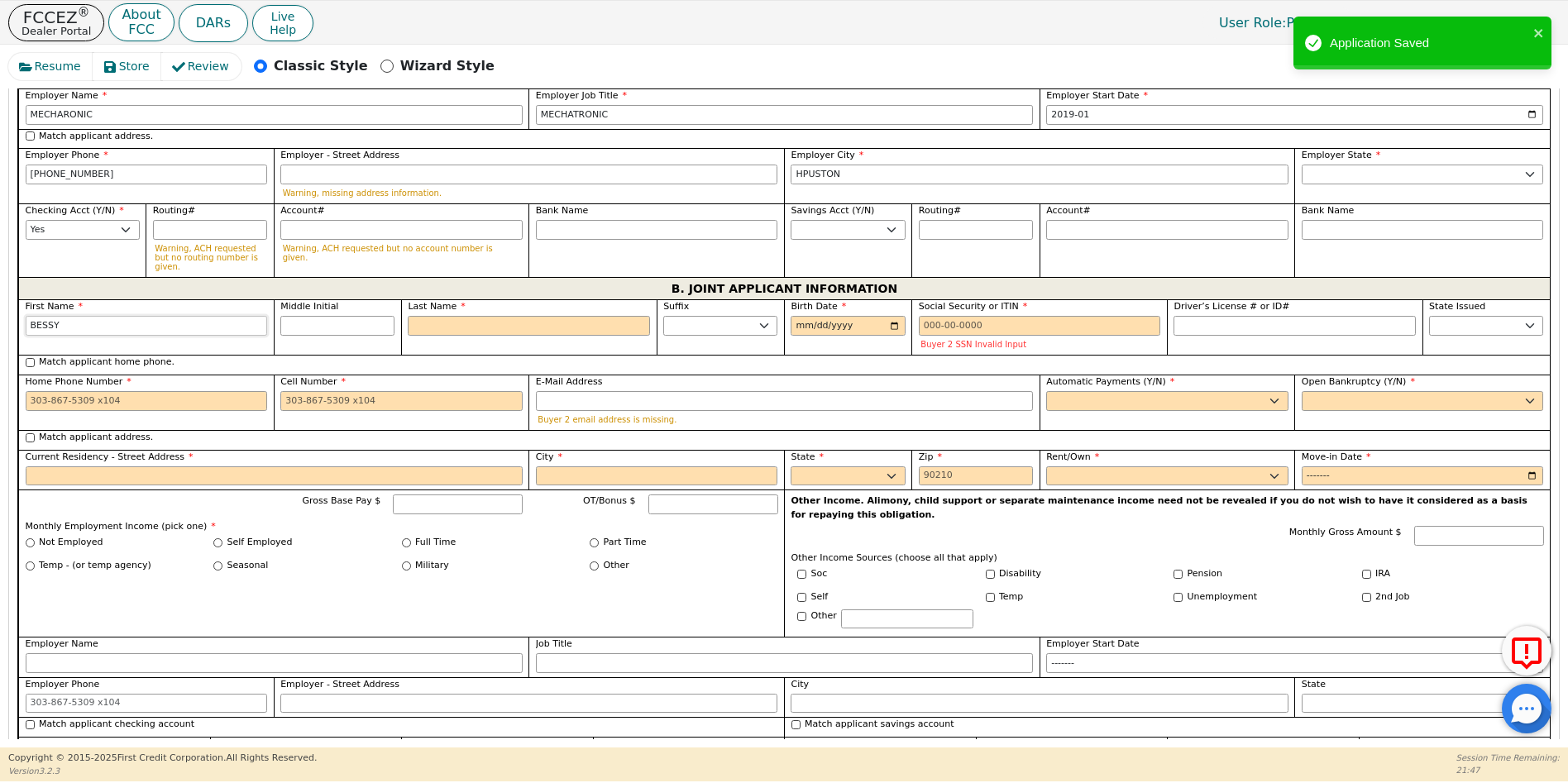
type input "BESSY"
click at [436, 316] on input "Last Name" at bounding box center [528, 325] width 242 height 20
type input "M"
type input "BM"
type input "BESSY M"
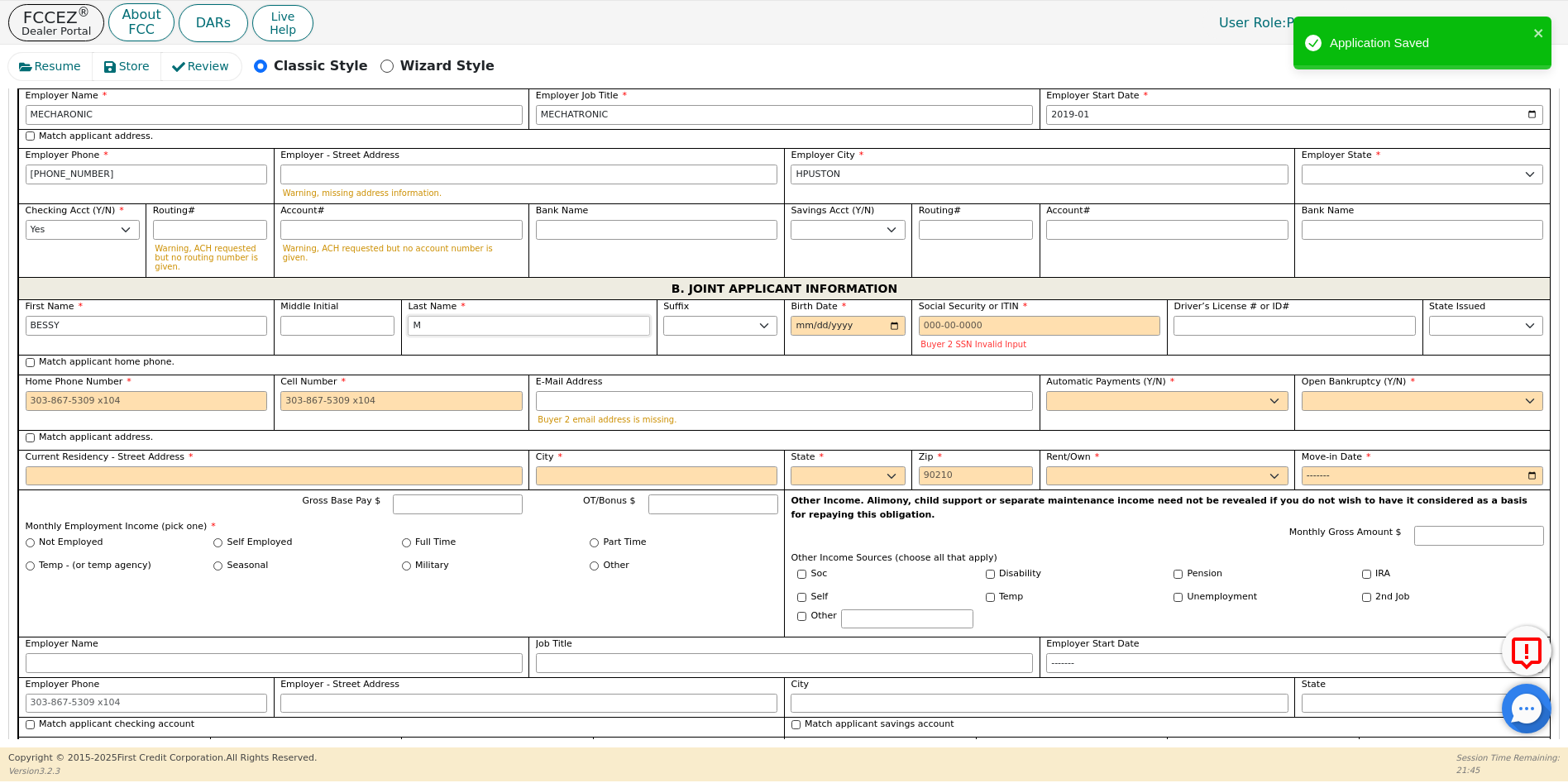
type input "MU"
type input "BESSY MU"
type input "MUR"
type input "BESSY MUR"
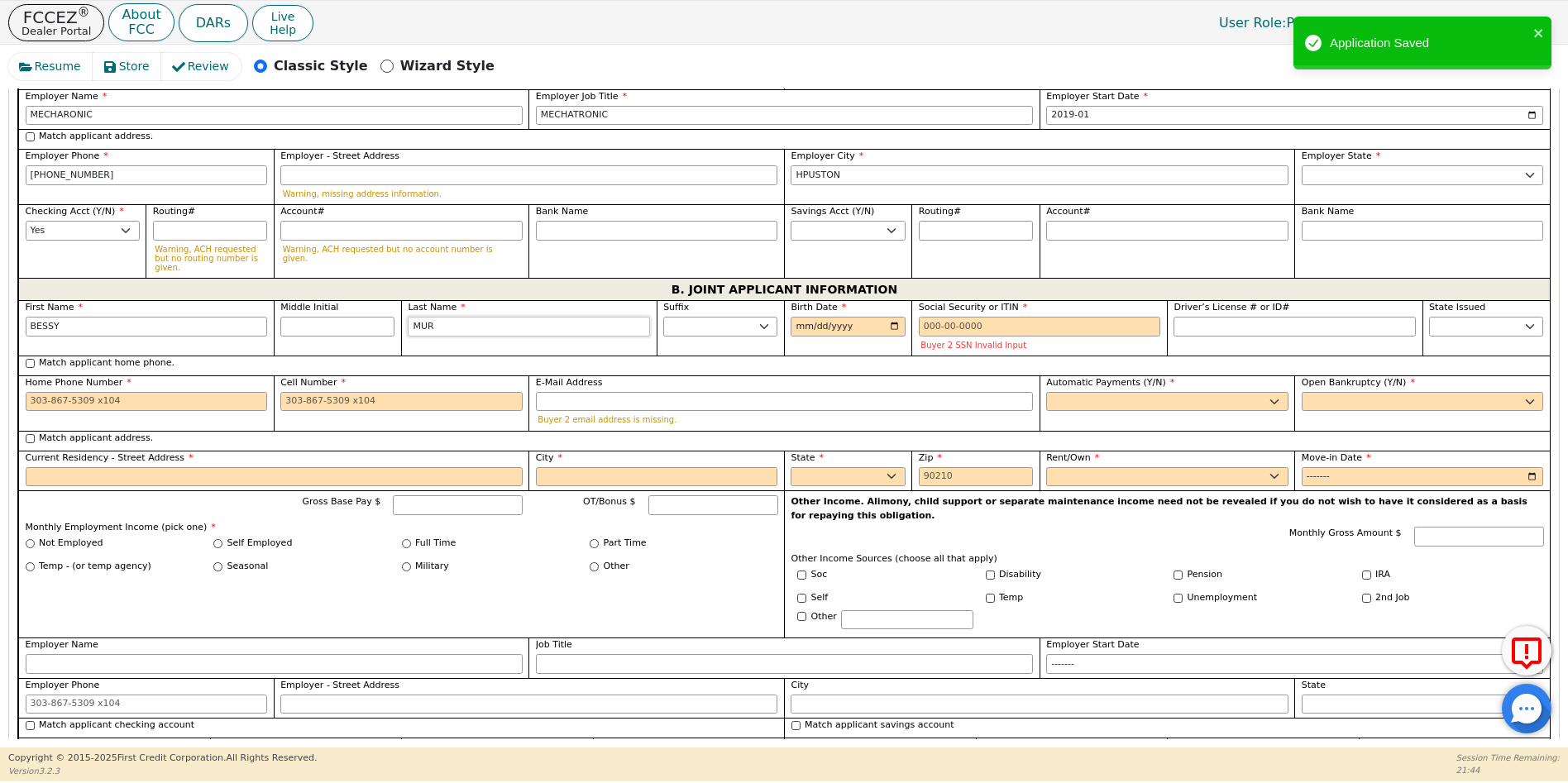
type input "MURI"
type input "[PERSON_NAME]"
type input "MURILL"
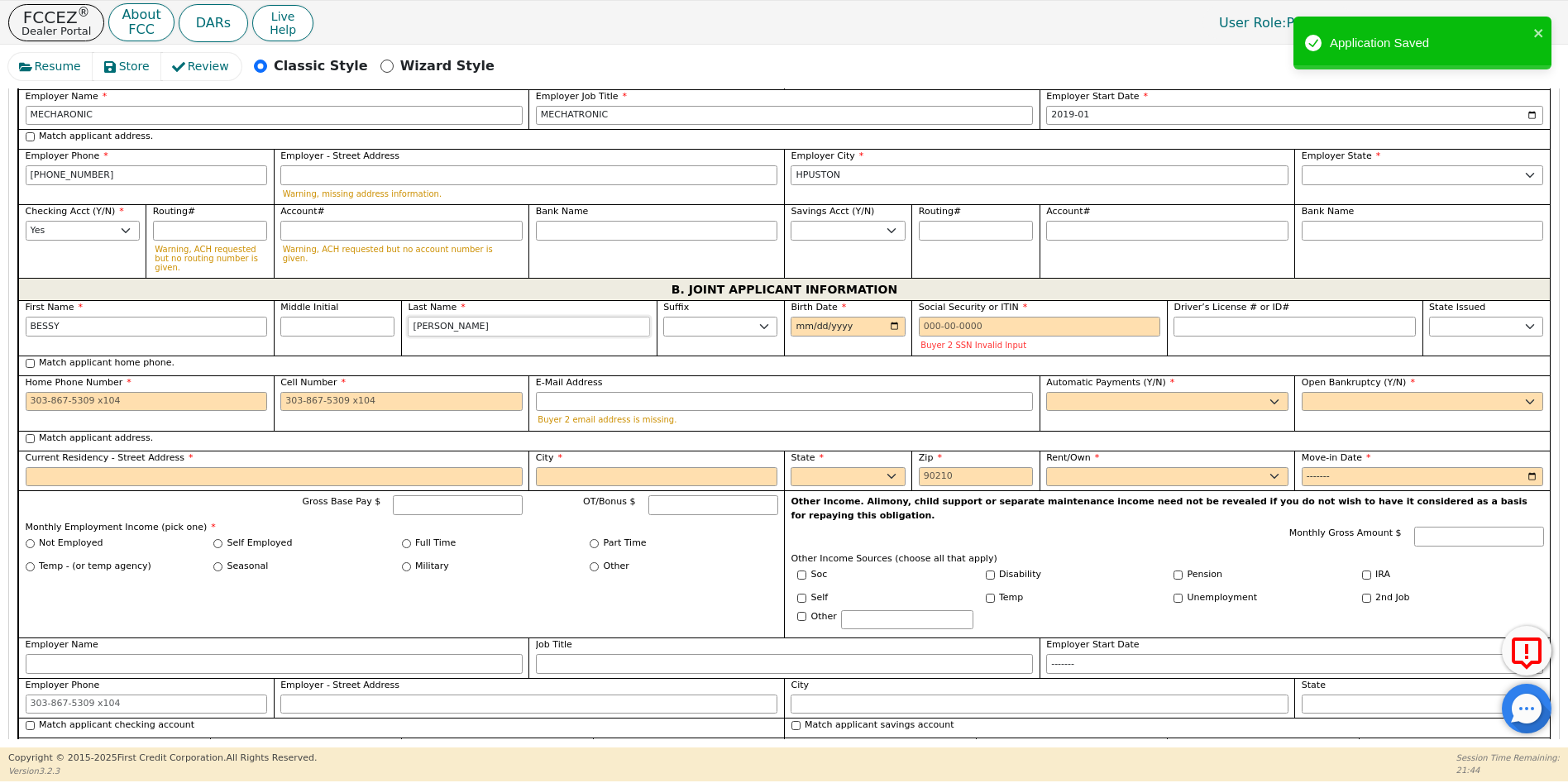
type input "[PERSON_NAME]"
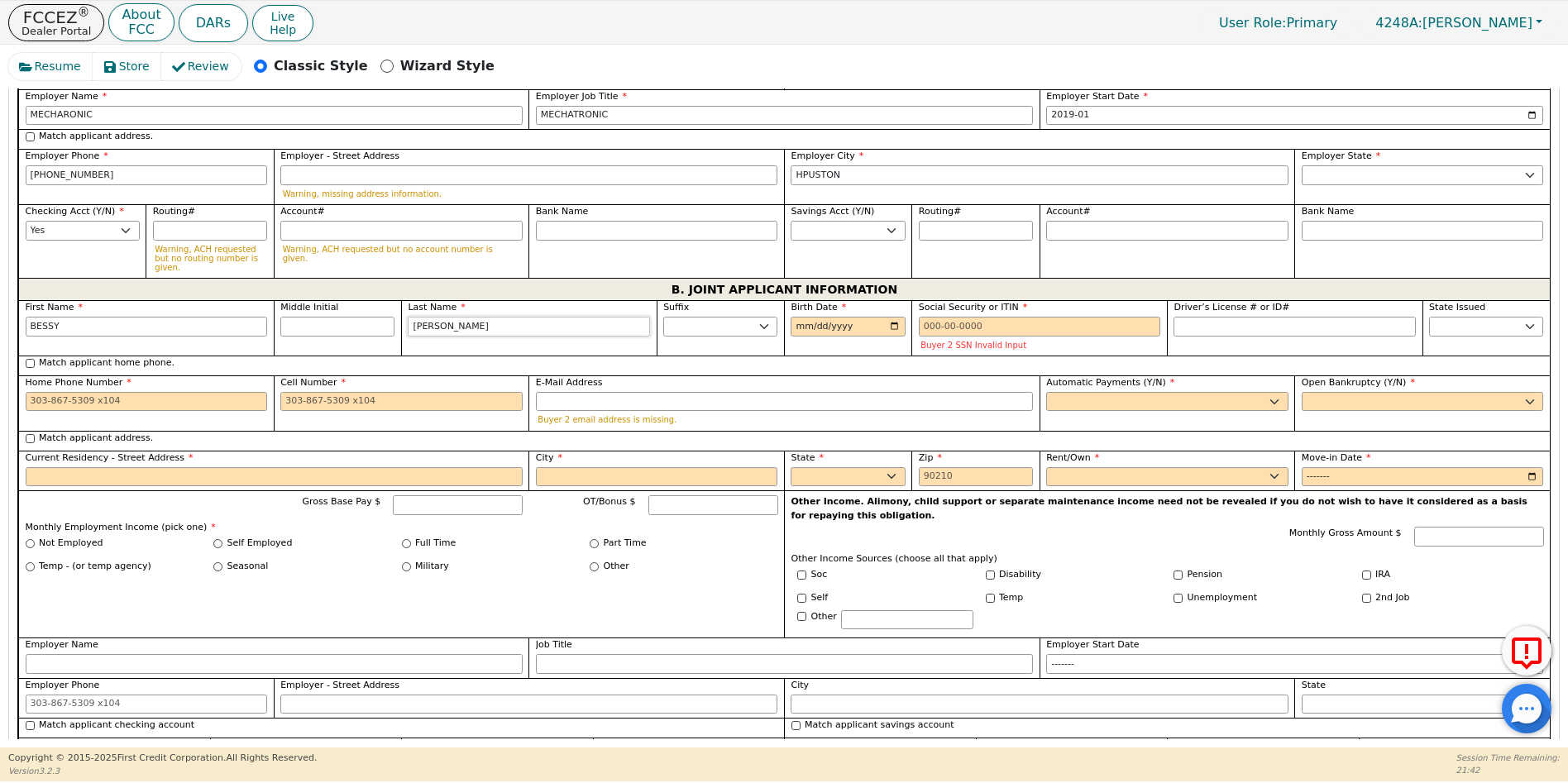
type input "[PERSON_NAME]"
click at [792, 317] on input "Birth Date" at bounding box center [847, 326] width 114 height 20
type input "[DATE]"
click at [923, 317] on input "Social Security or ITIN" at bounding box center [1040, 326] width 242 height 20
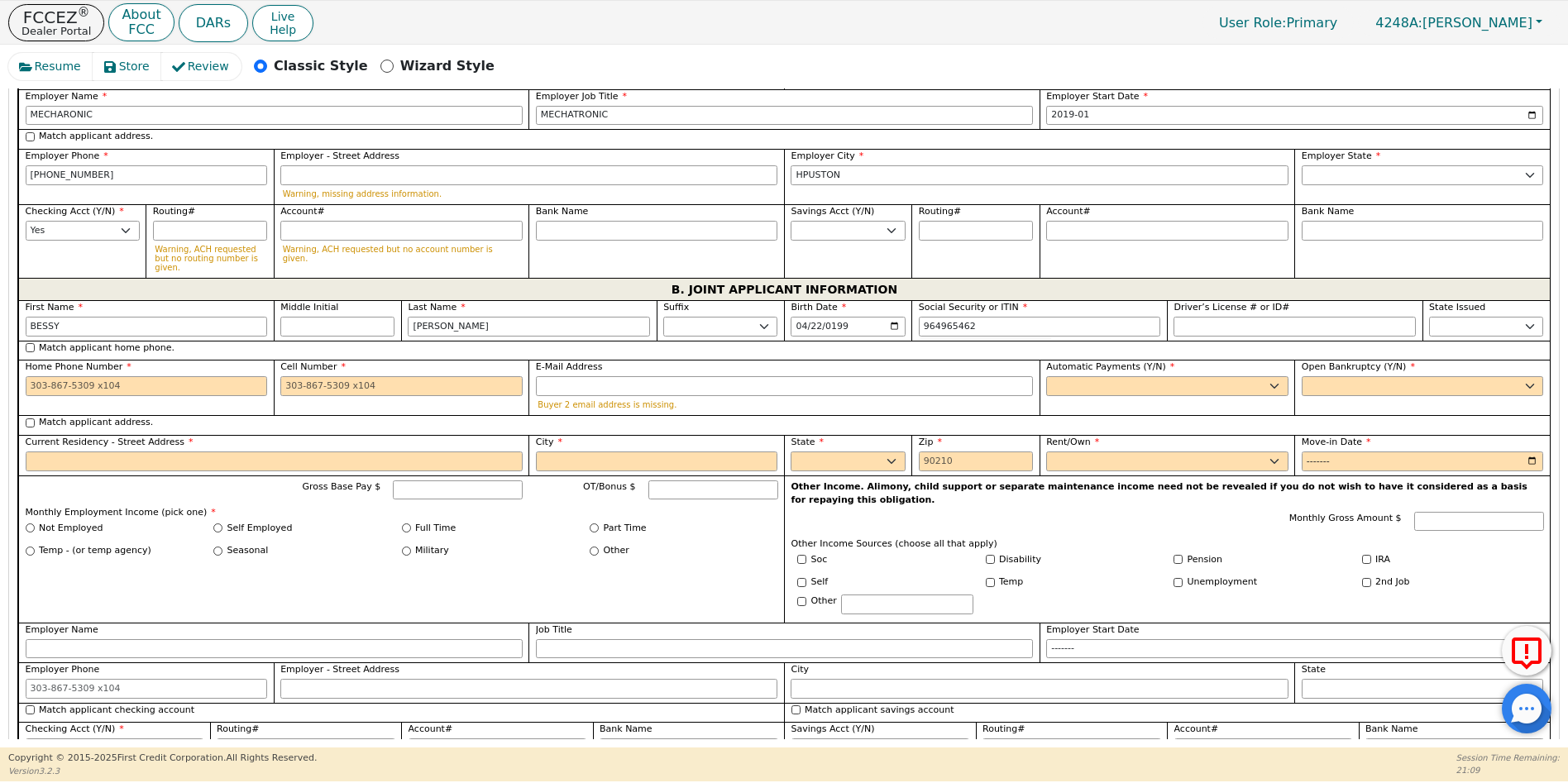
type input "***-**-5462"
click at [1447, 363] on div "First Name [PERSON_NAME] Middle Initial Last Name [PERSON_NAME] Sr. II III IV B…" at bounding box center [784, 532] width 1532 height 463
drag, startPoint x: 1447, startPoint y: 363, endPoint x: 1449, endPoint y: 305, distance: 58.0
click at [1449, 317] on select "AK AL AR AZ CA CO CT DC DE FL [GEOGRAPHIC_DATA] HI IA ID IL IN KS [GEOGRAPHIC_D…" at bounding box center [1486, 326] width 114 height 20
select select "[GEOGRAPHIC_DATA]"
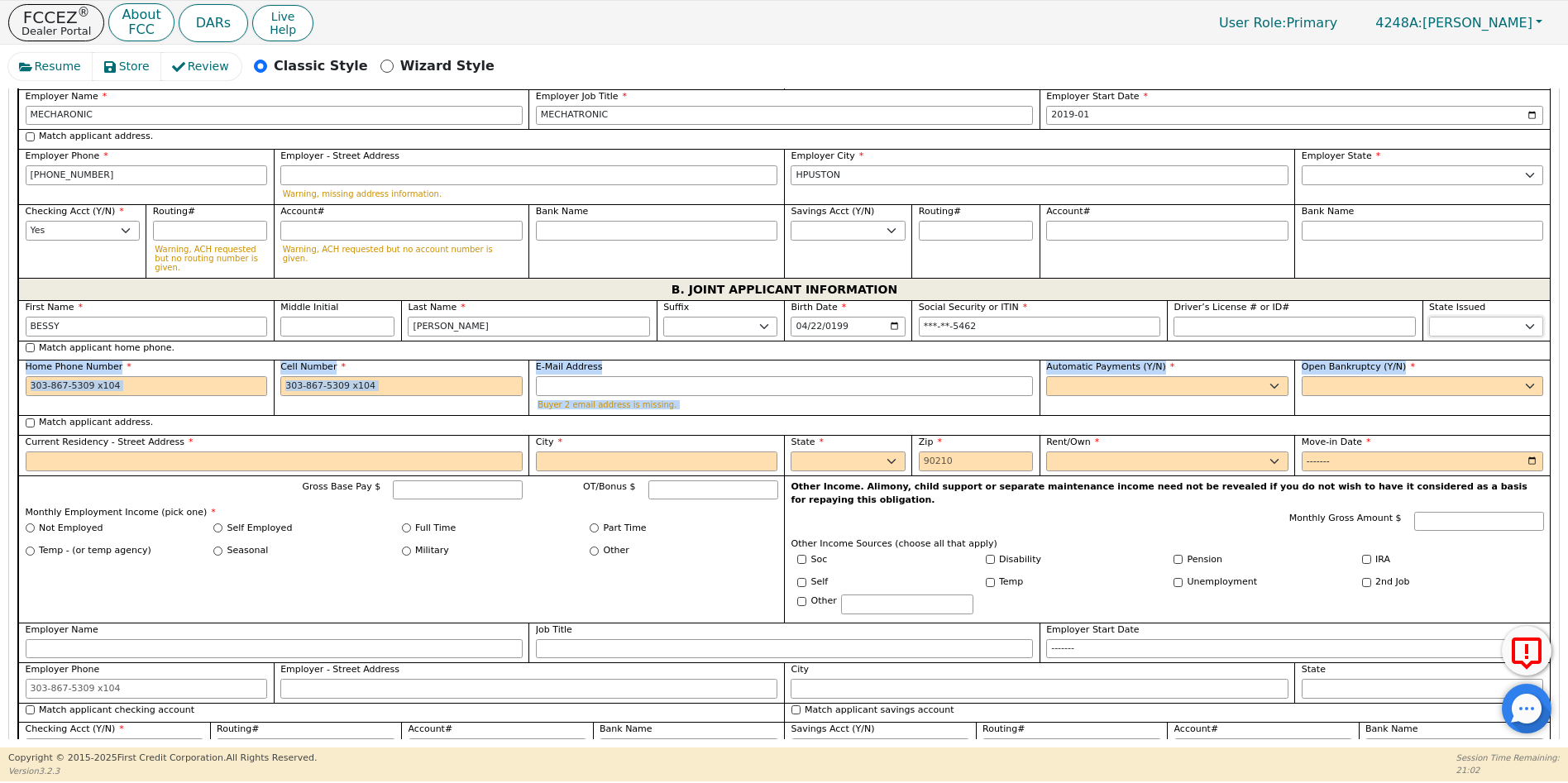
click at [1429, 317] on select "AK AL AR AZ CA CO CT DC DE FL [GEOGRAPHIC_DATA] HI IA ID IL IN KS [GEOGRAPHIC_D…" at bounding box center [1486, 326] width 114 height 20
click at [336, 545] on div "Seasonal" at bounding box center [307, 552] width 188 height 14
click at [28, 376] on input "Home Phone Number" at bounding box center [147, 386] width 242 height 20
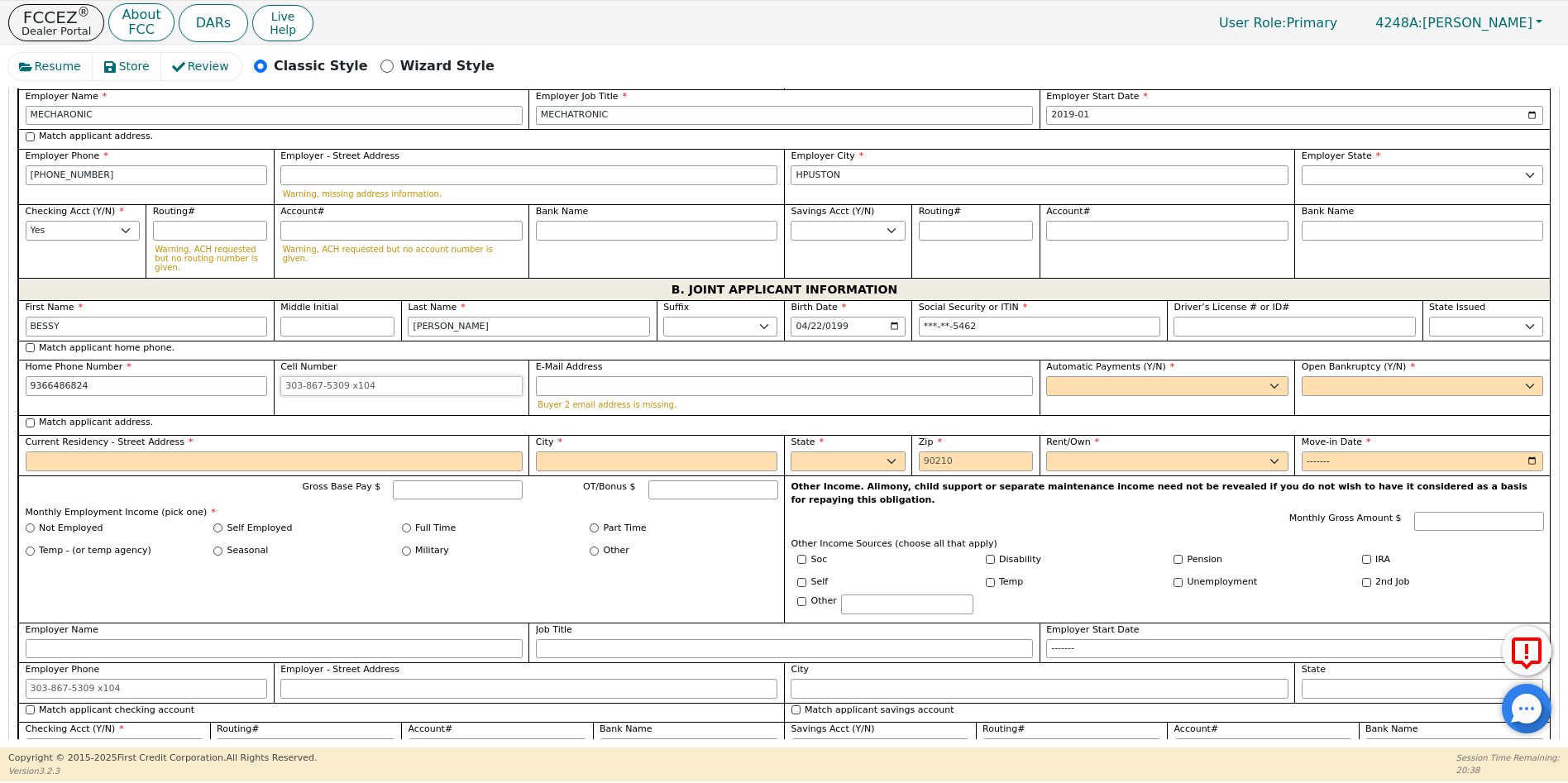
type input "[PHONE_NUMBER]"
click at [280, 376] on input "Cell Number" at bounding box center [401, 386] width 242 height 20
type input "[PHONE_NUMBER]"
click at [1061, 376] on select "Yes No" at bounding box center [1167, 386] width 242 height 20
select select "y"
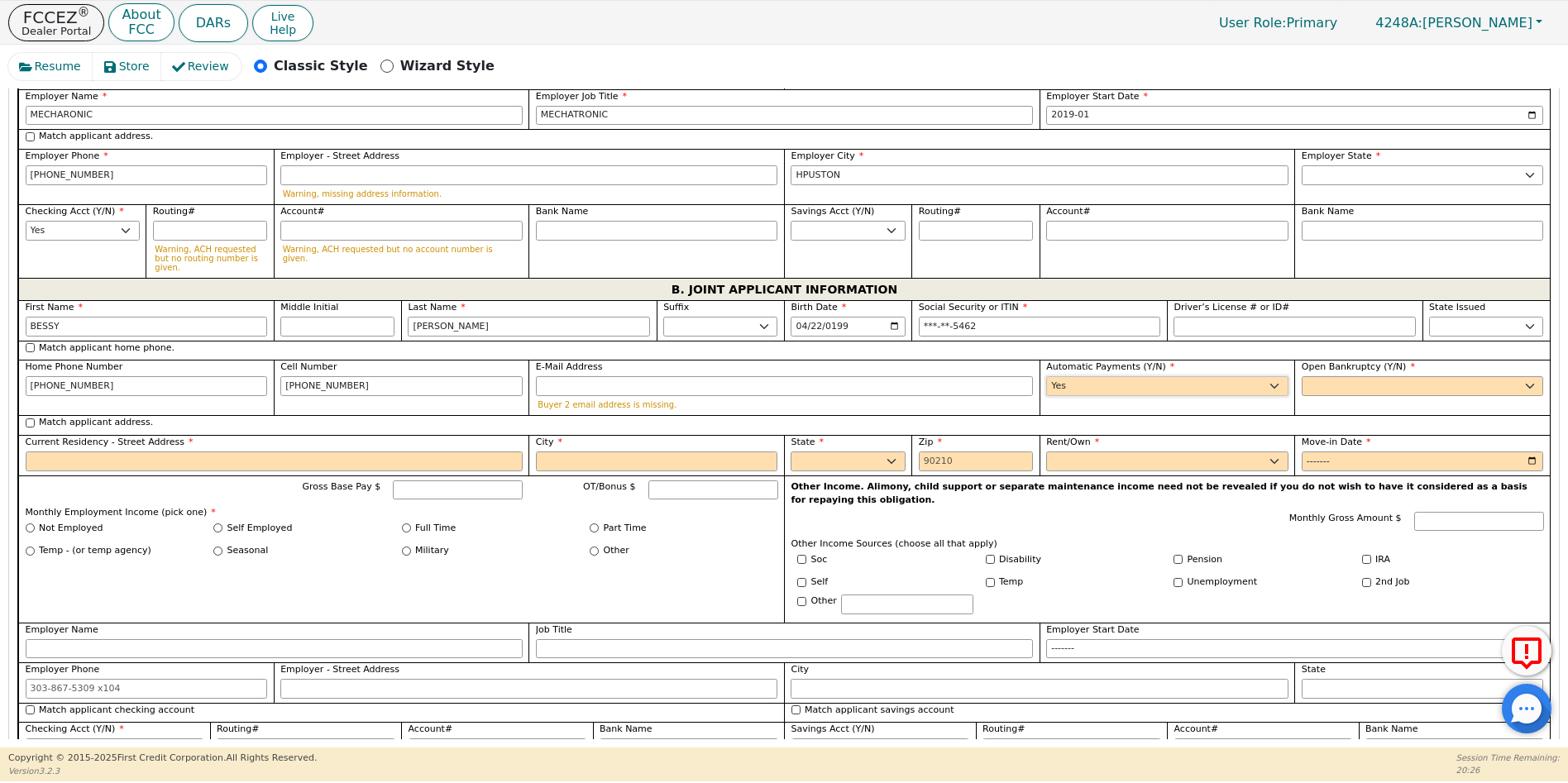
click at [1046, 376] on select "Yes No" at bounding box center [1167, 386] width 242 height 20
type input "[PERSON_NAME]"
click at [573, 376] on input "E-Mail Address" at bounding box center [784, 386] width 497 height 20
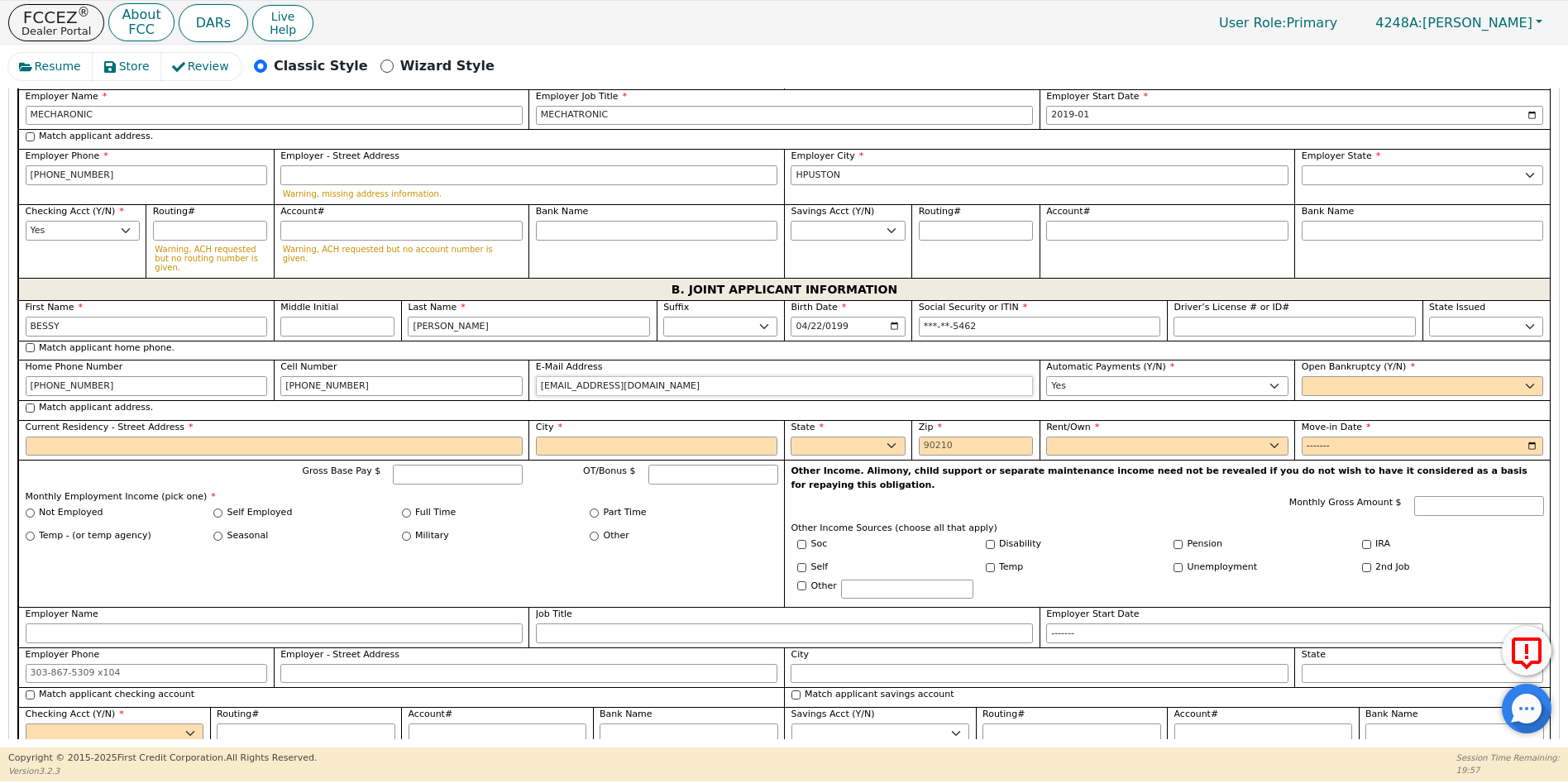
type input "[EMAIL_ADDRESS][DOMAIN_NAME]"
click at [1326, 376] on select "Yes No" at bounding box center [1422, 386] width 242 height 20
select select "n"
click at [1301, 376] on select "Yes No" at bounding box center [1422, 386] width 242 height 20
click at [61, 437] on input "Current Residency - Street Address" at bounding box center [274, 446] width 497 height 20
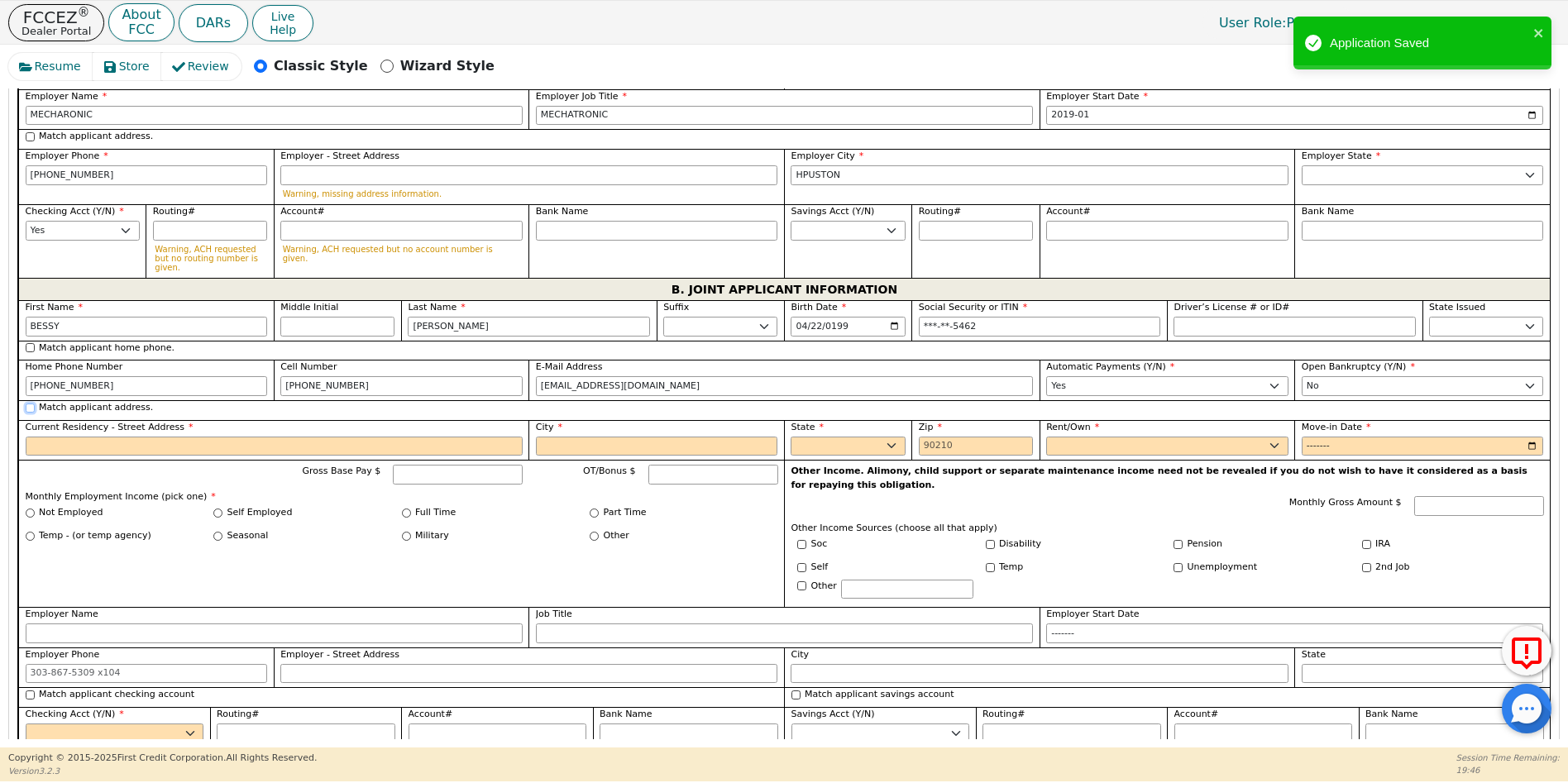
click at [29, 404] on input "Match applicant address." at bounding box center [30, 408] width 9 height 9
checkbox input "true"
type input "16497 KINSBURY DR"
type input "CONROE"
select select "[GEOGRAPHIC_DATA]"
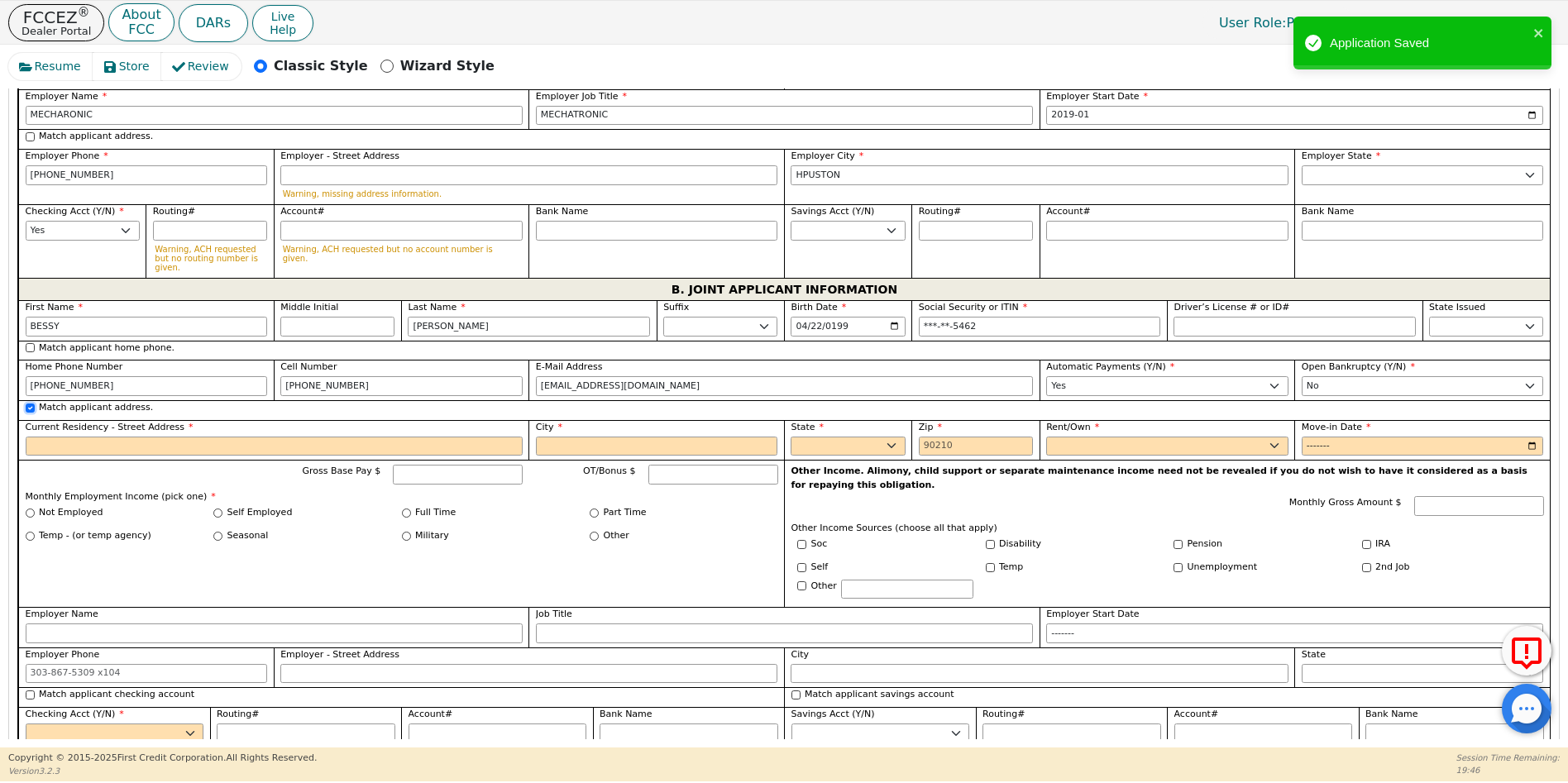
type input "77303"
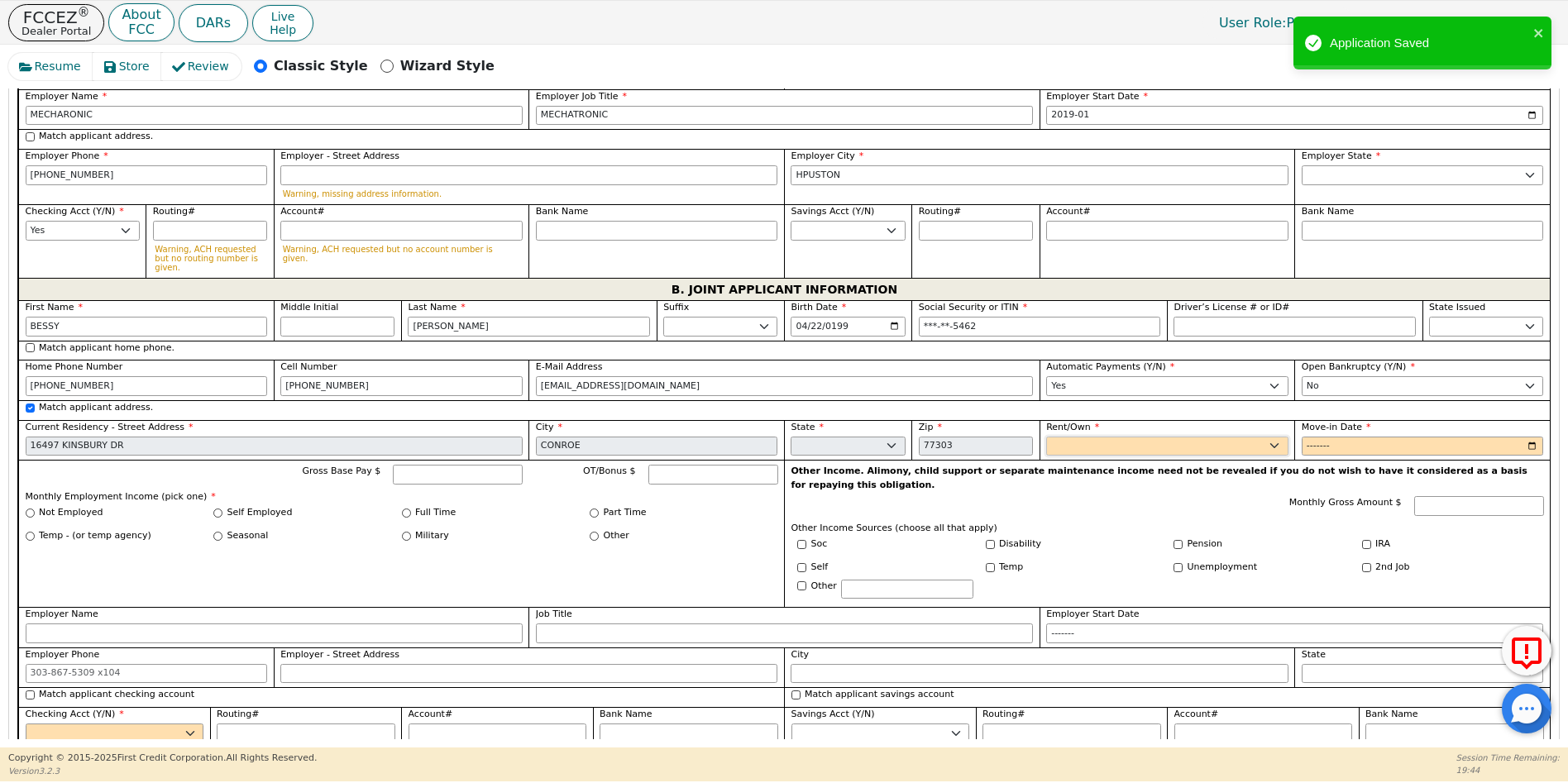
click at [1093, 437] on select "Rent Own" at bounding box center [1167, 446] width 242 height 20
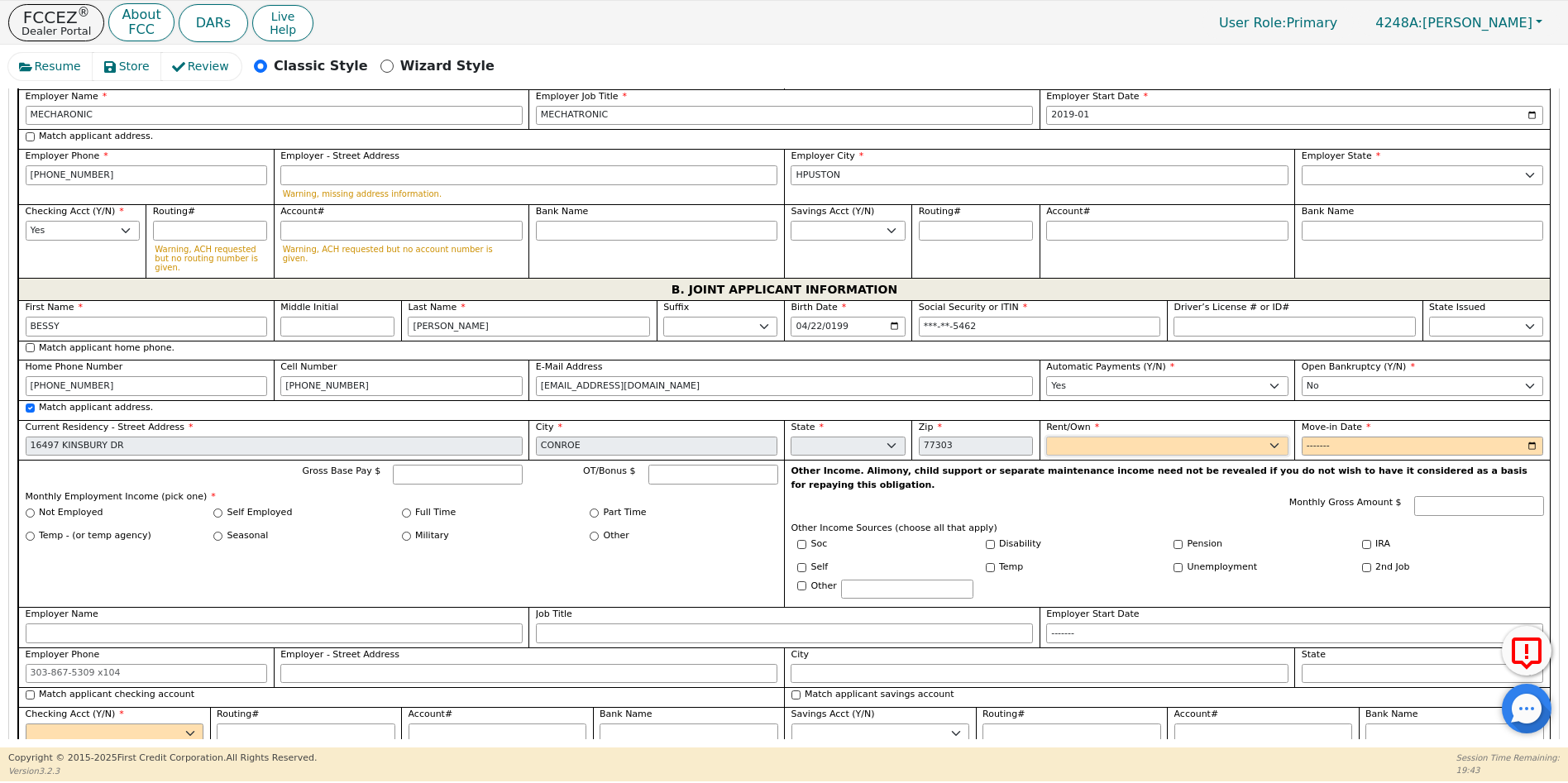
select select "Own"
click at [1046, 437] on select "Rent Own" at bounding box center [1167, 446] width 242 height 20
click at [1332, 460] on div "Other Income. Alimony, child support or separate maintenance income need not be…" at bounding box center [1166, 534] width 765 height 148
click at [1301, 437] on input "Move-in Date" at bounding box center [1422, 446] width 242 height 20
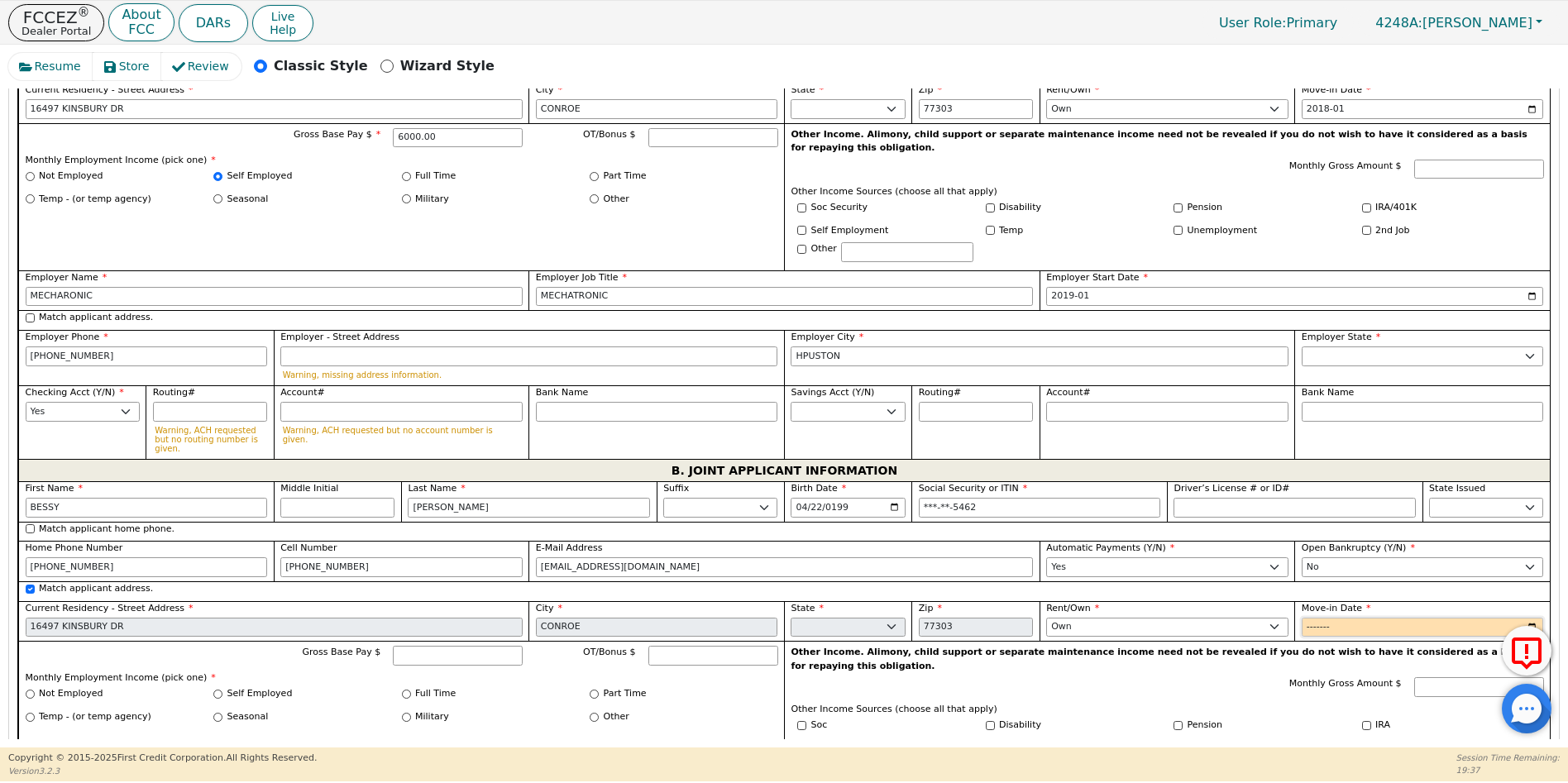
scroll to position [1111, 0]
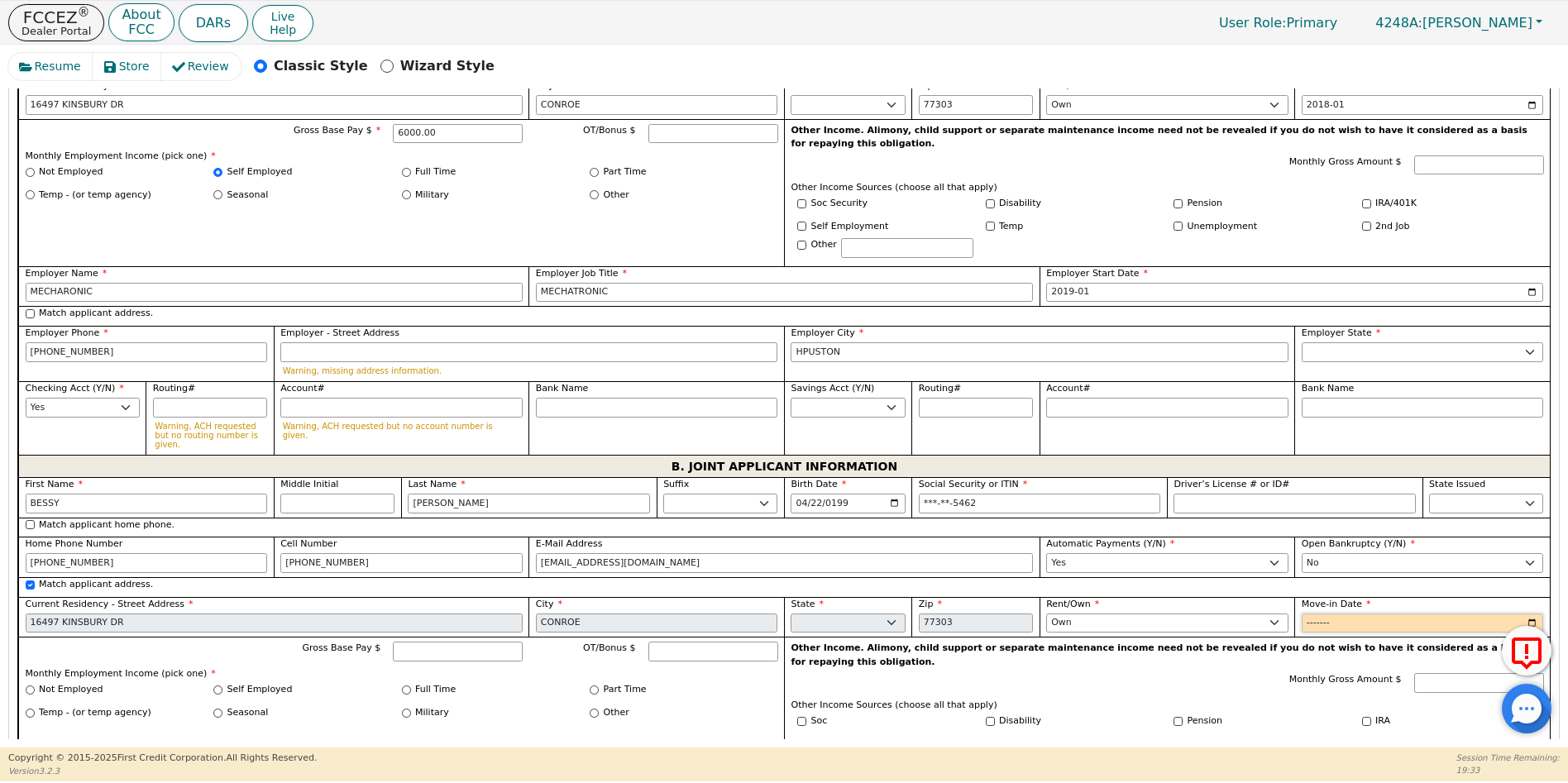
click at [1346, 614] on input "Move-in Date" at bounding box center [1422, 623] width 242 height 20
type input "2018-01"
click at [216, 685] on input "Self Employed" at bounding box center [217, 690] width 9 height 9
radio input "true"
click at [442, 642] on input "Gross Base Pay $" at bounding box center [457, 652] width 129 height 20
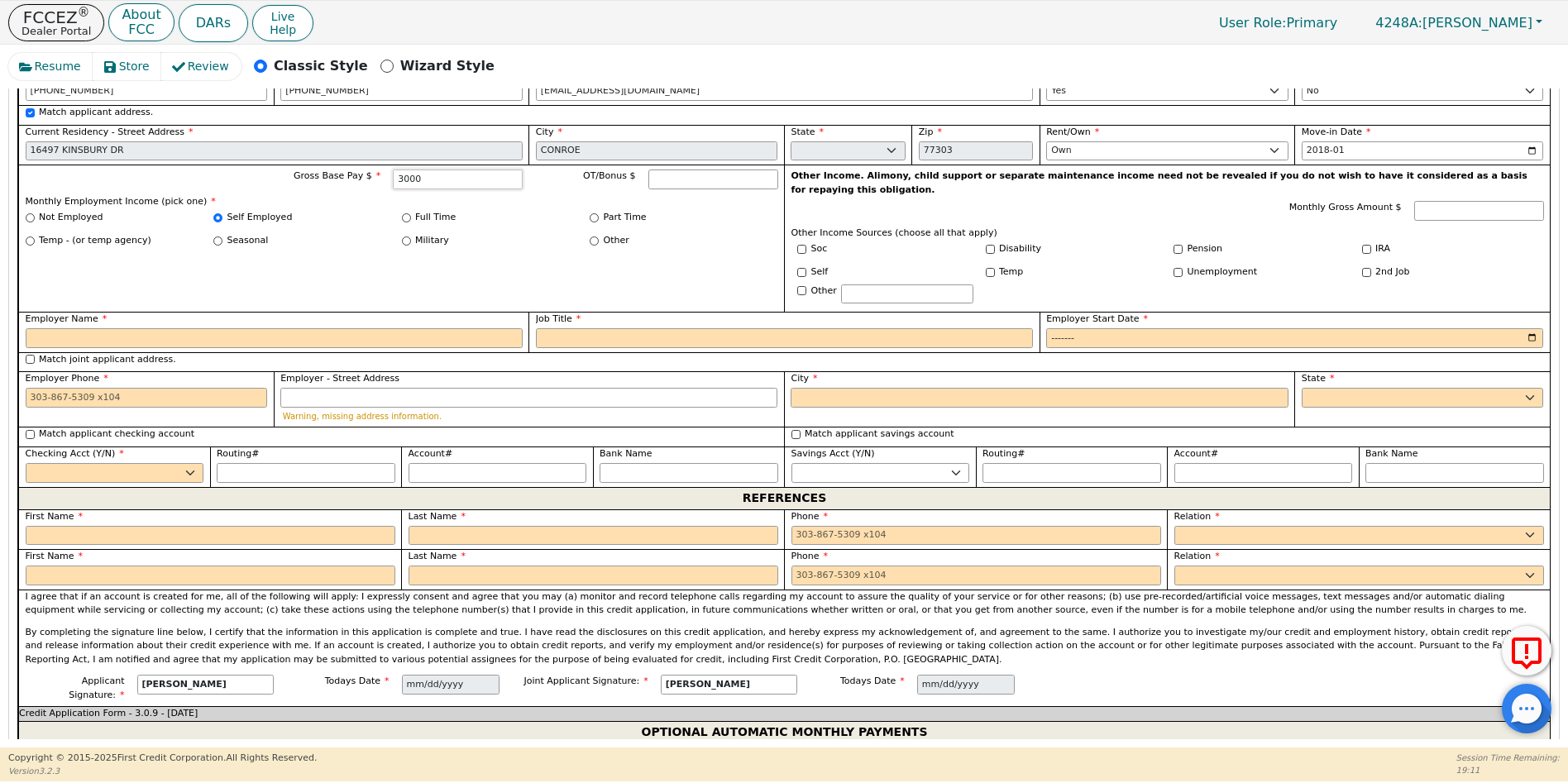
scroll to position [1607, 0]
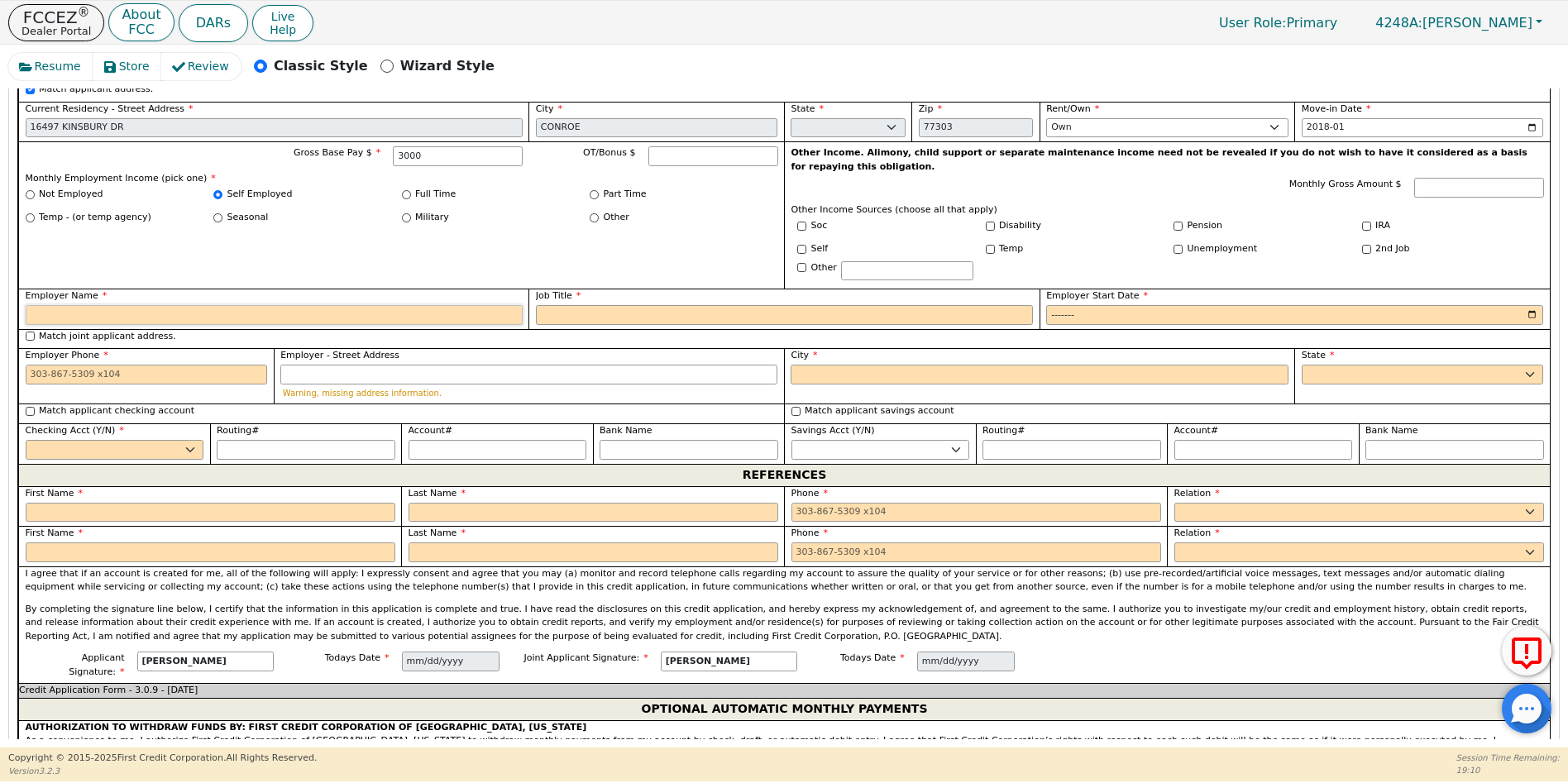
type input "3000.00"
click at [58, 306] on input "Employer Name" at bounding box center [274, 315] width 497 height 20
type input "house keeping"
click at [551, 306] on input "Job Title" at bounding box center [784, 315] width 497 height 20
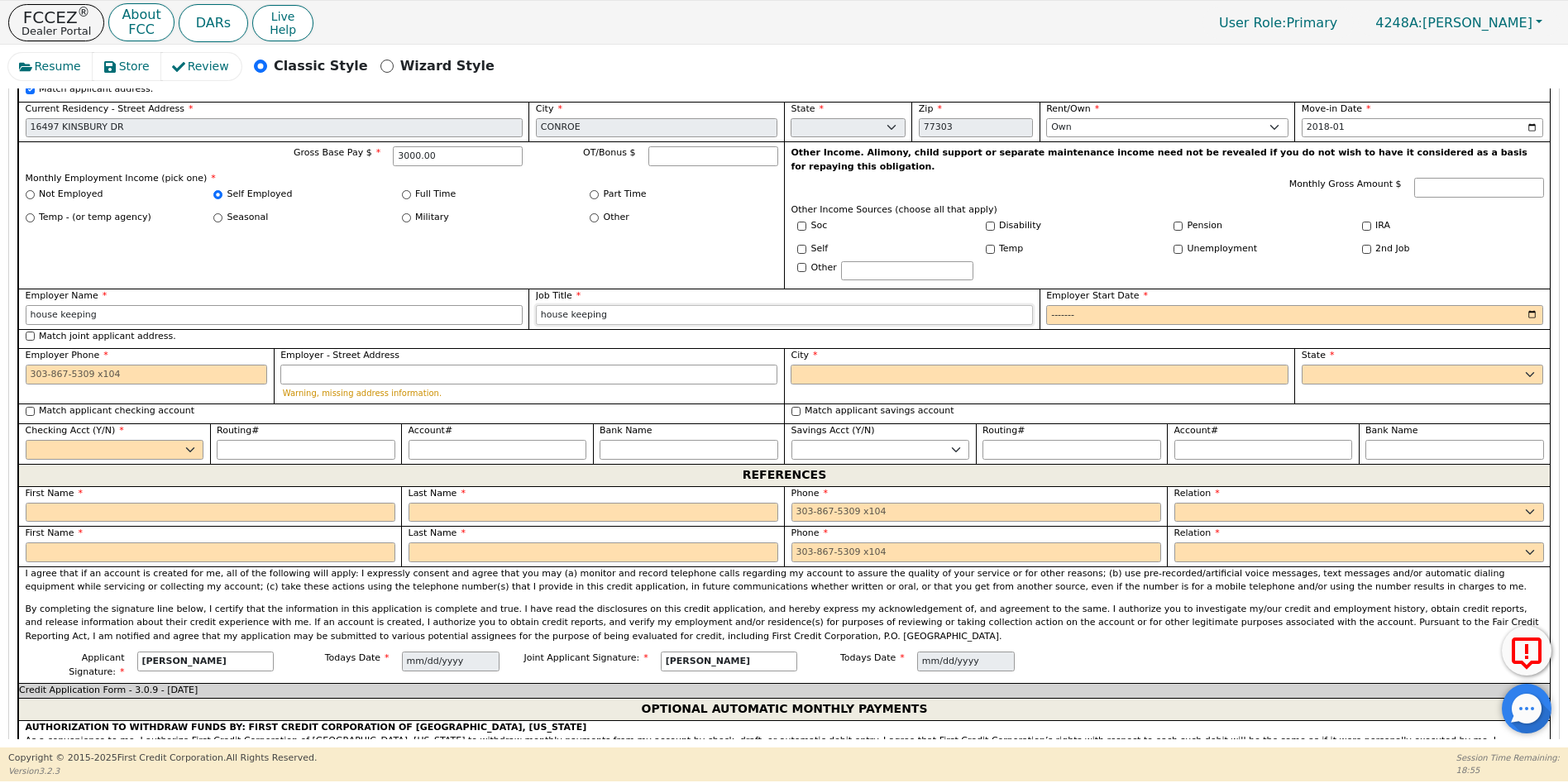
type input "house keeping"
click at [1050, 306] on input "Employer Start Date" at bounding box center [1294, 315] width 497 height 20
click at [1100, 306] on input "Employer Start Date" at bounding box center [1294, 315] width 497 height 20
click at [1083, 306] on input "Employer Start Date" at bounding box center [1294, 315] width 497 height 20
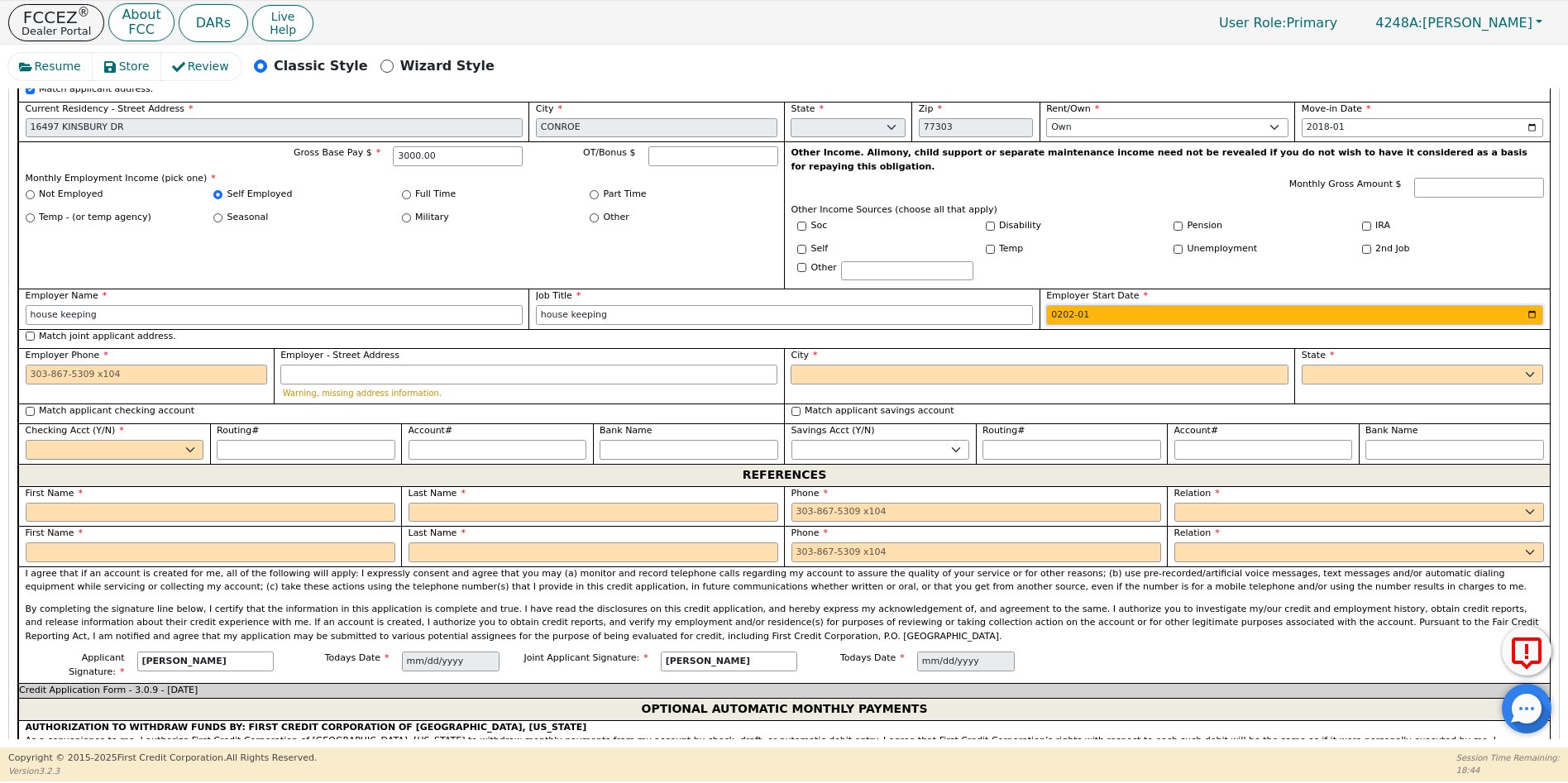
type input "2020-01"
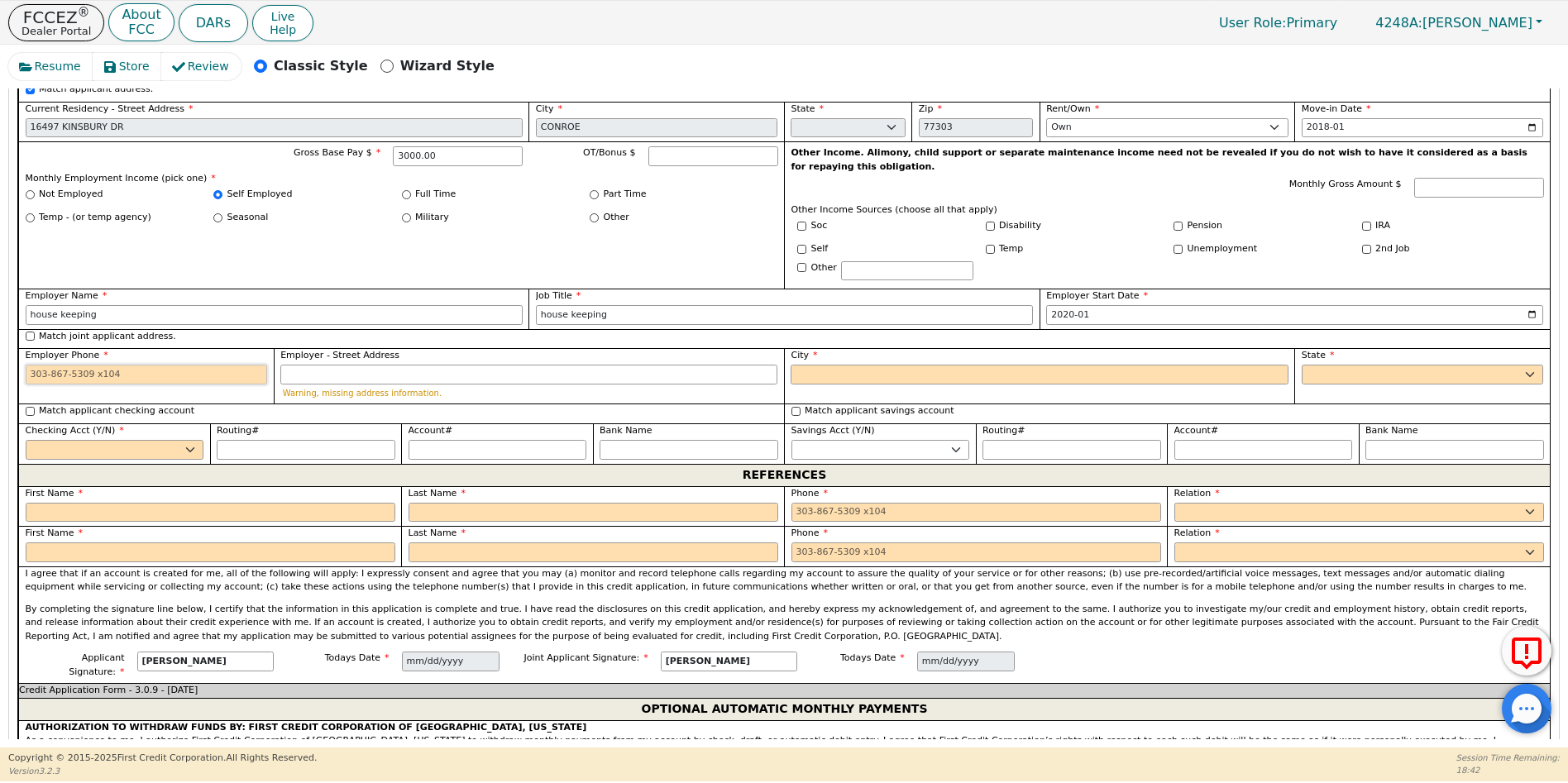
click at [26, 365] on input "Employer Phone" at bounding box center [147, 375] width 242 height 20
type input "[PHONE_NUMBER]"
click at [860, 365] on input "City" at bounding box center [1039, 375] width 497 height 20
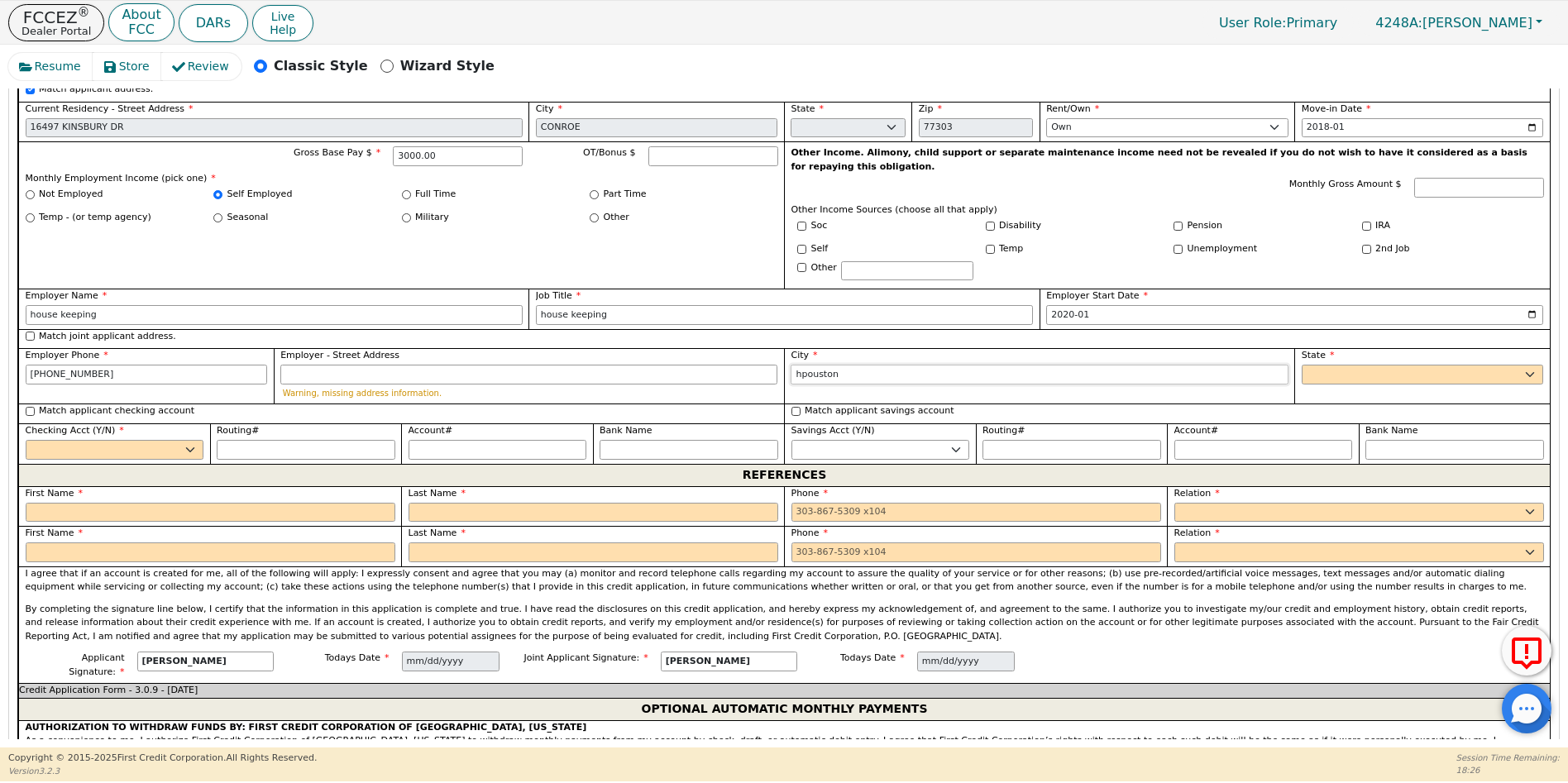
type input "hpouston"
click at [1345, 365] on select "AK AL AR AZ CA CO CT DC DE FL [GEOGRAPHIC_DATA] HI IA ID [GEOGRAPHIC_DATA] IN K…" at bounding box center [1422, 375] width 242 height 20
select select "[GEOGRAPHIC_DATA]"
click at [1301, 365] on select "AK AL AR AZ CA CO CT DC DE FL [GEOGRAPHIC_DATA] HI IA ID [GEOGRAPHIC_DATA] IN K…" at bounding box center [1422, 375] width 242 height 20
click at [188, 440] on select "Yes No" at bounding box center [115, 450] width 179 height 20
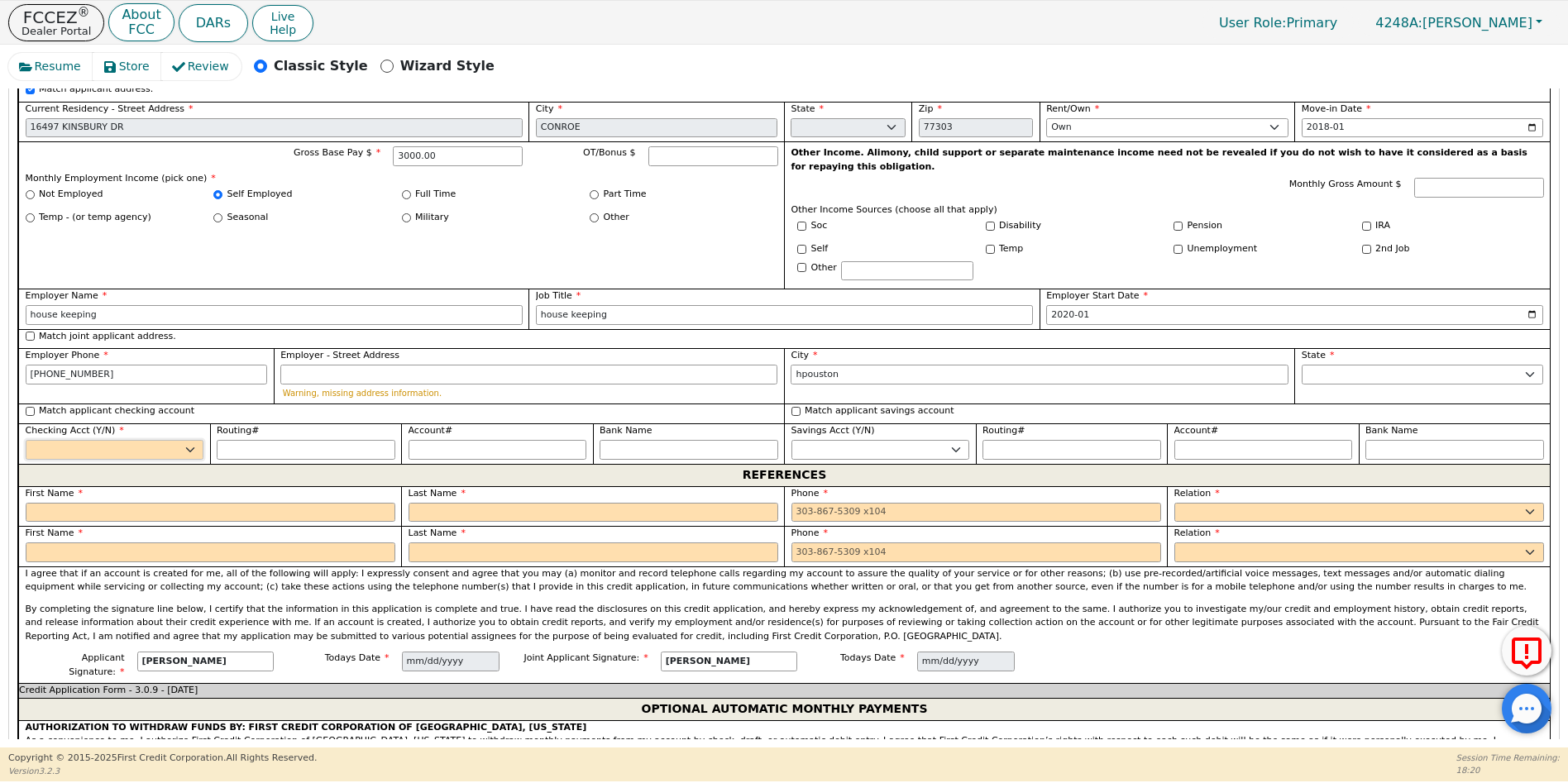
select select "y"
click at [26, 440] on select "Yes No" at bounding box center [115, 450] width 179 height 20
click at [77, 487] on div "First Name" at bounding box center [211, 504] width 369 height 35
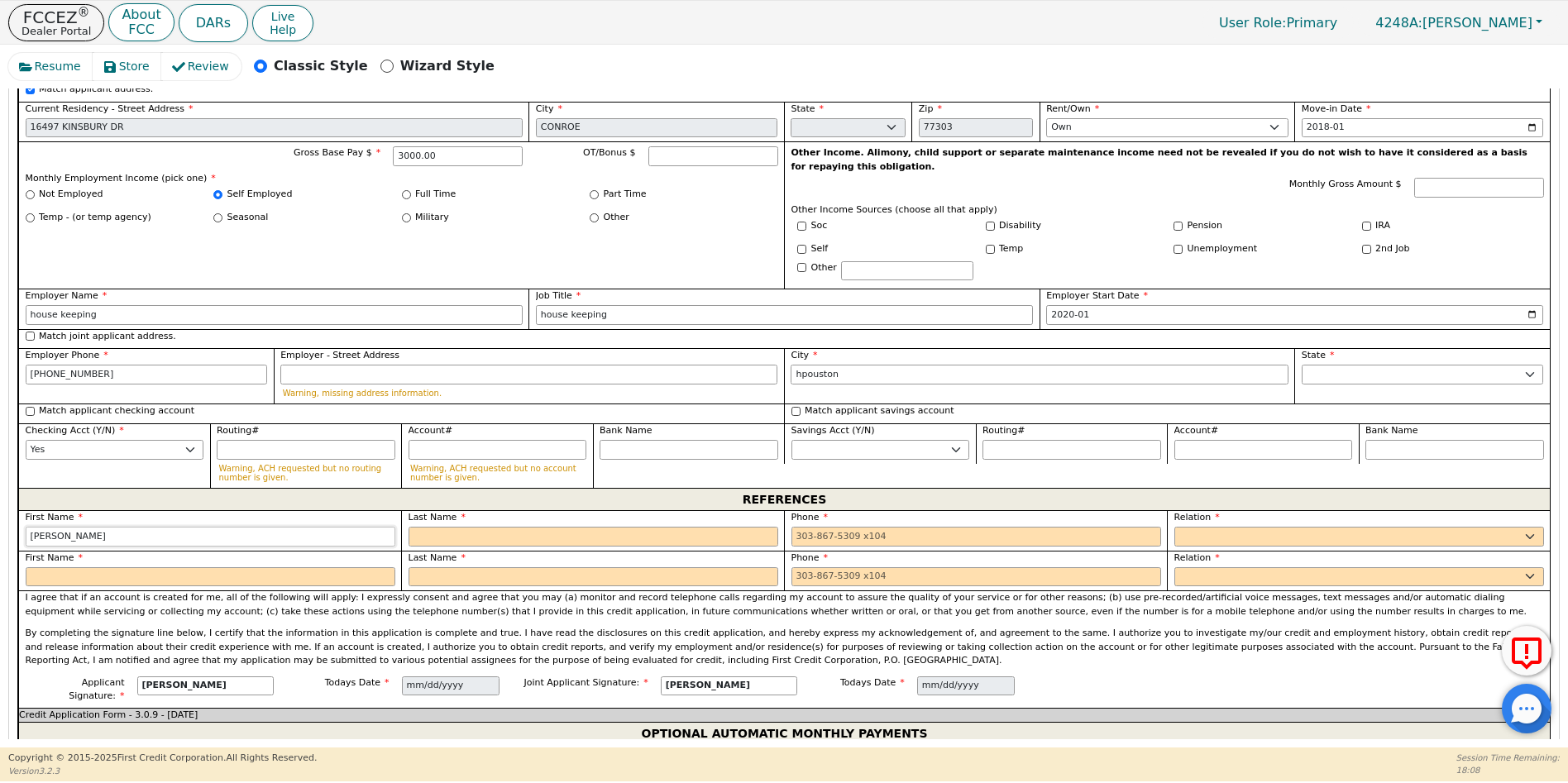
type input "[PERSON_NAME]"
click at [426, 527] on input "text" at bounding box center [593, 536] width 369 height 20
type input "[PERSON_NAME]"
click at [795, 527] on input "tel" at bounding box center [976, 536] width 369 height 20
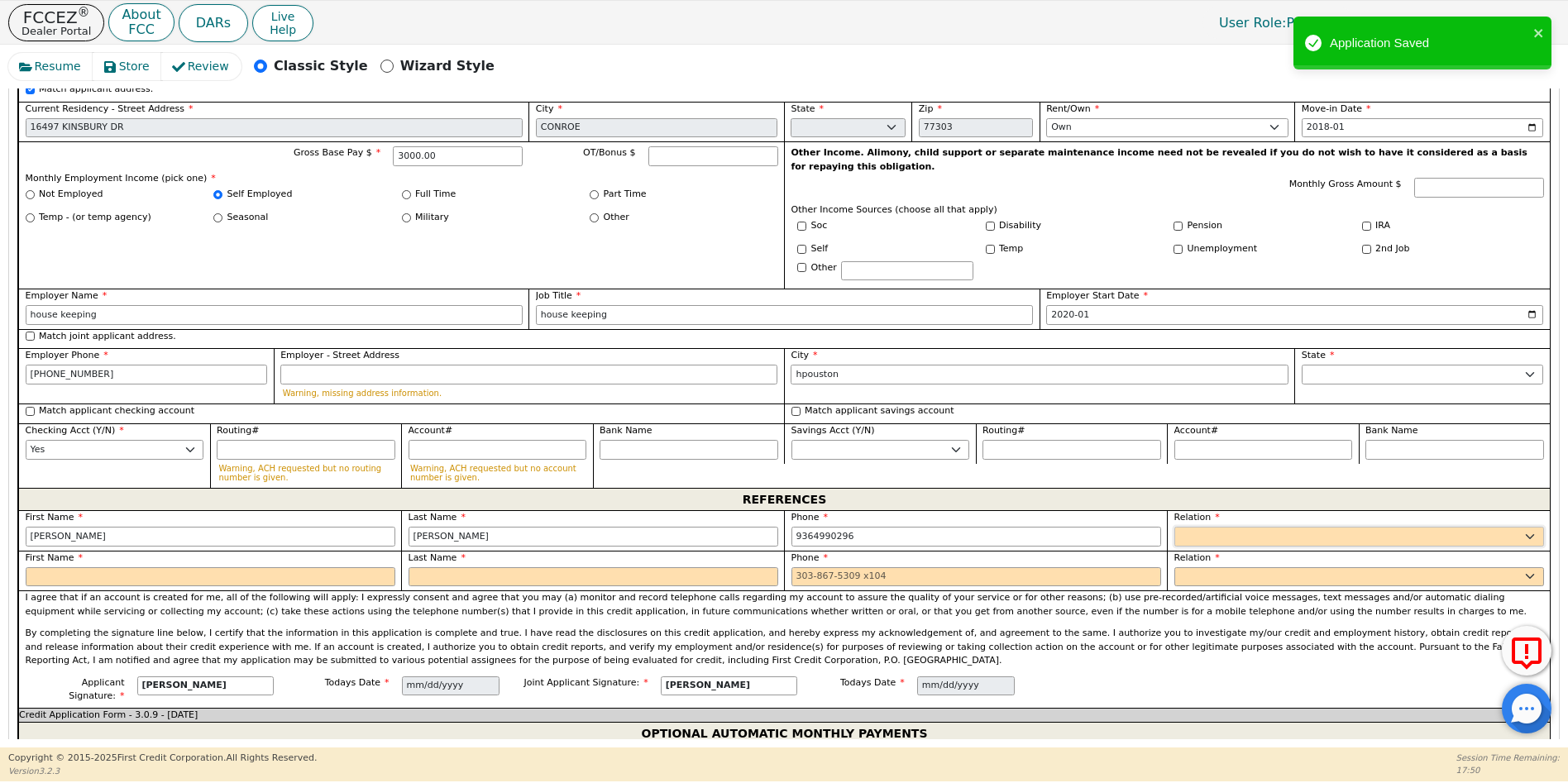
type input "[PHONE_NUMBER]"
click at [1228, 527] on select "FATHER MOTHER SISTER BROTHER DAUGHTER SON CO-WORKER NEIGHBOR FRIEND COUSIN G-MO…" at bounding box center [1359, 536] width 369 height 20
select select "SISTER"
click at [1174, 527] on select "FATHER MOTHER SISTER BROTHER DAUGHTER SON CO-WORKER NEIGHBOR FRIEND COUSIN G-MO…" at bounding box center [1359, 536] width 369 height 20
click at [39, 567] on input "text" at bounding box center [211, 577] width 369 height 20
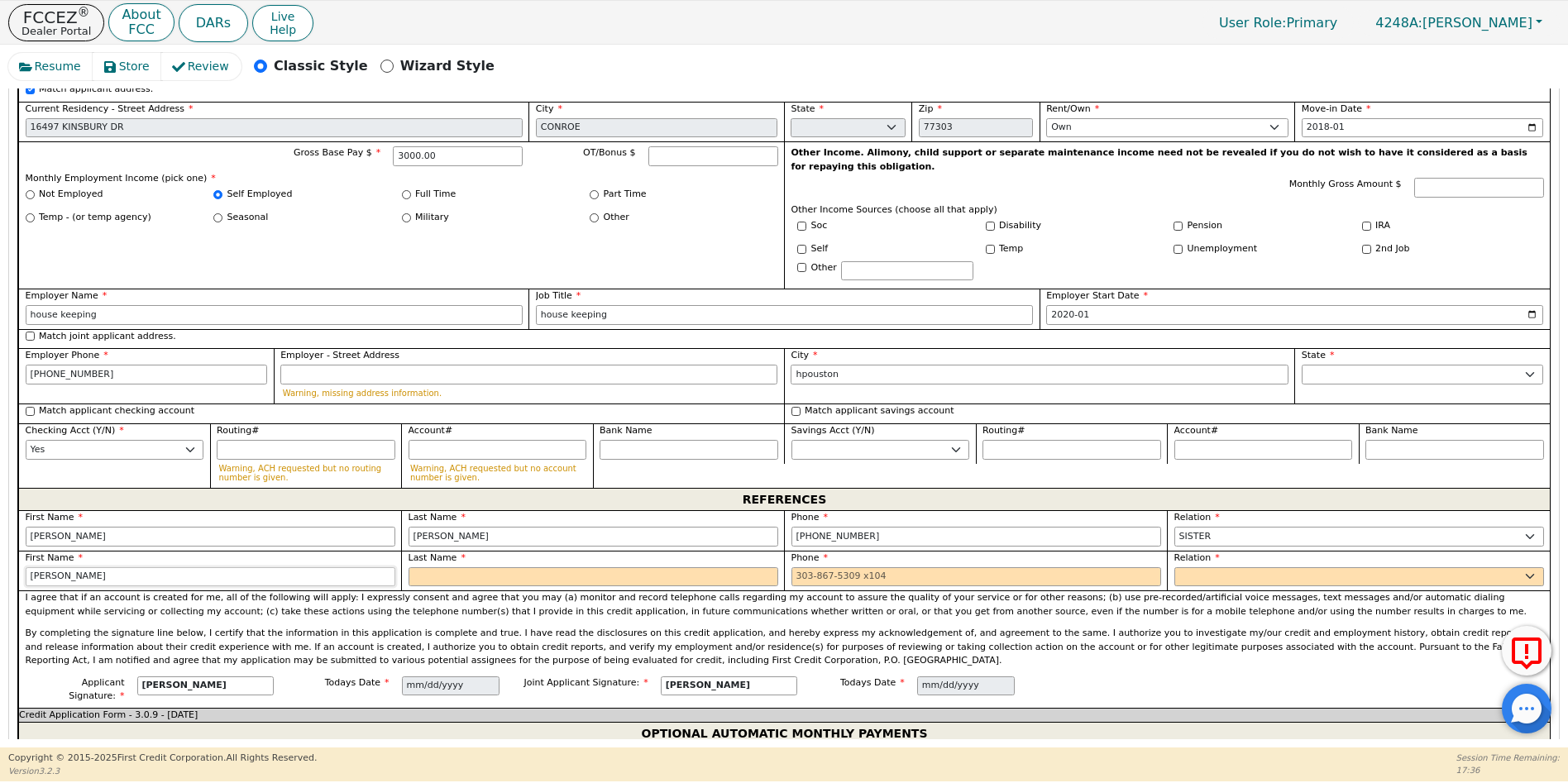
type input "[PERSON_NAME]"
click at [444, 567] on input "text" at bounding box center [593, 577] width 369 height 20
type input "[PERSON_NAME]"
click at [797, 567] on input "tel" at bounding box center [976, 577] width 369 height 20
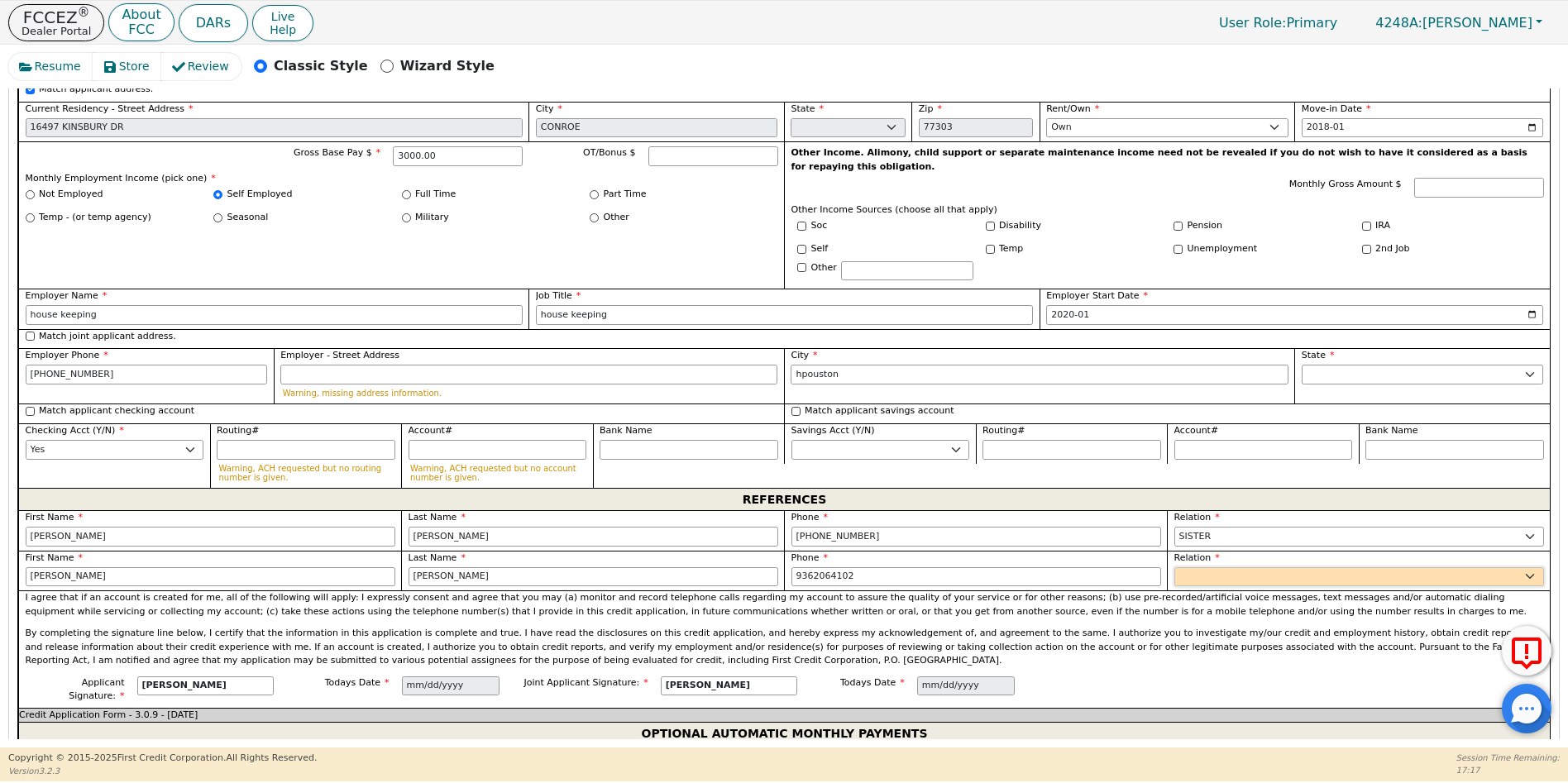
type input "[PHONE_NUMBER]"
click at [1194, 567] on select "FATHER MOTHER SISTER BROTHER DAUGHTER SON CO-WORKER NEIGHBOR FRIEND COUSIN G-MO…" at bounding box center [1359, 577] width 369 height 20
select select "FRIEND"
click at [1174, 567] on select "FATHER MOTHER SISTER BROTHER DAUGHTER SON CO-WORKER NEIGHBOR FRIEND COUSIN G-MO…" at bounding box center [1359, 577] width 369 height 20
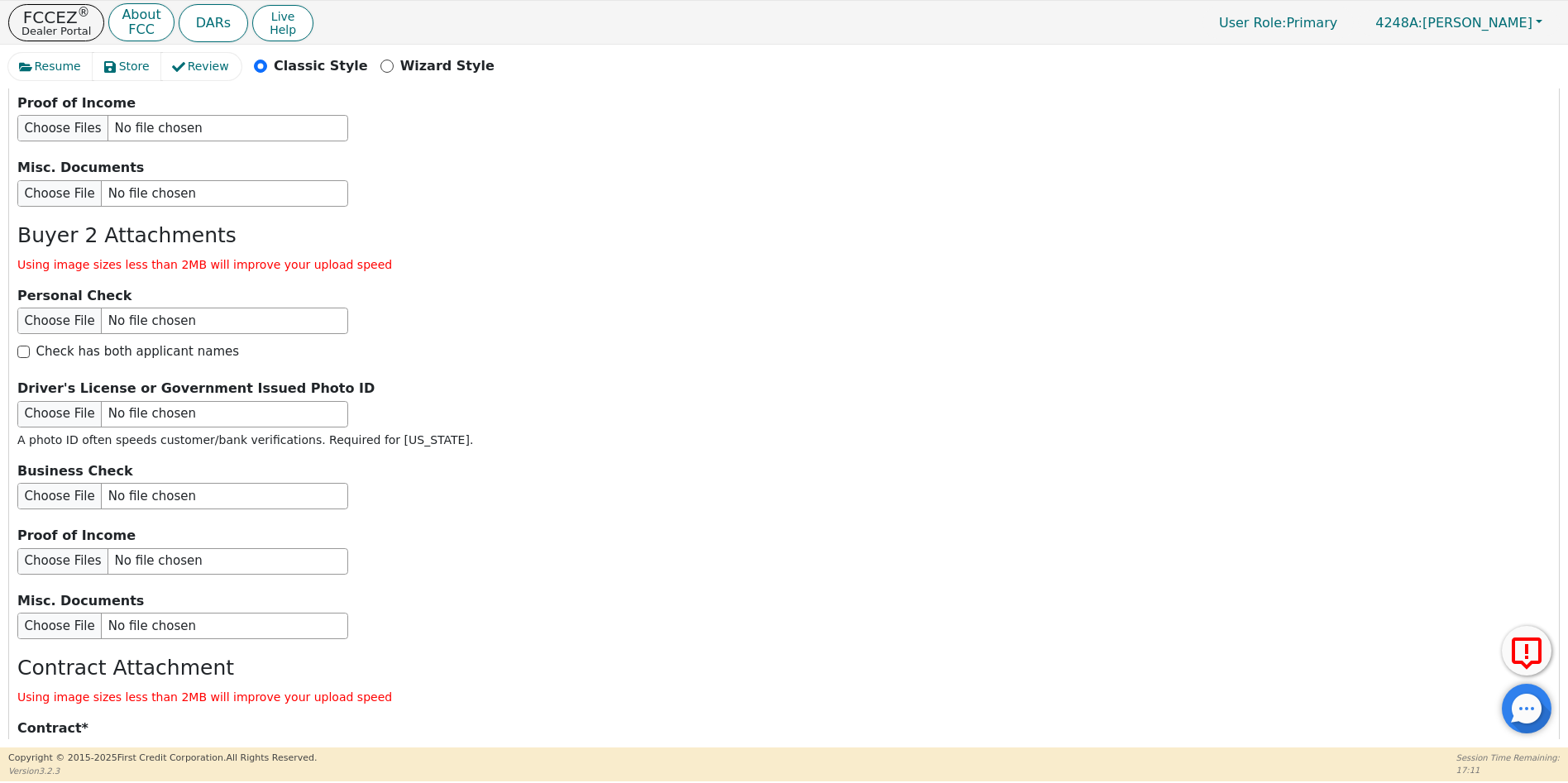
scroll to position [2984, 0]
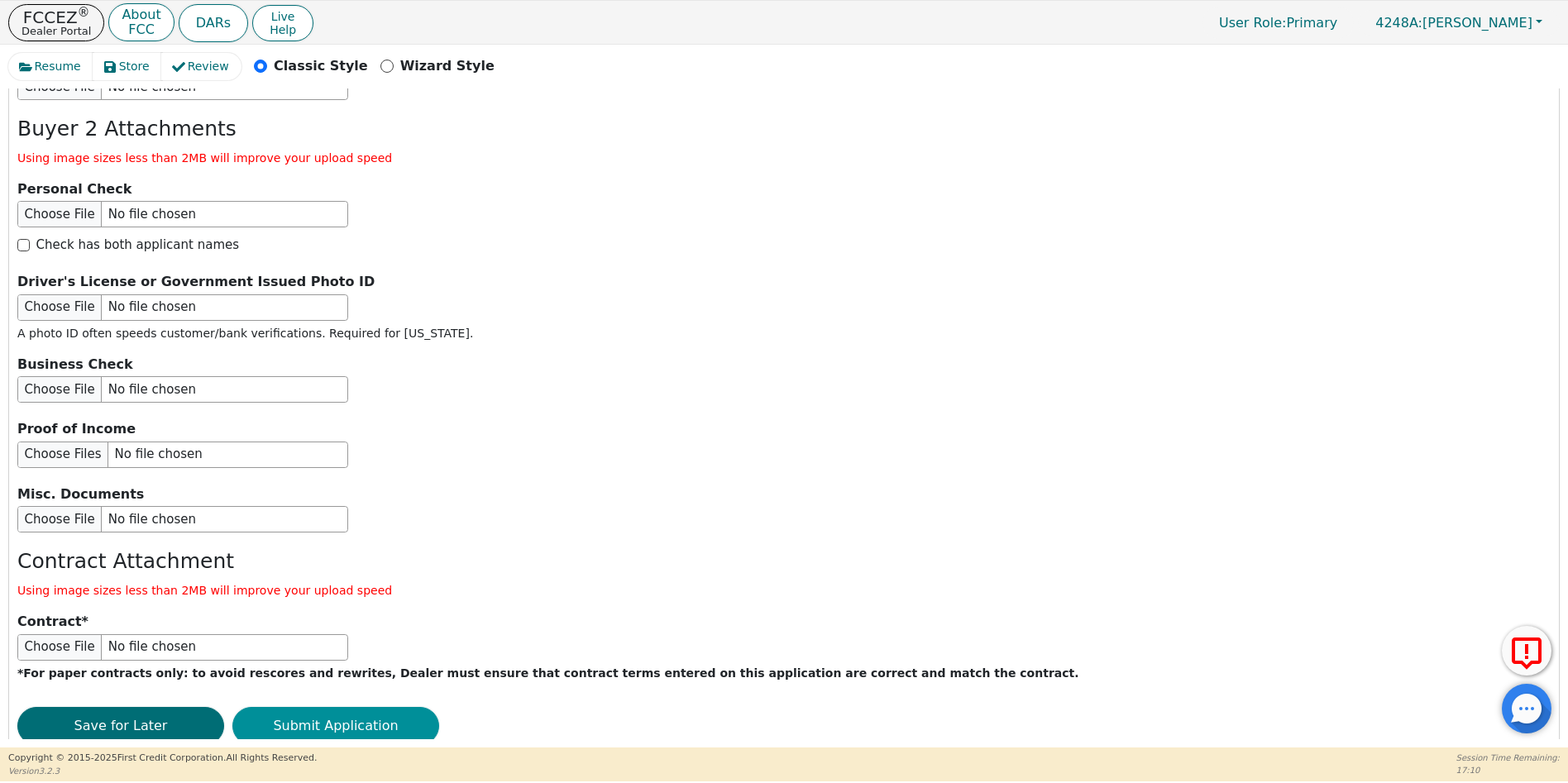
click at [342, 707] on button "Submit Application" at bounding box center [336, 726] width 207 height 38
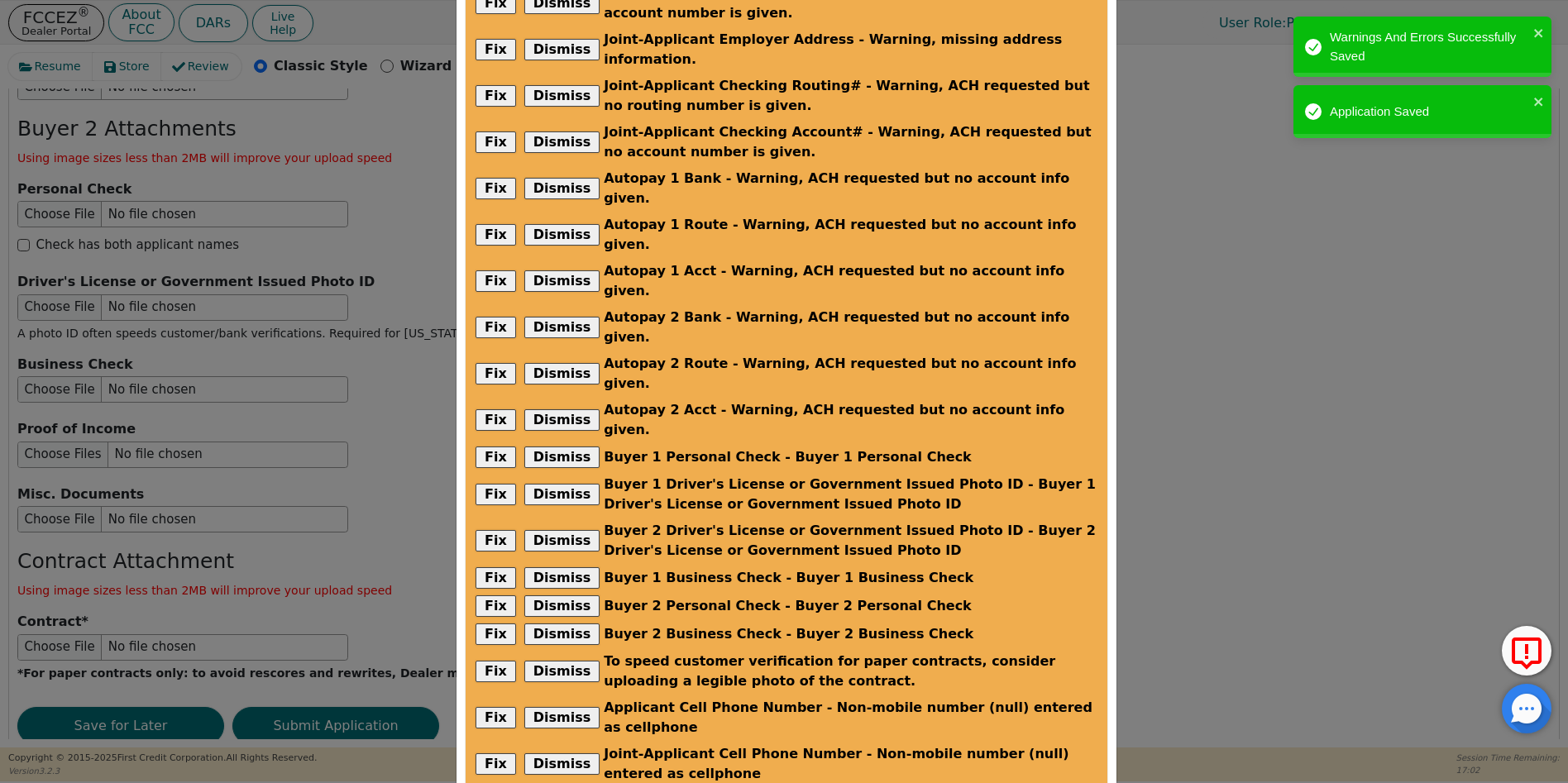
scroll to position [337, 0]
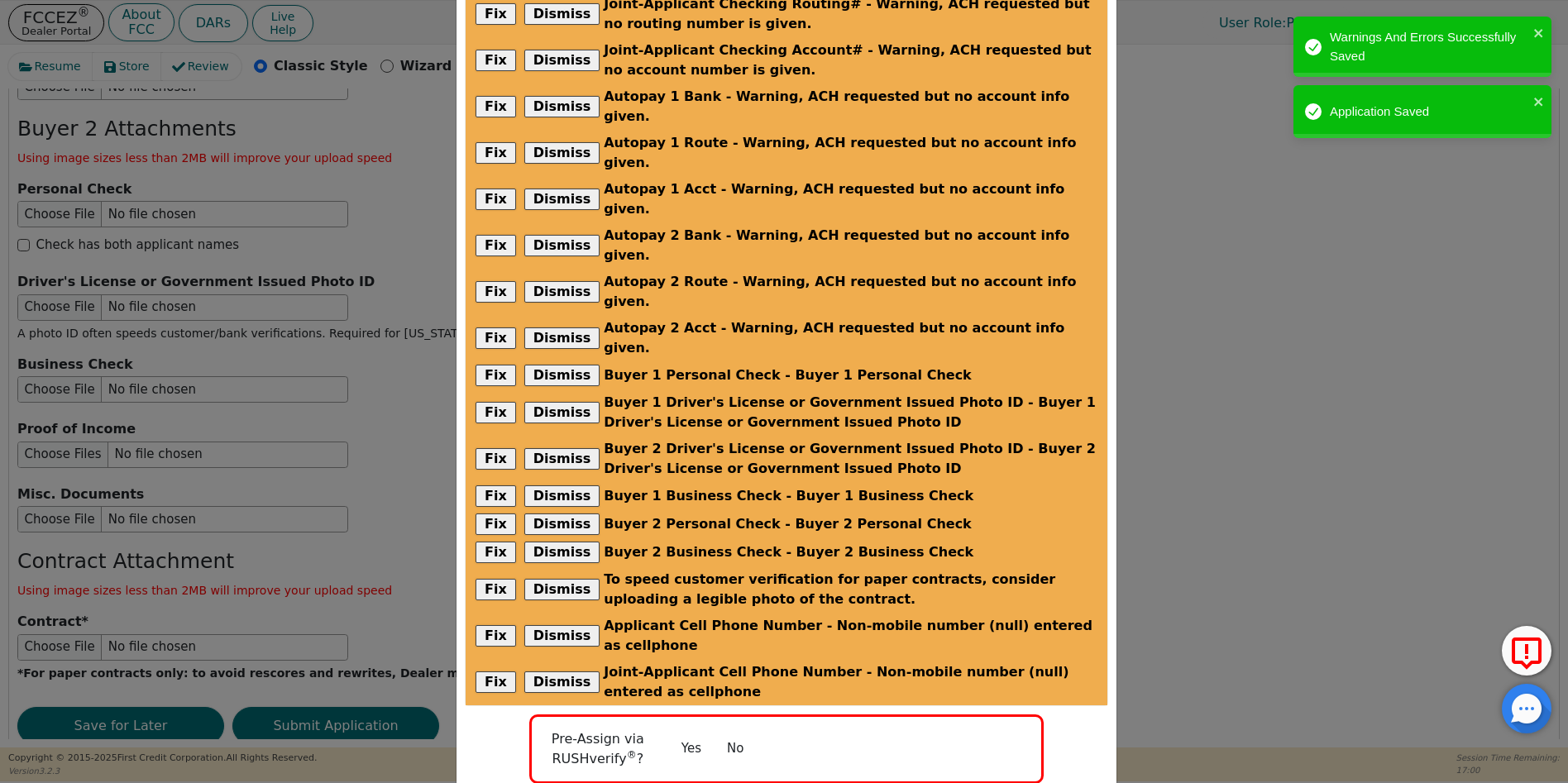
click at [733, 735] on button "No" at bounding box center [735, 749] width 43 height 29
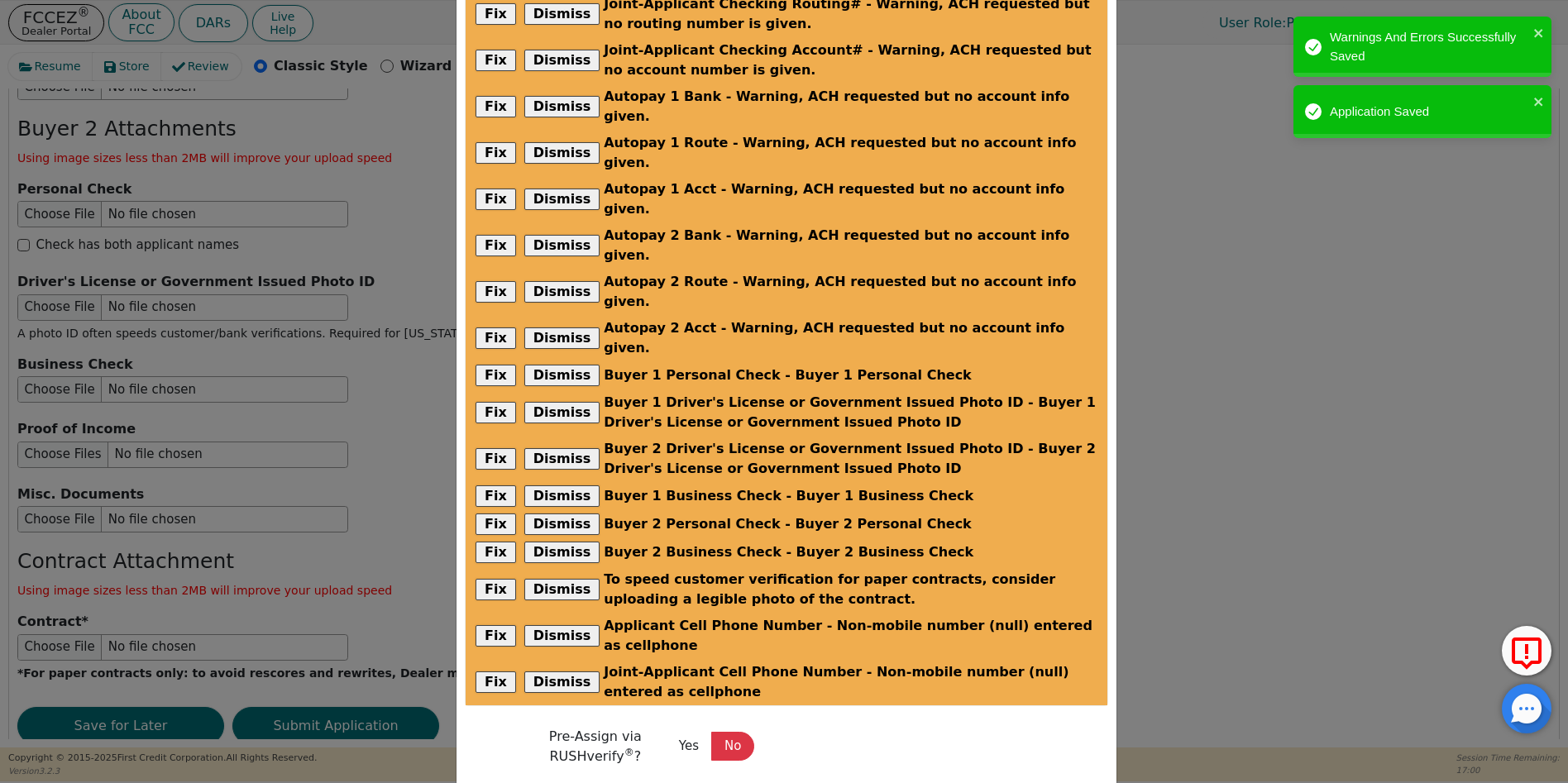
scroll to position [332, 0]
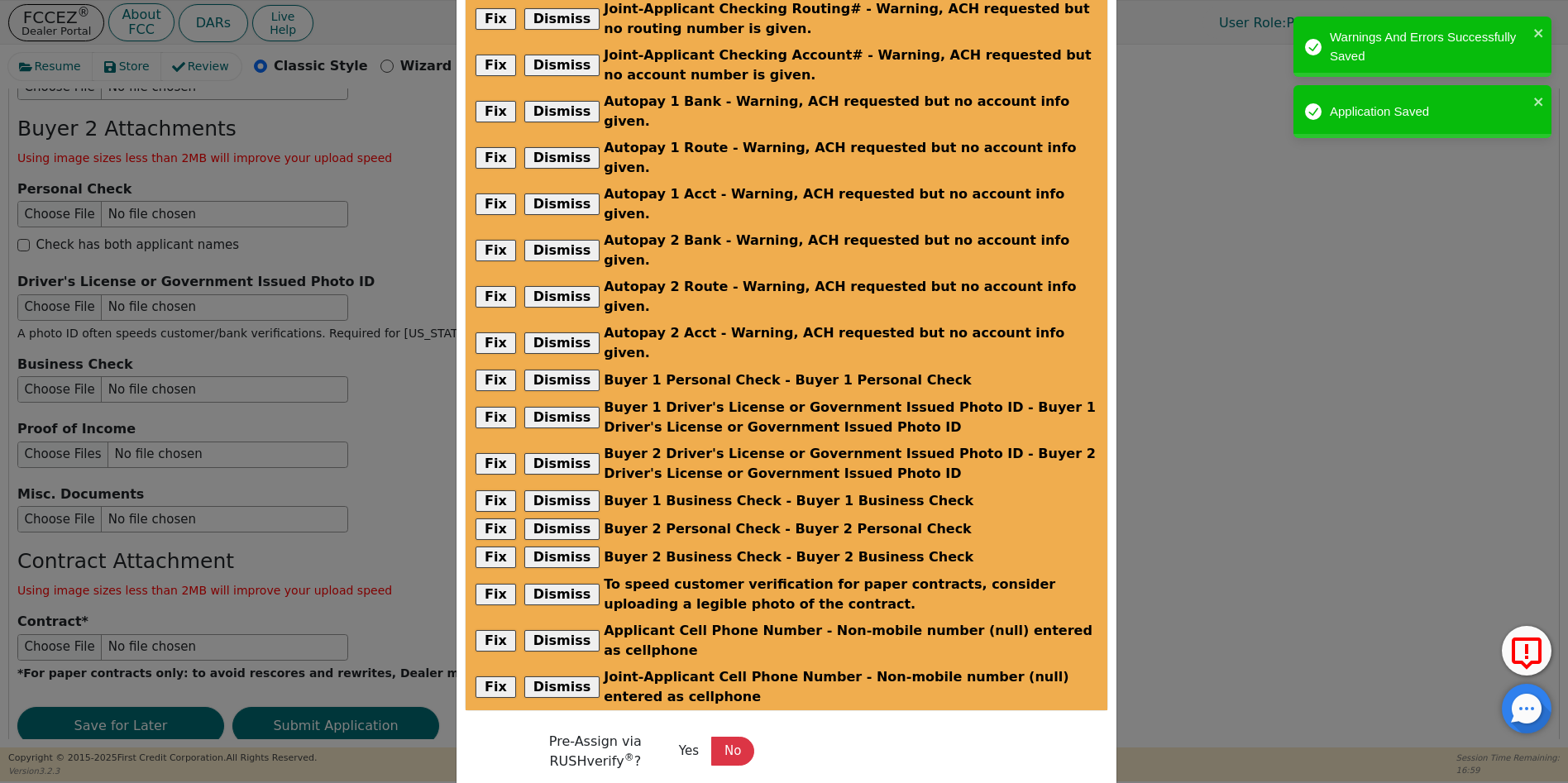
radio input "false"
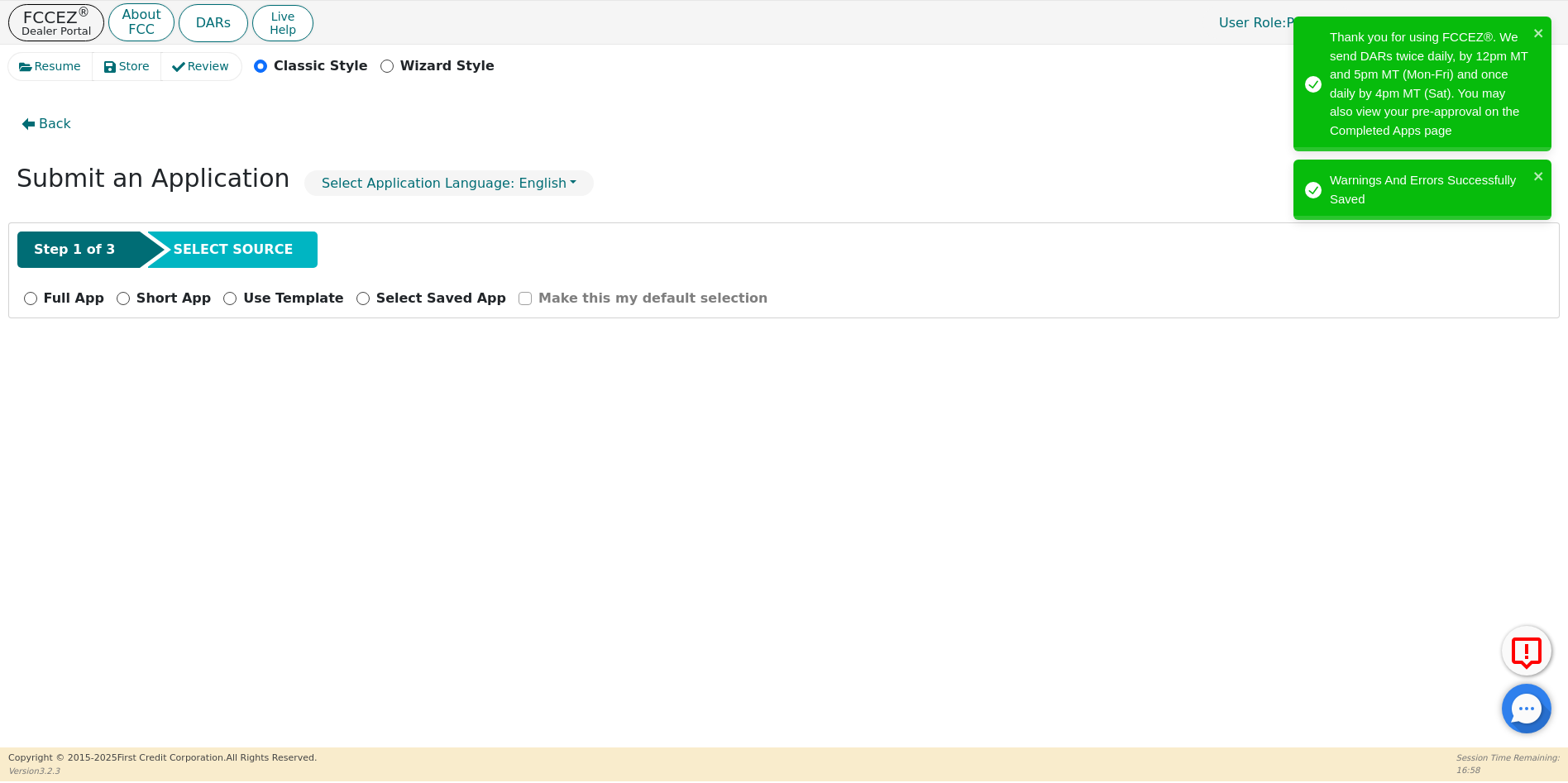
scroll to position [0, 0]
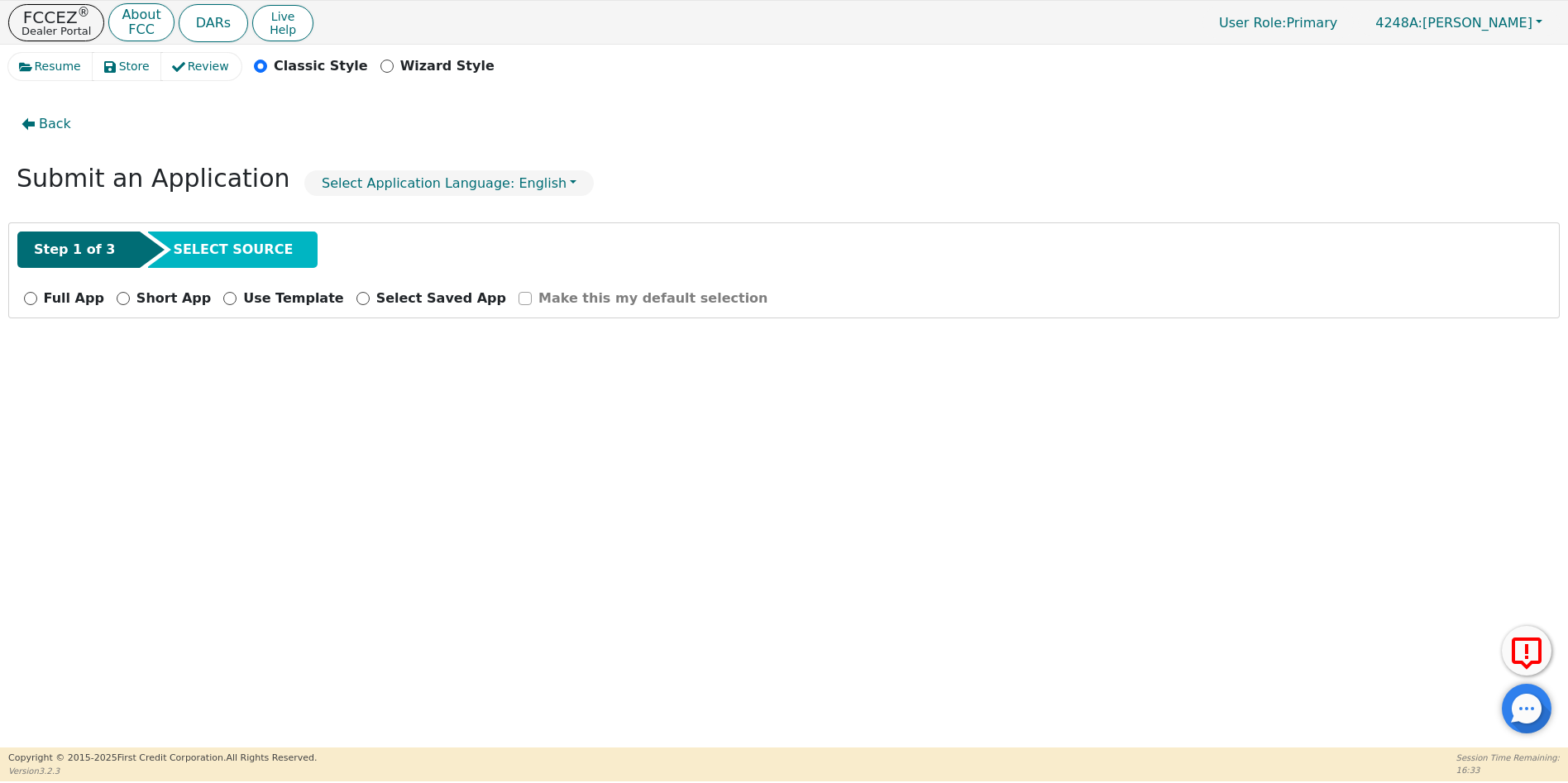
click at [959, 525] on div "Back Submit an Application Select Application Language: English Step 1 of 3 SEL…" at bounding box center [784, 414] width 1552 height 651
